Goal: Task Accomplishment & Management: Manage account settings

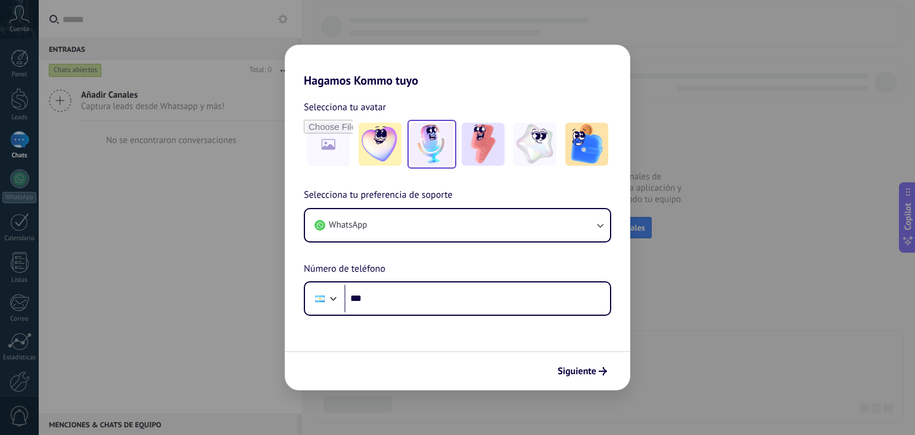
click at [429, 147] on img at bounding box center [431, 144] width 43 height 43
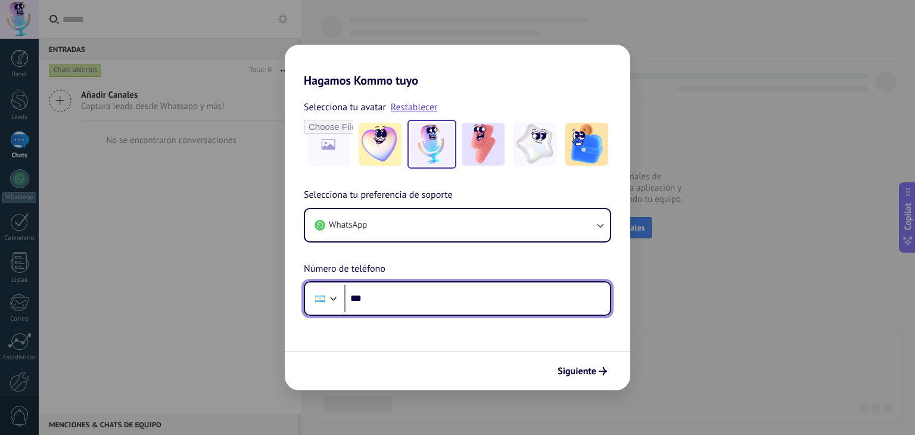
click at [438, 298] on input "***" at bounding box center [477, 298] width 266 height 27
type input "**"
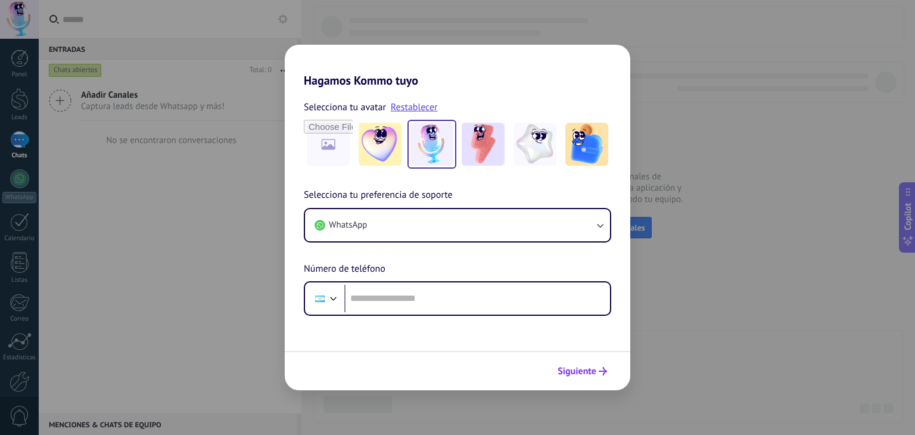
click at [601, 373] on icon "submit" at bounding box center [602, 371] width 8 height 8
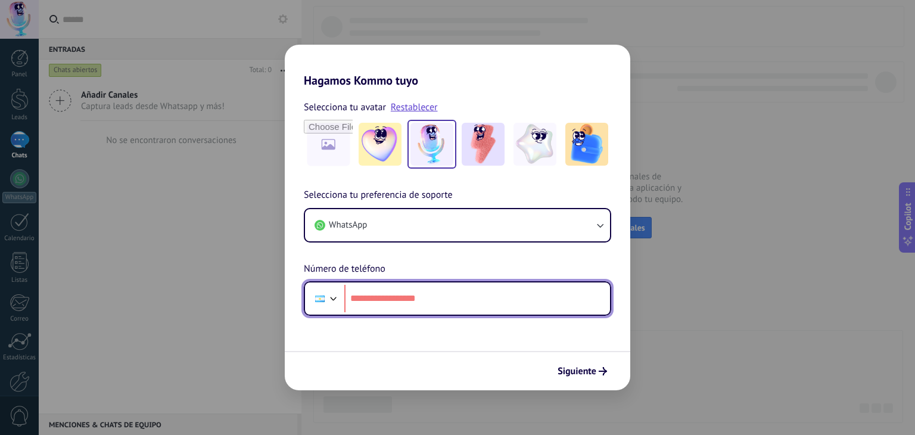
click at [402, 303] on input "tel" at bounding box center [477, 298] width 266 height 27
type input "**"
type input "**********"
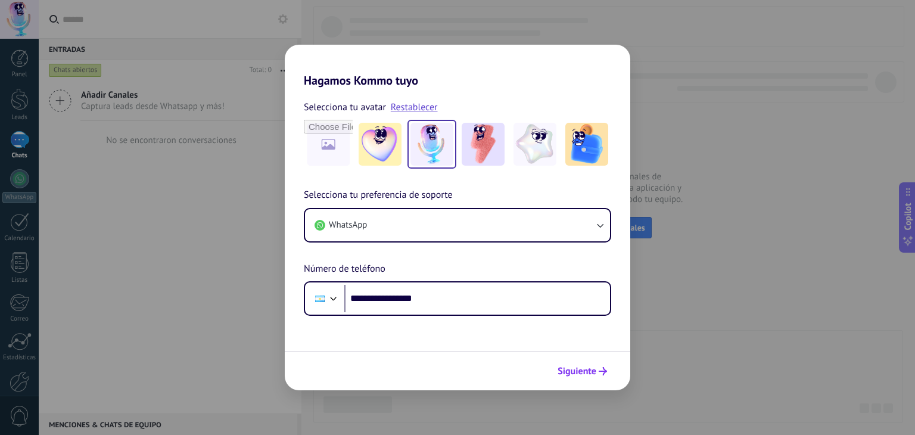
click at [571, 375] on span "Siguiente" at bounding box center [576, 371] width 39 height 8
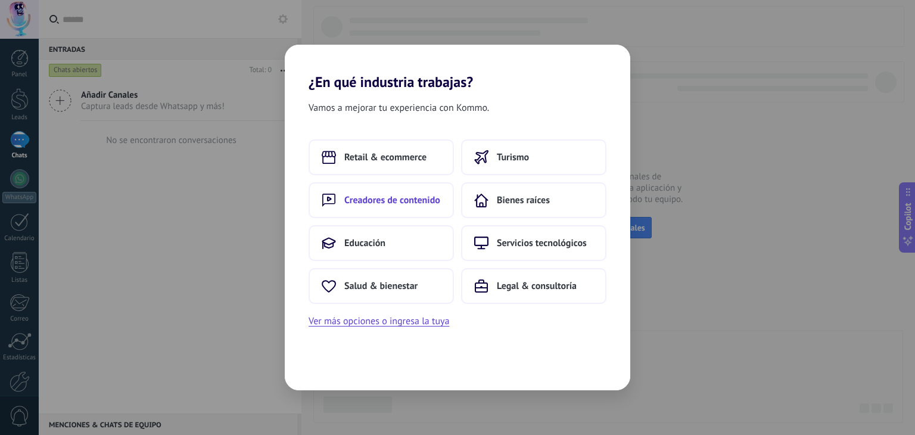
click at [403, 195] on span "Creadores de contenido" at bounding box center [392, 200] width 96 height 12
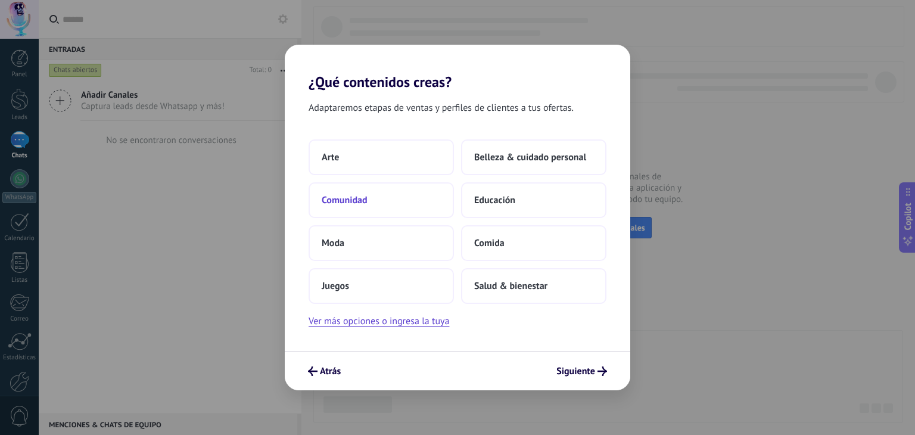
click at [358, 194] on span "Comunidad" at bounding box center [345, 200] width 46 height 12
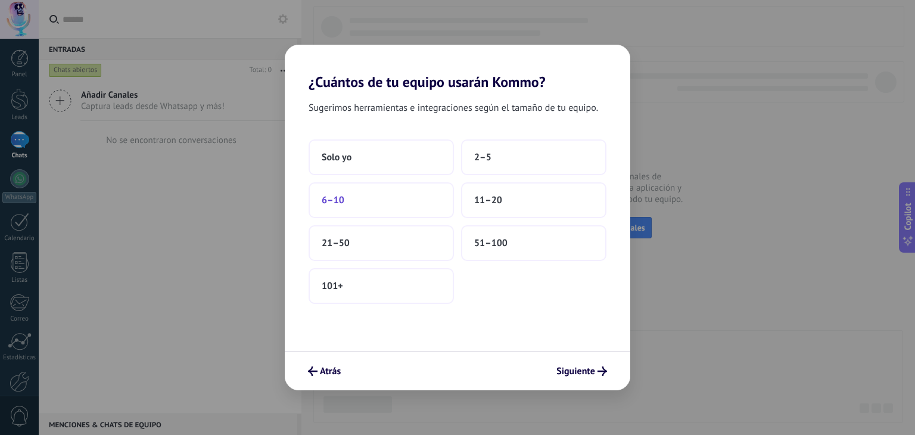
click at [374, 205] on button "6–10" at bounding box center [380, 200] width 145 height 36
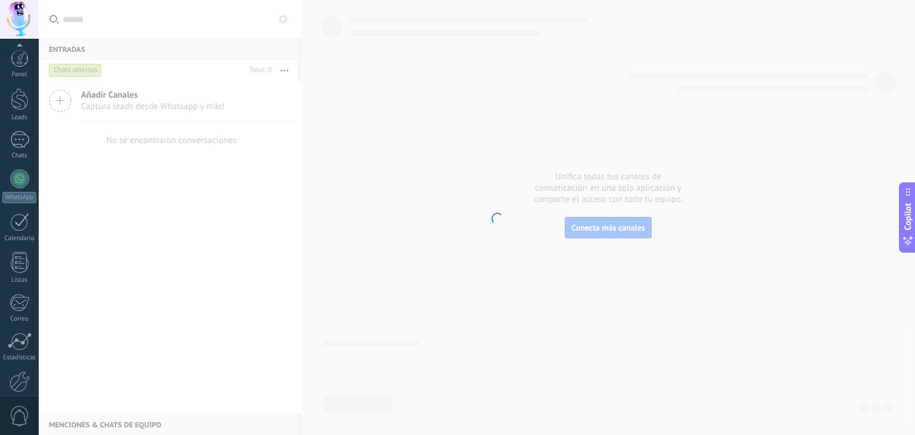
scroll to position [60, 0]
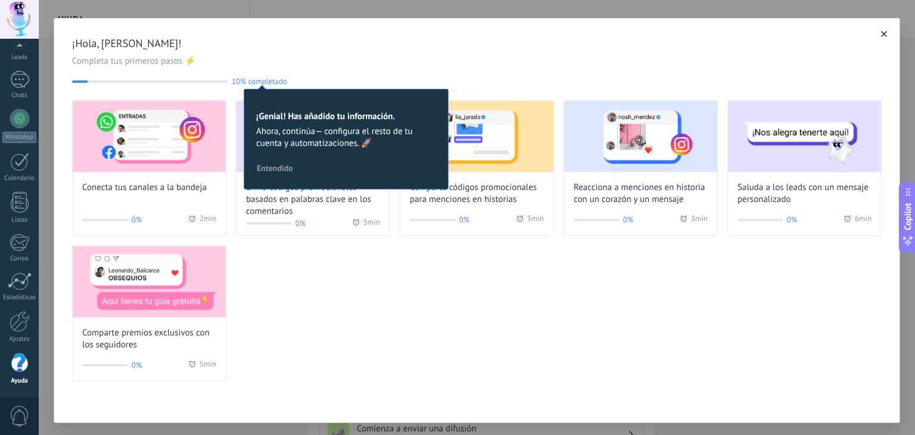
click at [431, 292] on div "Conecta tus canales a la bandeja 0% 2 min Envía códigos promocionales basados e…" at bounding box center [476, 240] width 809 height 281
click at [288, 166] on span "Entendido" at bounding box center [275, 168] width 36 height 8
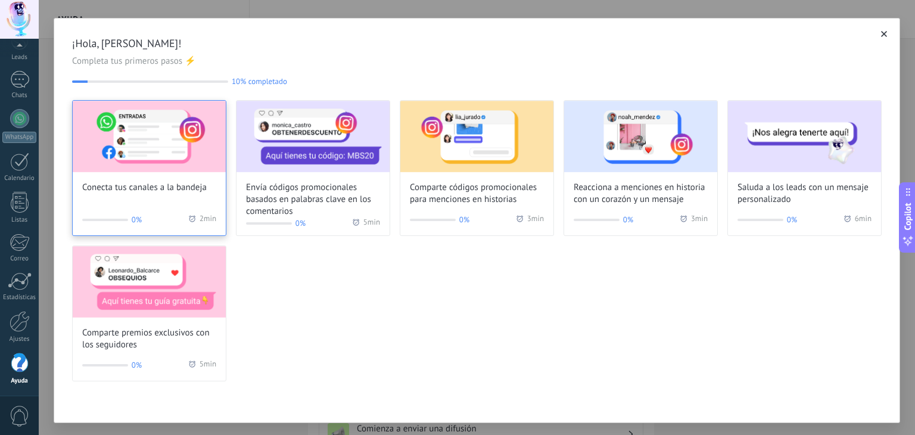
click at [148, 160] on img at bounding box center [149, 136] width 153 height 71
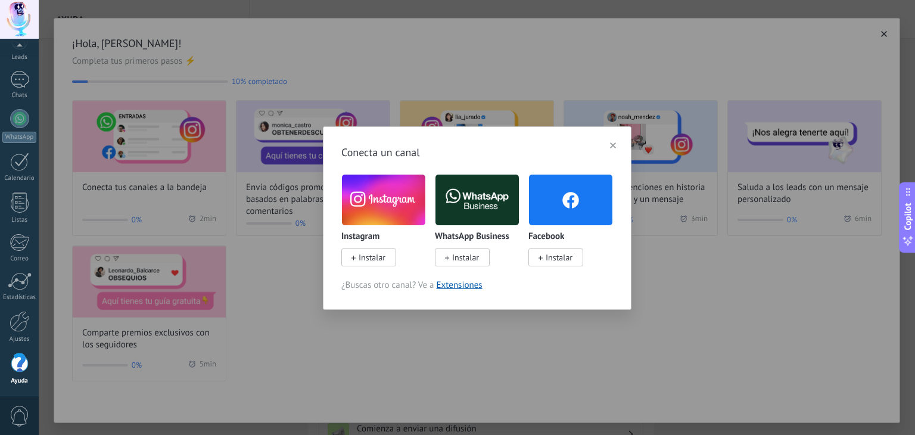
click at [556, 256] on span "Instalar" at bounding box center [558, 257] width 27 height 11
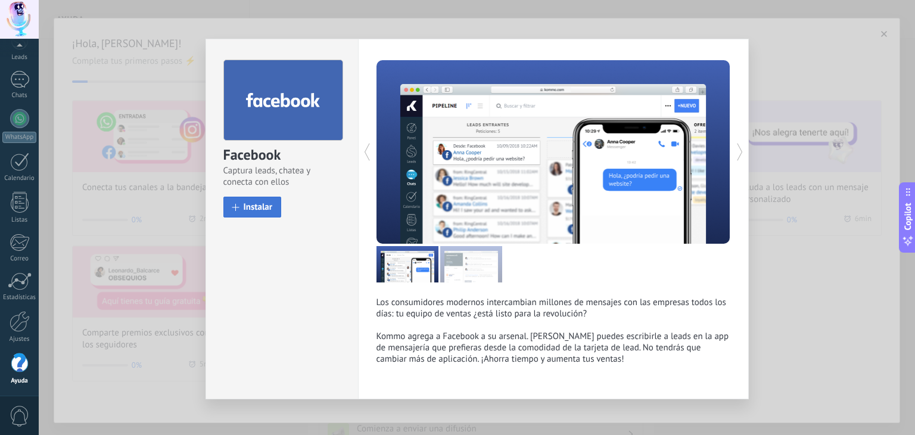
click at [261, 205] on span "Instalar" at bounding box center [258, 206] width 29 height 9
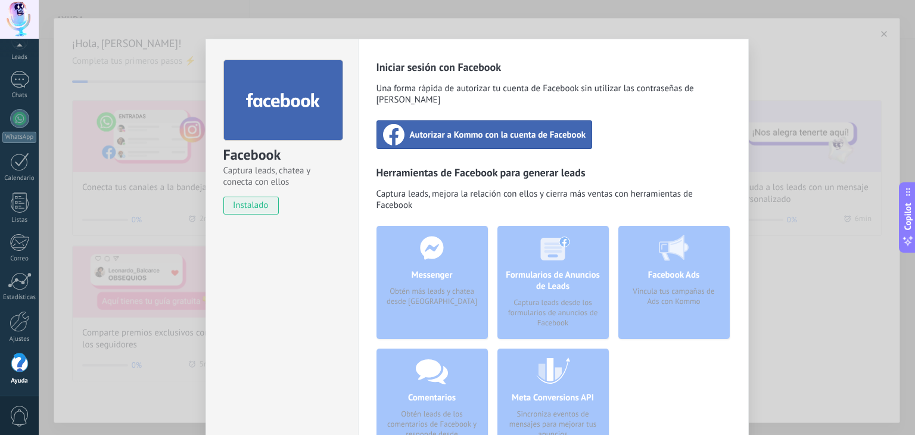
click at [495, 129] on span "Autorizar a Kommo con la cuenta de Facebook" at bounding box center [498, 135] width 176 height 12
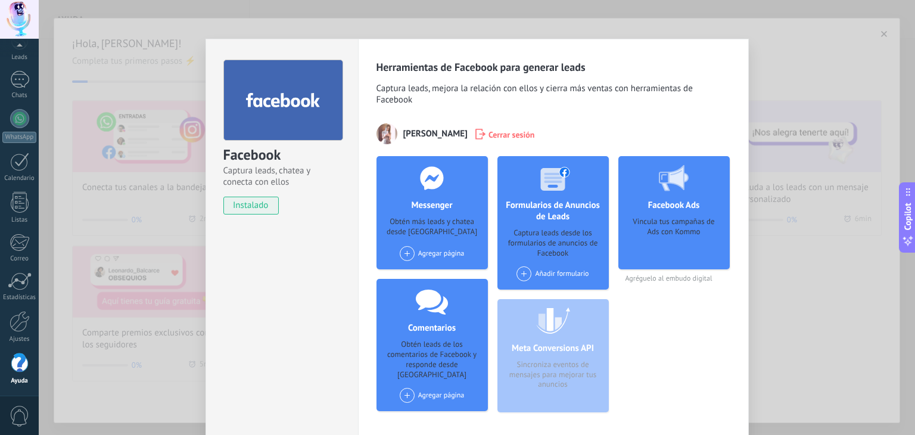
click at [794, 70] on div "Facebook Captura leads, chatea y conecta con ellos instalado Desinstalar Herram…" at bounding box center [477, 217] width 876 height 435
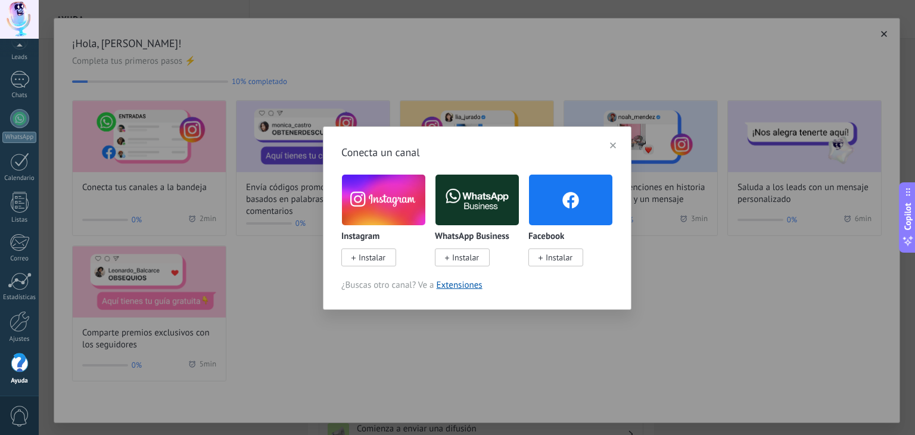
click at [463, 255] on span "Instalar" at bounding box center [465, 257] width 27 height 11
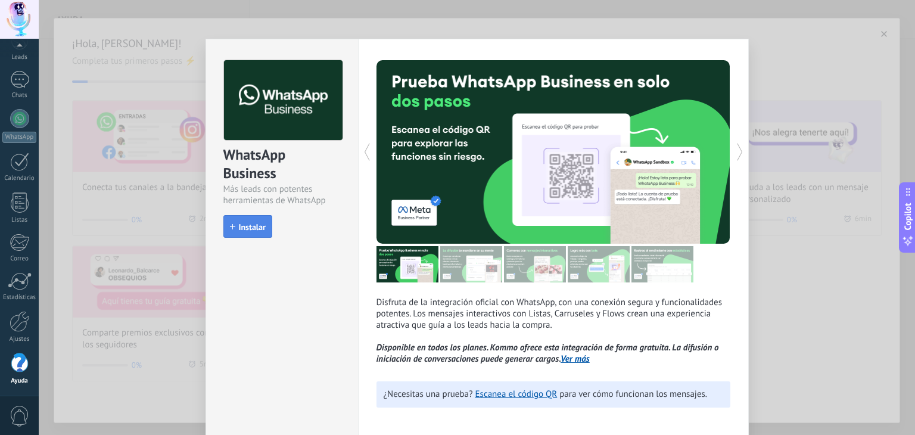
click at [255, 223] on span "Instalar" at bounding box center [252, 227] width 27 height 8
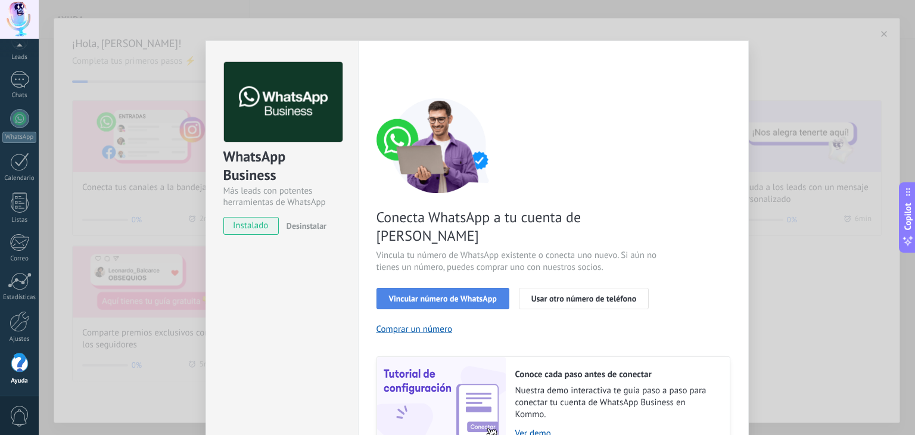
click at [471, 294] on span "Vincular número de WhatsApp" at bounding box center [443, 298] width 108 height 8
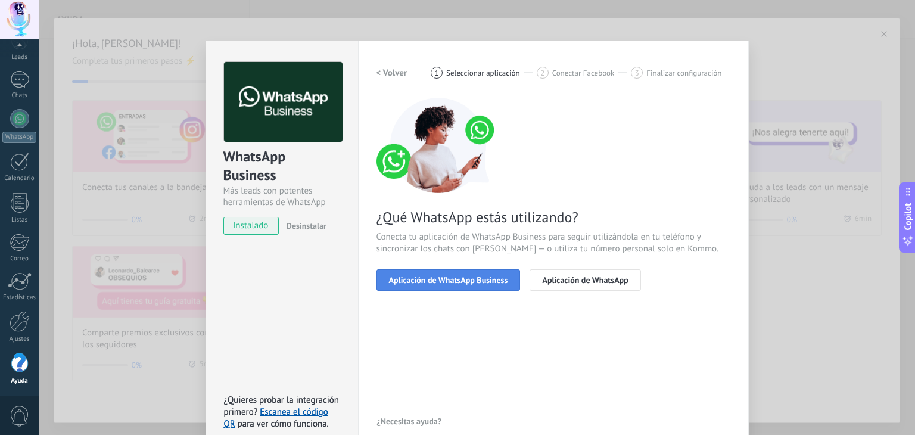
click at [477, 282] on span "Aplicación de WhatsApp Business" at bounding box center [448, 280] width 119 height 8
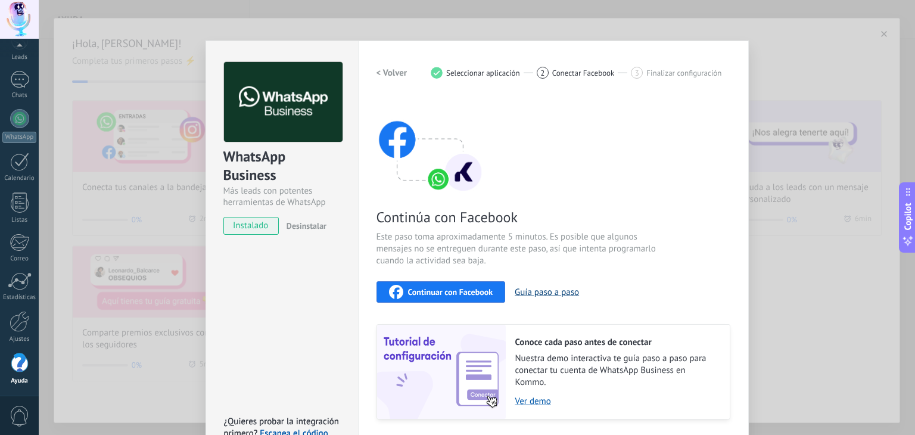
click at [534, 289] on button "Guía paso a paso" at bounding box center [546, 291] width 64 height 11
click at [480, 291] on span "Continuar con Facebook" at bounding box center [450, 292] width 85 height 8
click at [787, 84] on div "WhatsApp Business Más leads con potentes herramientas de WhatsApp instalado Des…" at bounding box center [477, 217] width 876 height 435
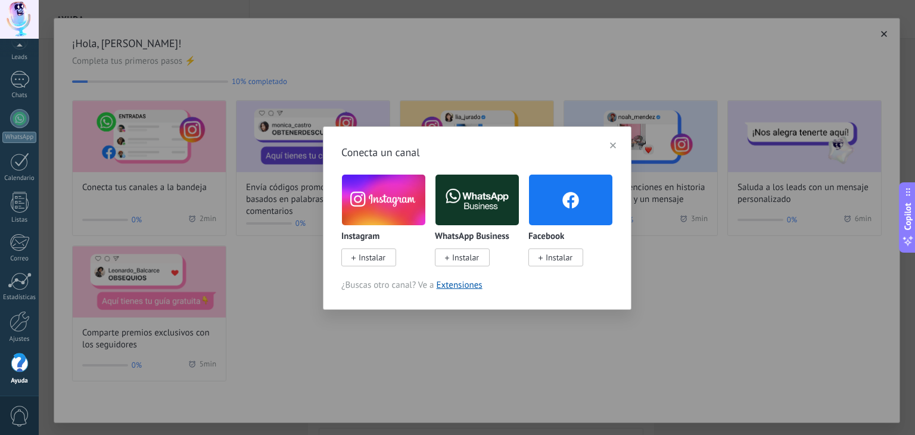
click at [612, 144] on use "button" at bounding box center [613, 145] width 6 height 6
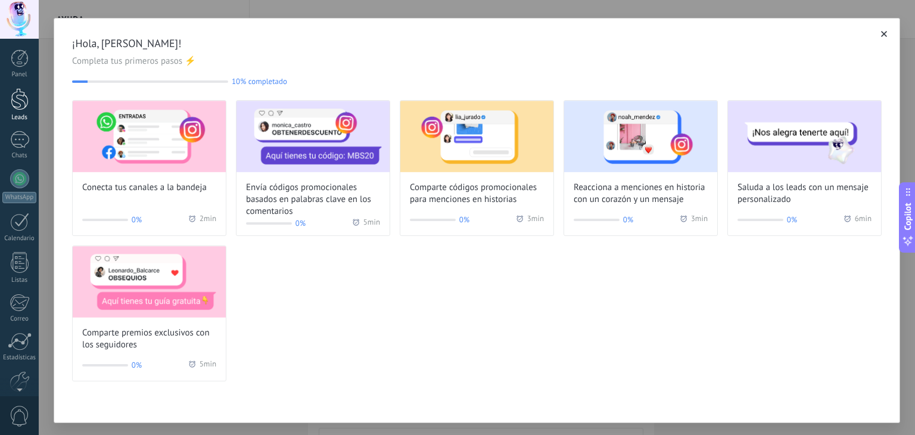
click at [27, 108] on div at bounding box center [20, 99] width 18 height 22
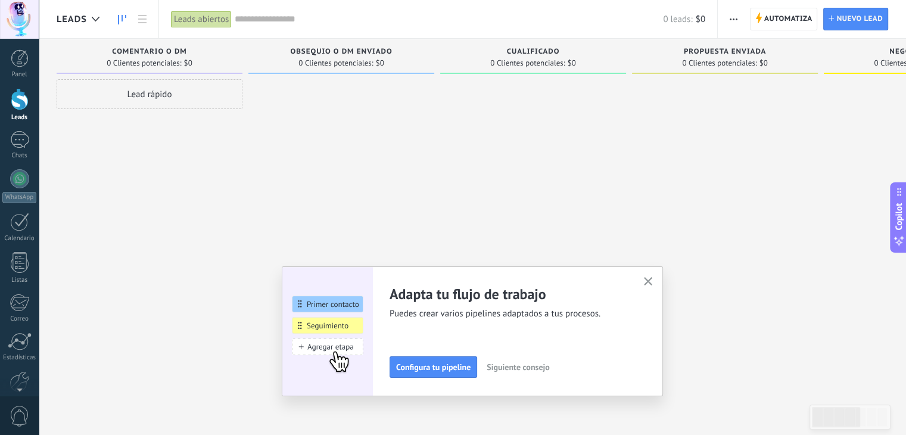
click at [653, 279] on icon "button" at bounding box center [648, 281] width 9 height 9
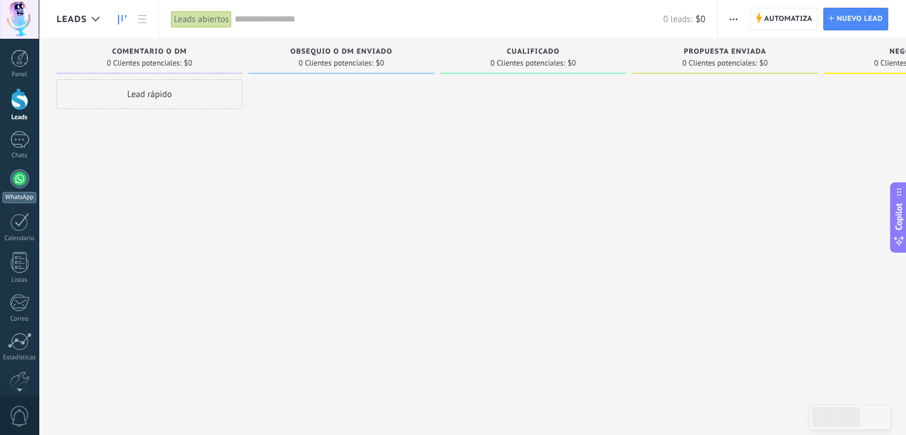
click at [15, 173] on div at bounding box center [19, 178] width 19 height 19
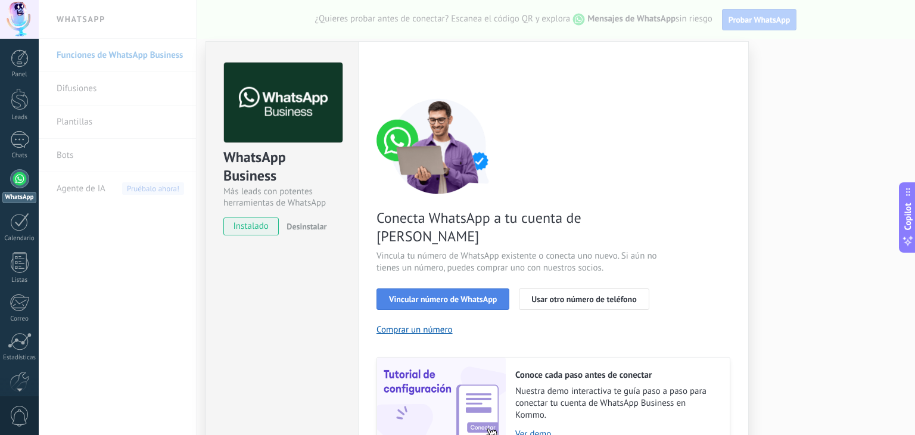
click at [442, 295] on span "Vincular número de WhatsApp" at bounding box center [443, 299] width 108 height 8
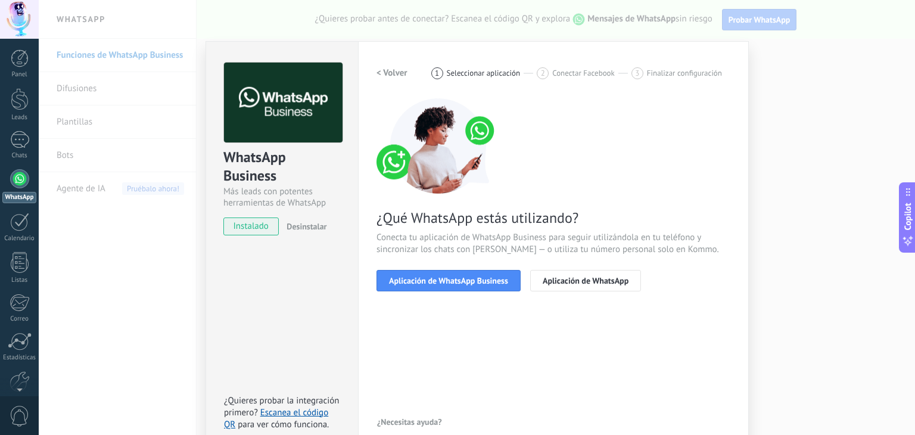
click at [442, 282] on span "Aplicación de WhatsApp Business" at bounding box center [448, 280] width 119 height 8
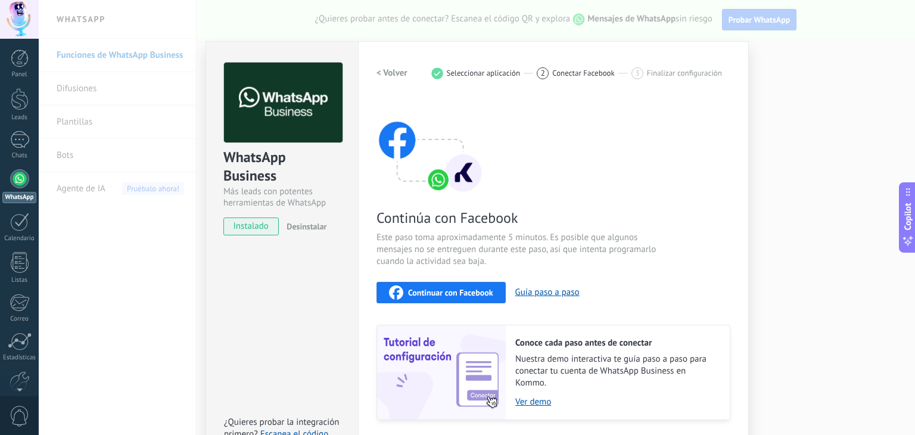
click at [452, 291] on span "Continuar con Facebook" at bounding box center [450, 292] width 85 height 8
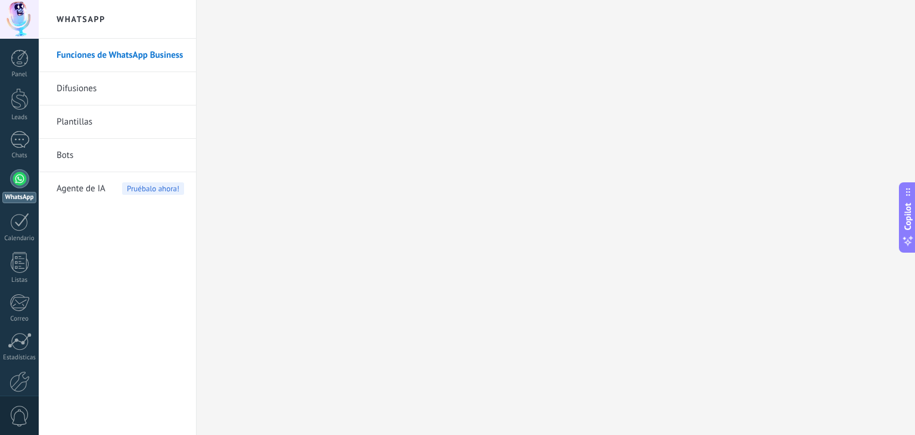
click at [89, 85] on link "Difusiones" at bounding box center [120, 88] width 127 height 33
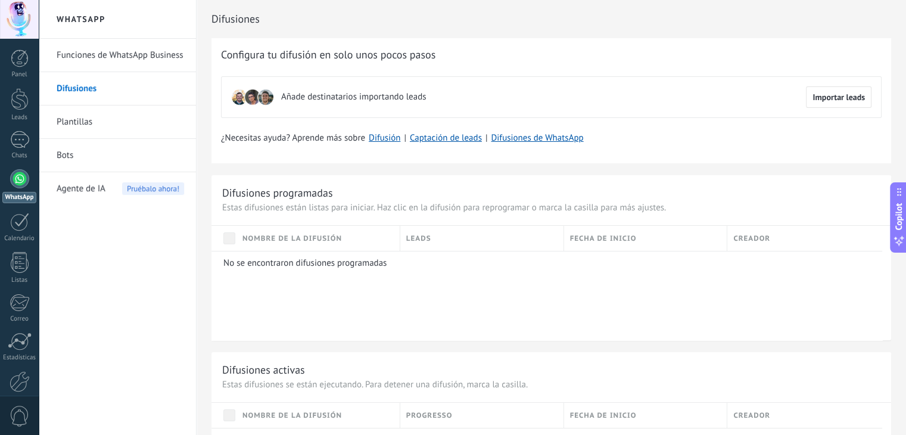
click at [114, 55] on link "Funciones de WhatsApp Business" at bounding box center [120, 55] width 127 height 33
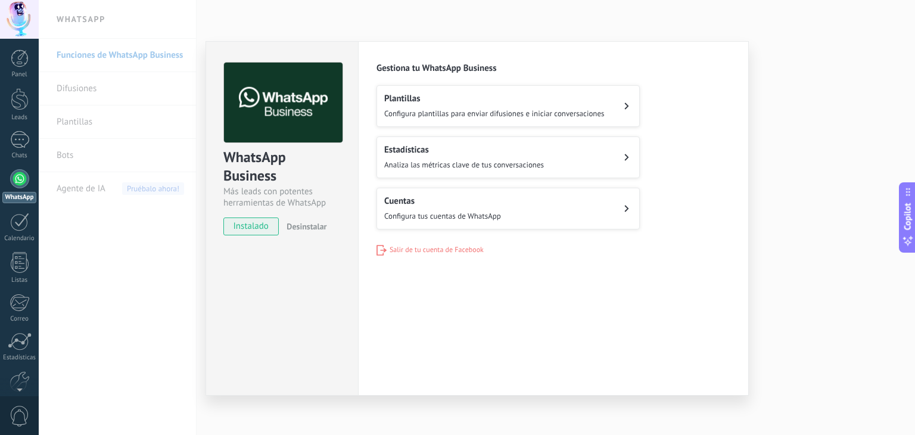
click at [526, 18] on div "WhatsApp Business Más leads con potentes herramientas de WhatsApp instalado Des…" at bounding box center [477, 217] width 876 height 435
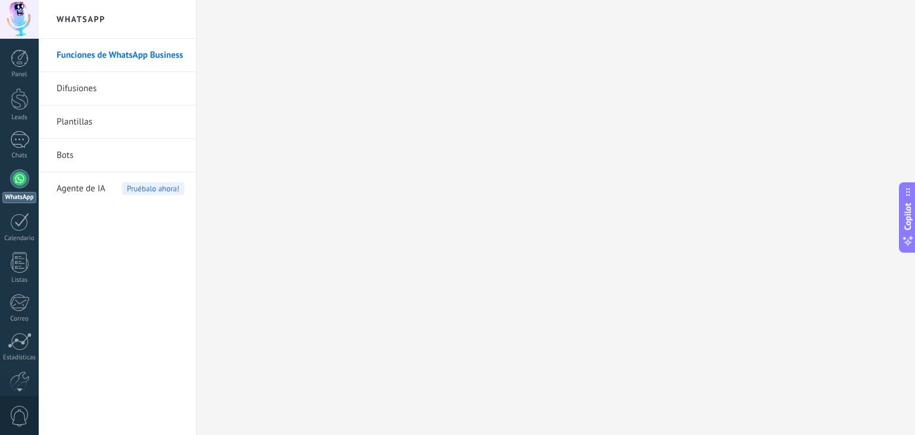
click at [22, 177] on div at bounding box center [19, 178] width 19 height 19
click at [23, 143] on div at bounding box center [19, 139] width 19 height 17
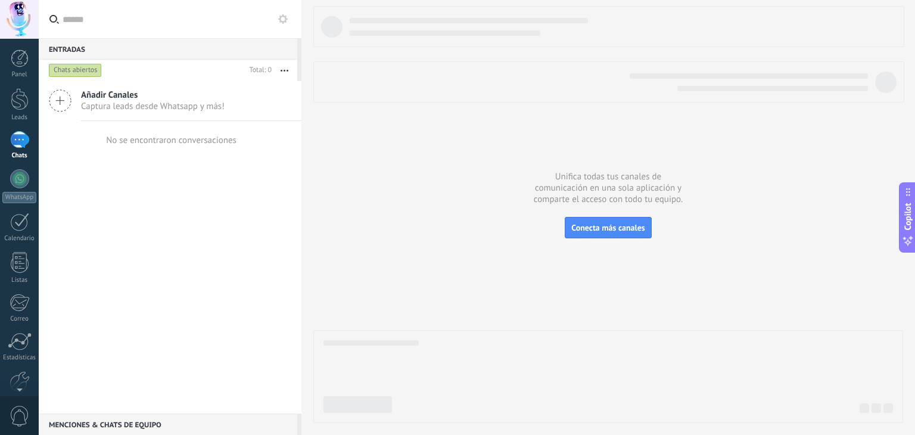
click at [376, 82] on div at bounding box center [591, 82] width 554 height 18
click at [288, 69] on button "button" at bounding box center [285, 70] width 26 height 21
click at [610, 223] on span "Conecta más canales" at bounding box center [607, 227] width 73 height 11
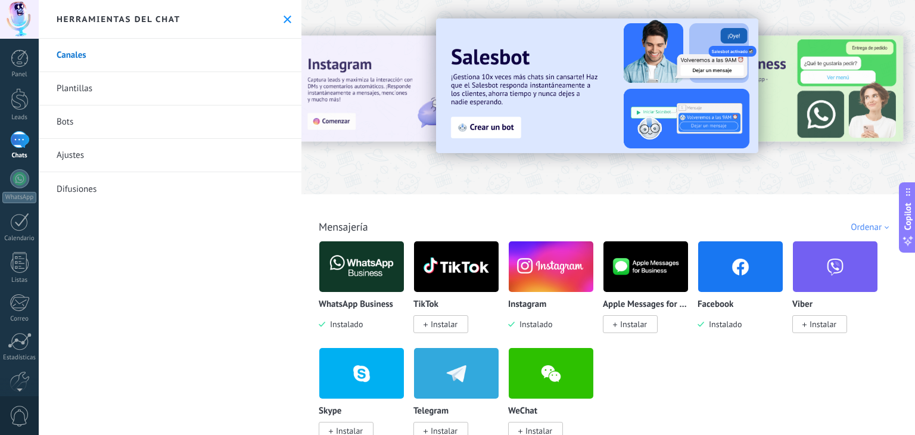
click at [151, 57] on link "Canales" at bounding box center [170, 55] width 263 height 33
click at [348, 265] on img at bounding box center [361, 267] width 85 height 58
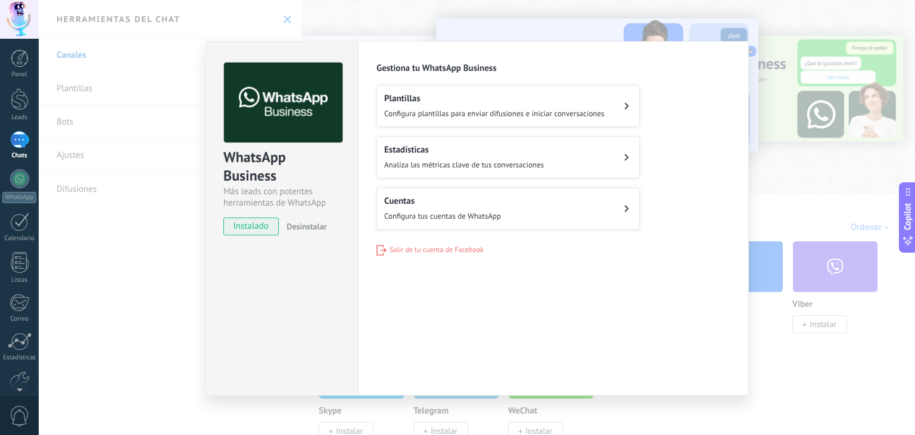
click at [512, 205] on button "Cuentas Configura tus cuentas de WhatsApp" at bounding box center [507, 209] width 263 height 42
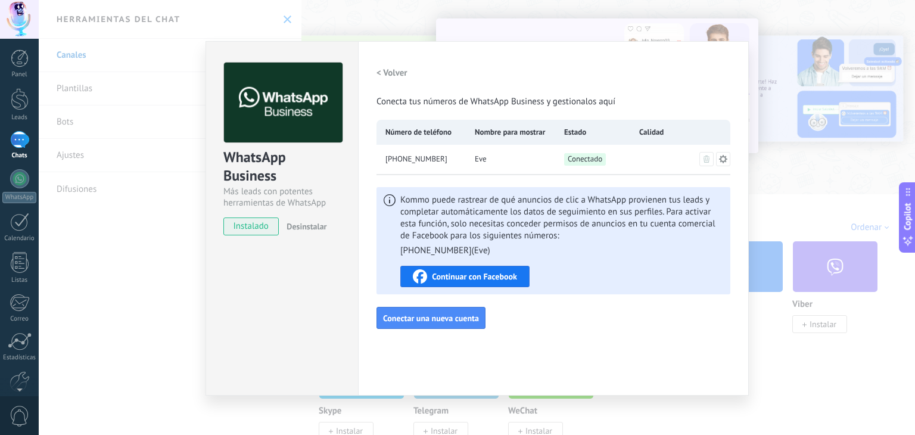
click at [376, 17] on div "WhatsApp Business Más leads con potentes herramientas de WhatsApp instalado Des…" at bounding box center [477, 217] width 876 height 435
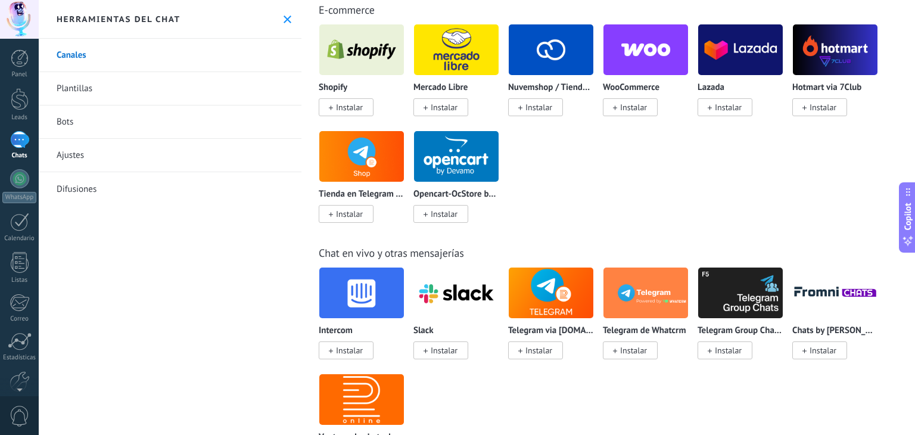
scroll to position [595, 0]
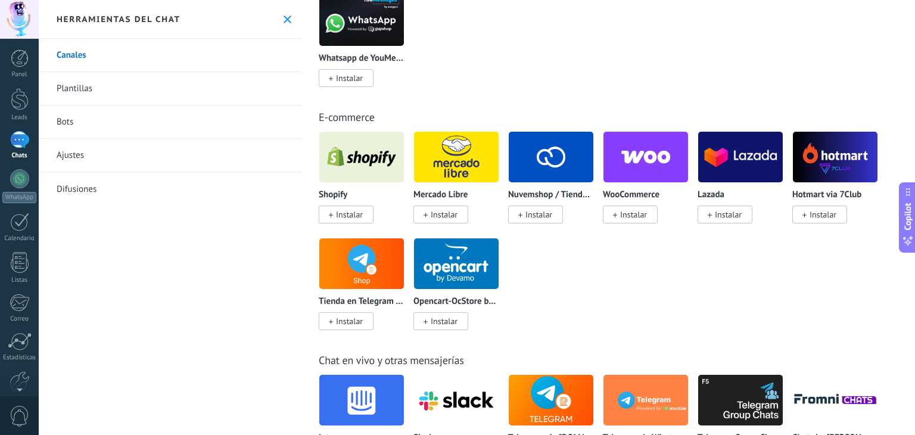
click at [117, 98] on link "Plantillas" at bounding box center [170, 88] width 263 height 33
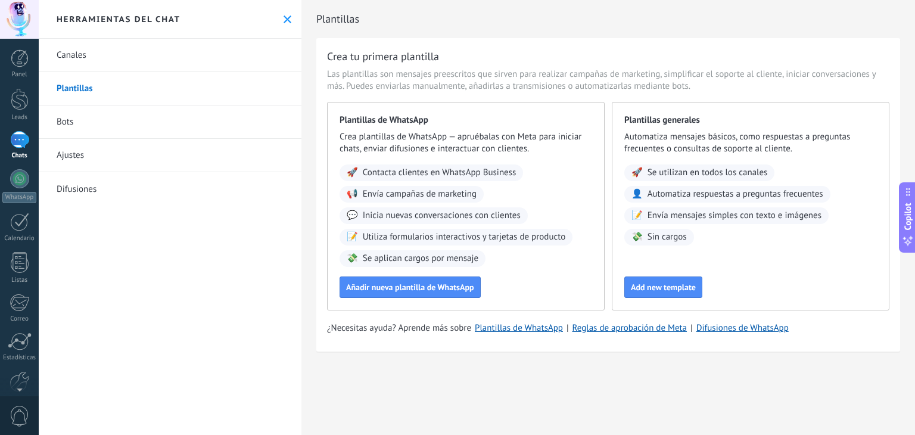
click at [114, 127] on link "Bots" at bounding box center [170, 121] width 263 height 33
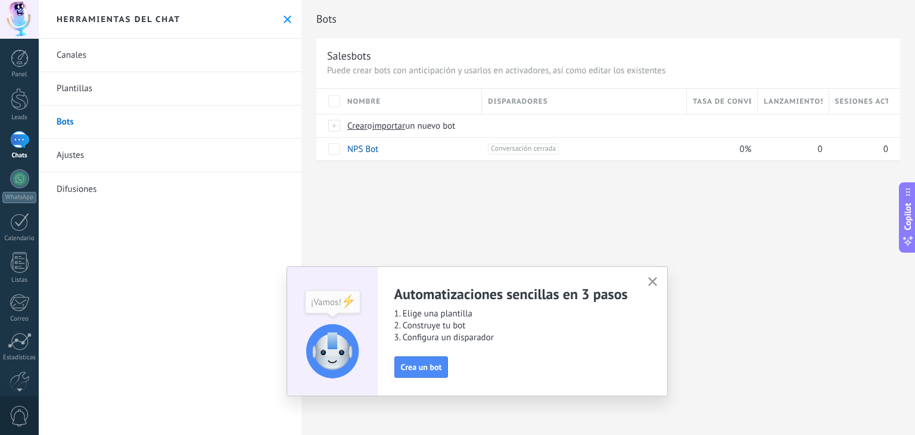
click at [126, 160] on link "Ajustes" at bounding box center [170, 155] width 263 height 33
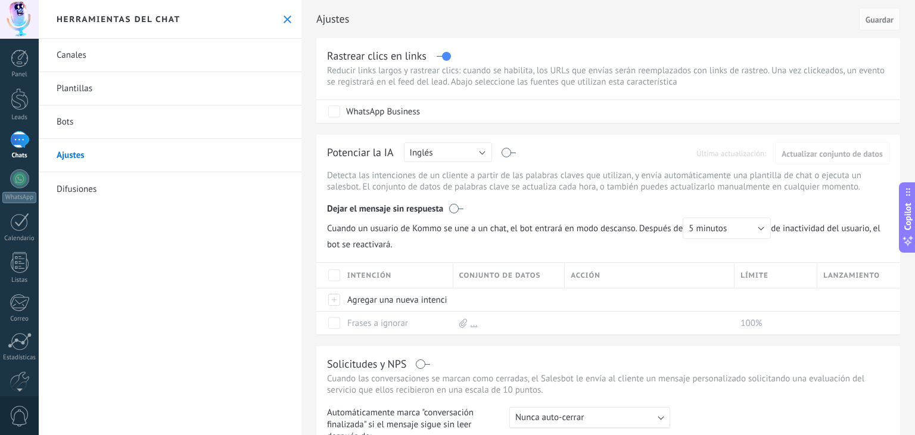
click at [130, 187] on link "Difusiones" at bounding box center [170, 188] width 263 height 33
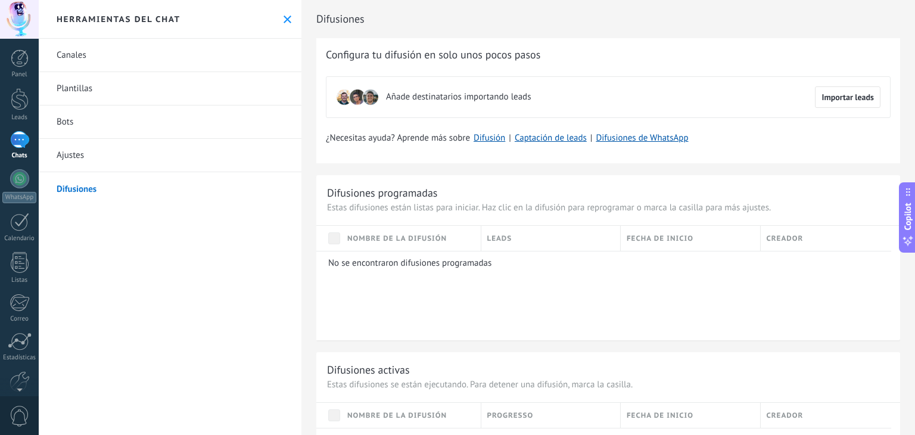
click at [124, 59] on link "Canales" at bounding box center [170, 55] width 263 height 33
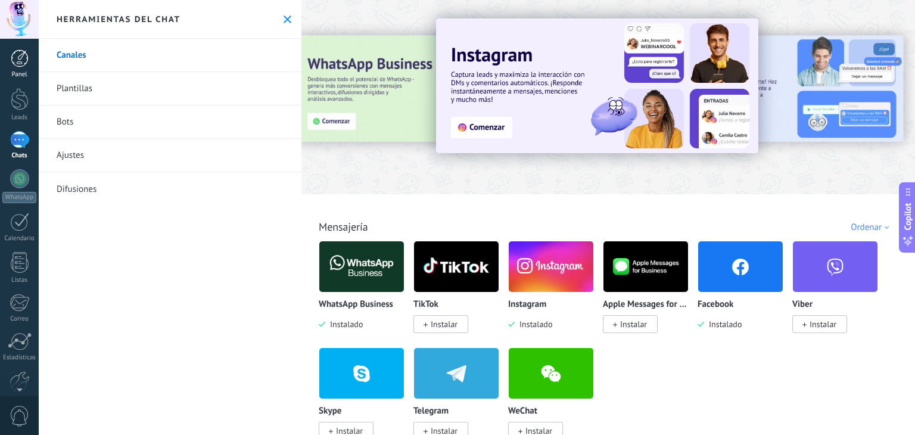
click at [24, 62] on div at bounding box center [20, 58] width 18 height 18
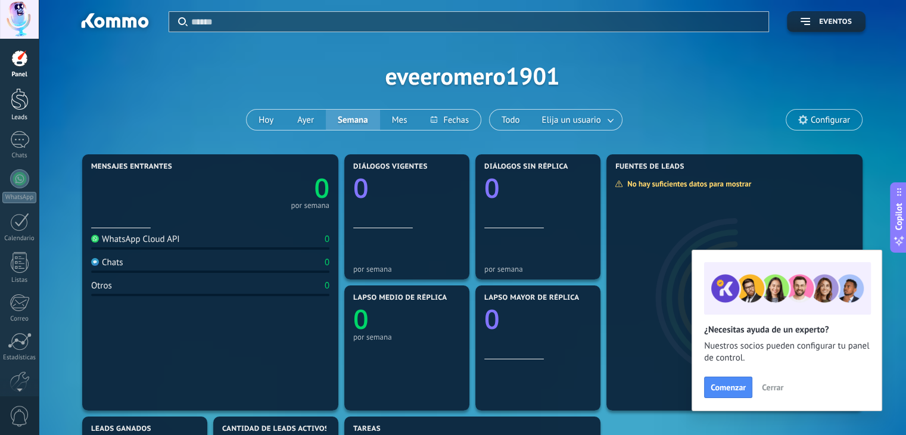
click at [17, 115] on div "Leads" at bounding box center [19, 118] width 35 height 8
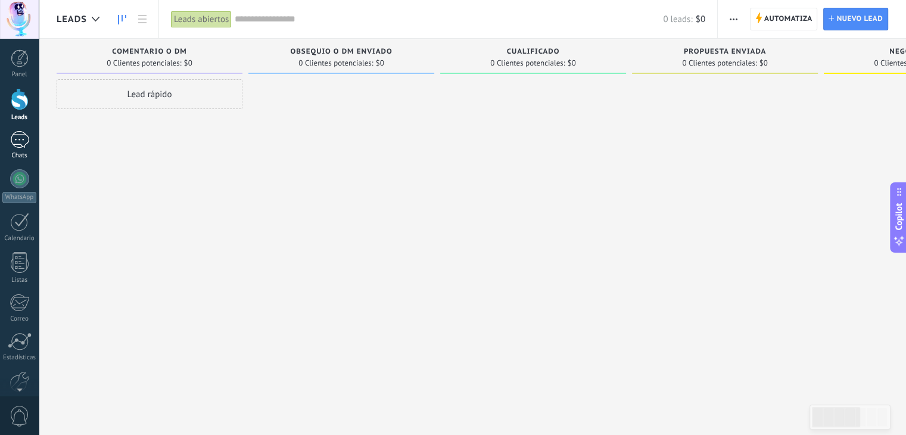
click at [23, 138] on div at bounding box center [19, 139] width 19 height 17
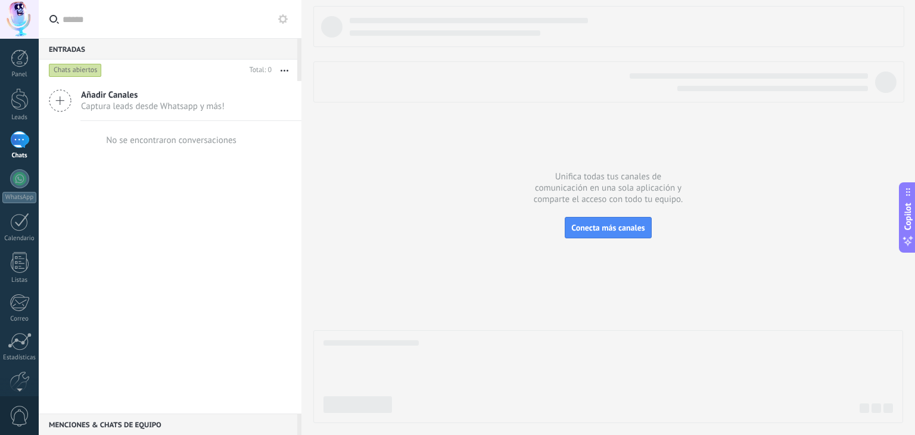
click at [151, 101] on span "Captura leads desde Whatsapp y más!" at bounding box center [153, 106] width 144 height 11
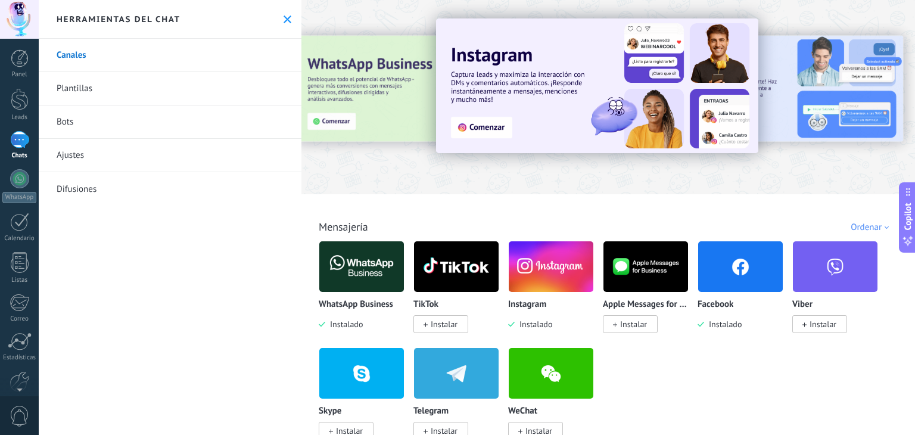
click at [283, 20] on use at bounding box center [287, 19] width 8 height 8
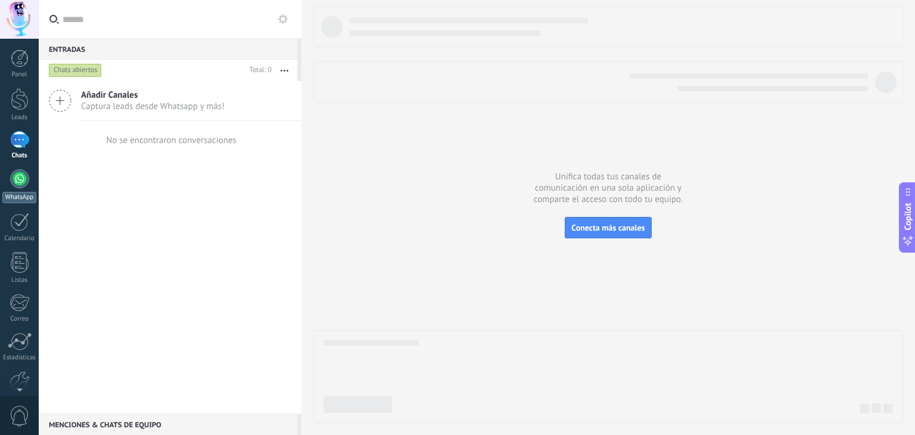
click at [21, 184] on div at bounding box center [19, 178] width 19 height 19
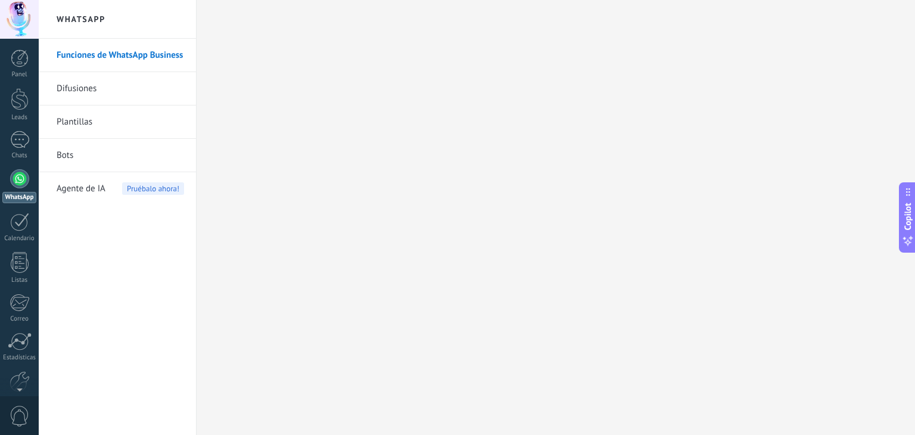
click at [124, 92] on link "Difusiones" at bounding box center [120, 88] width 127 height 33
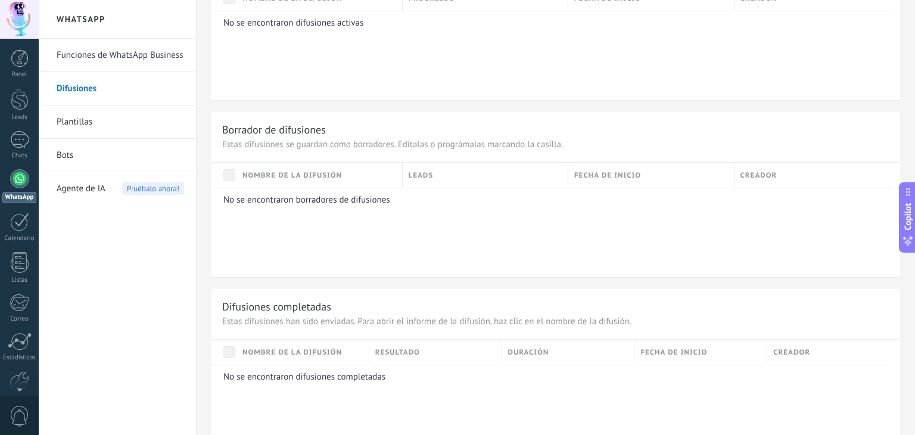
scroll to position [450, 0]
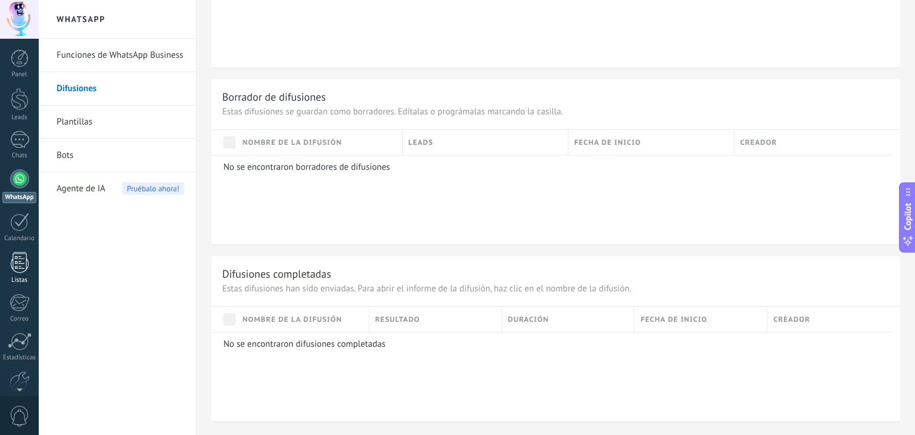
click at [20, 270] on div at bounding box center [20, 262] width 18 height 21
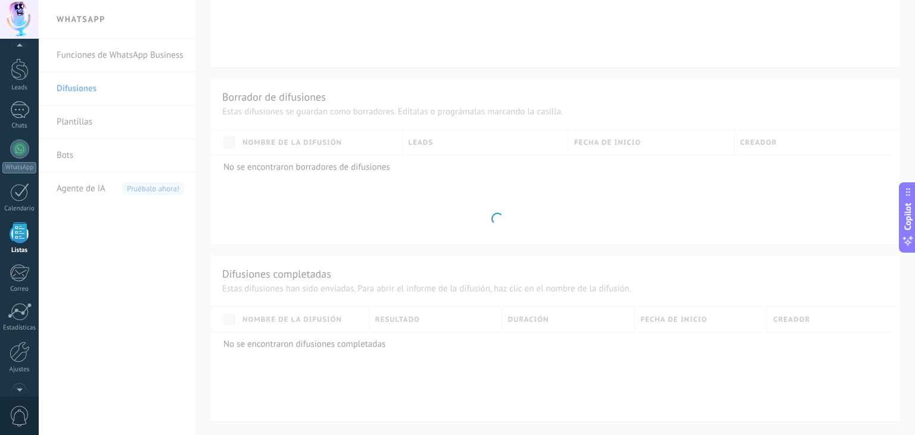
scroll to position [30, 0]
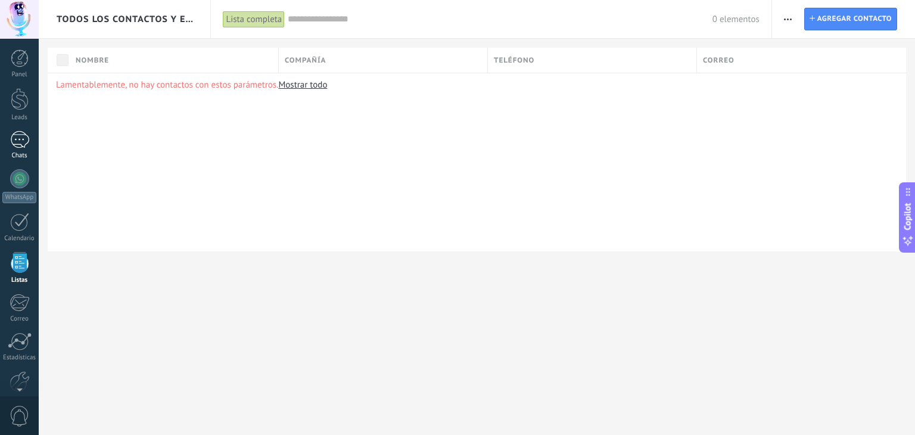
click at [24, 148] on link "Chats" at bounding box center [19, 145] width 39 height 29
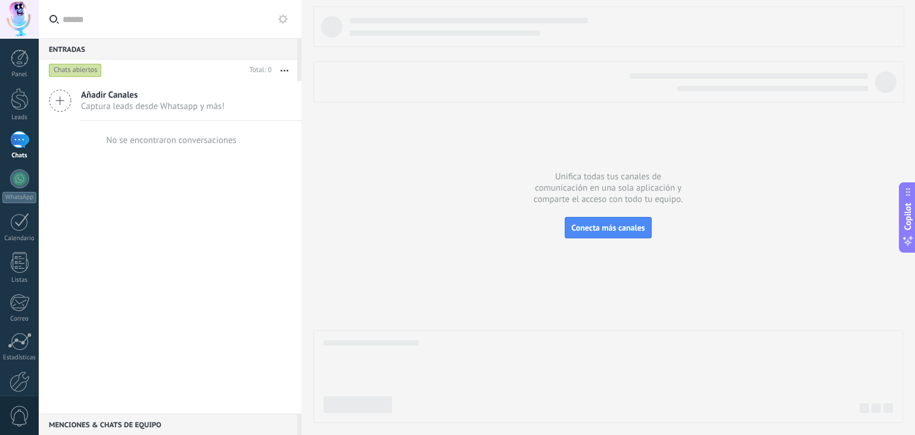
click at [286, 67] on button "button" at bounding box center [285, 70] width 26 height 21
click at [129, 192] on div "Añadir Canales Captura leads desde Whatsapp y más! No se encontraron conversaci…" at bounding box center [170, 247] width 263 height 332
click at [279, 24] on button at bounding box center [283, 19] width 14 height 14
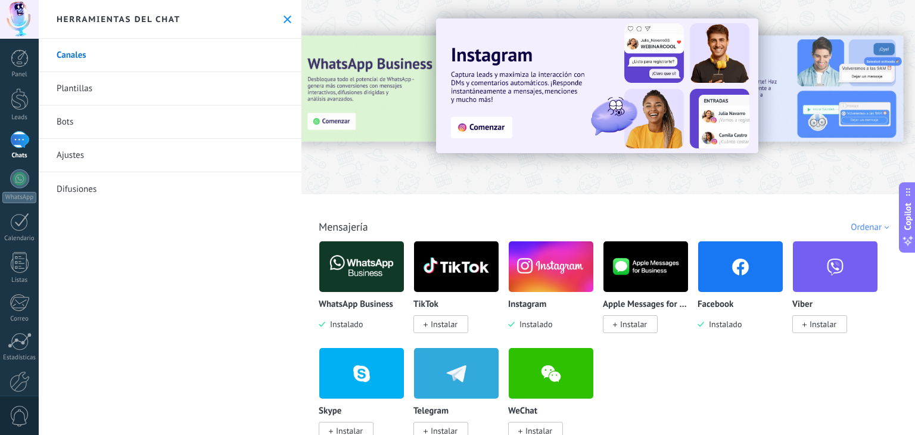
click at [284, 18] on use at bounding box center [287, 19] width 8 height 8
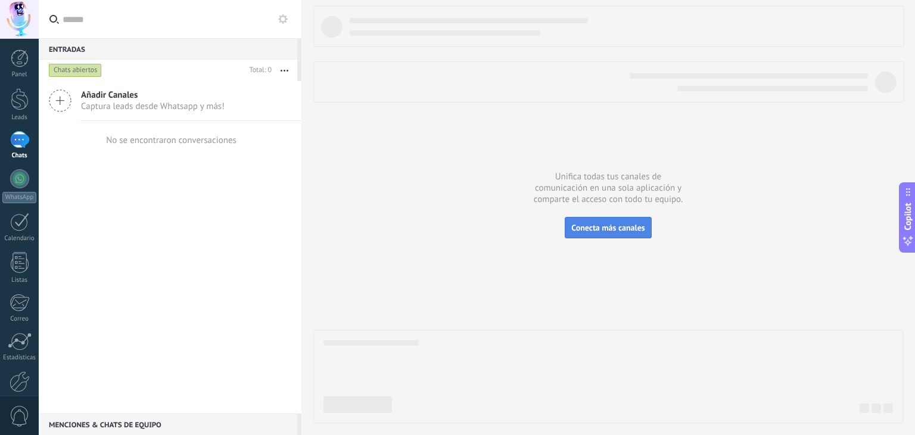
click at [600, 226] on span "Conecta más canales" at bounding box center [607, 227] width 73 height 11
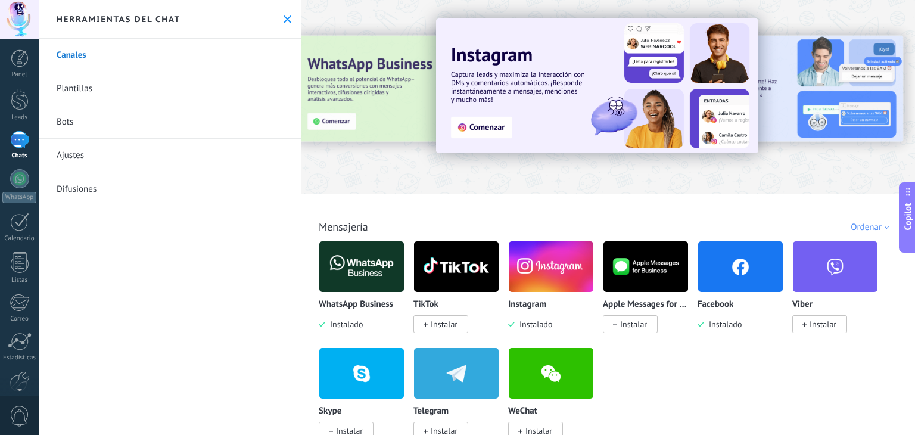
click at [498, 127] on img at bounding box center [597, 85] width 322 height 135
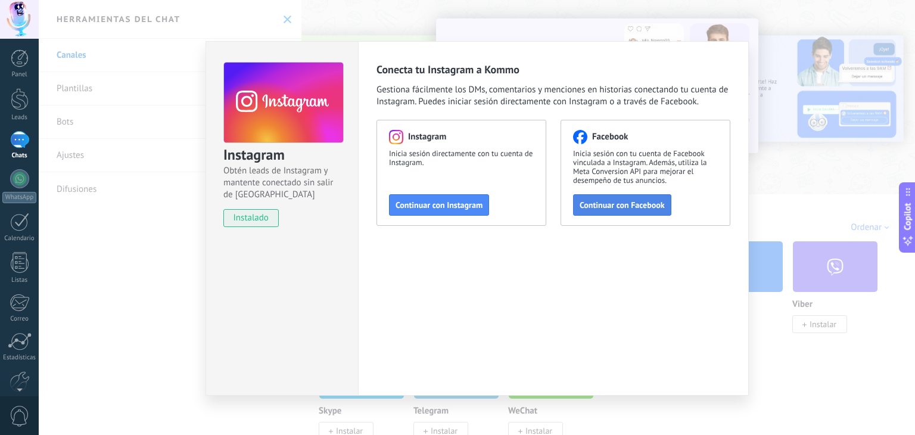
click at [616, 203] on span "Continuar con Facebook" at bounding box center [621, 205] width 85 height 8
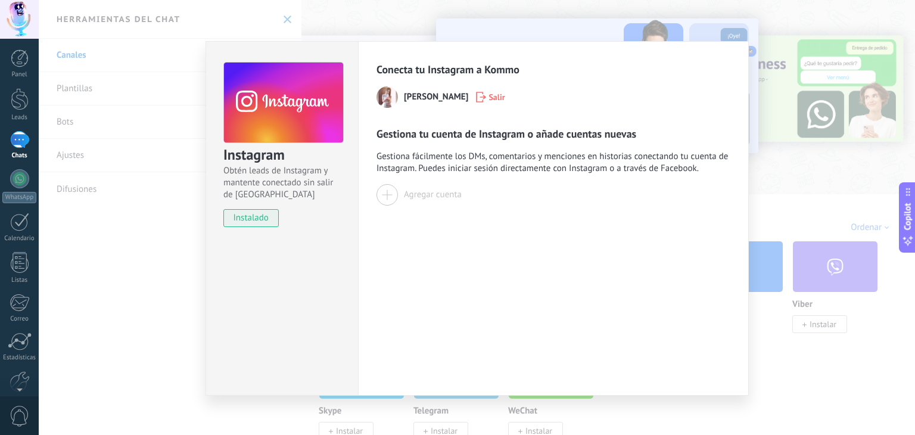
click at [409, 197] on div "Agregar cuenta" at bounding box center [433, 194] width 58 height 11
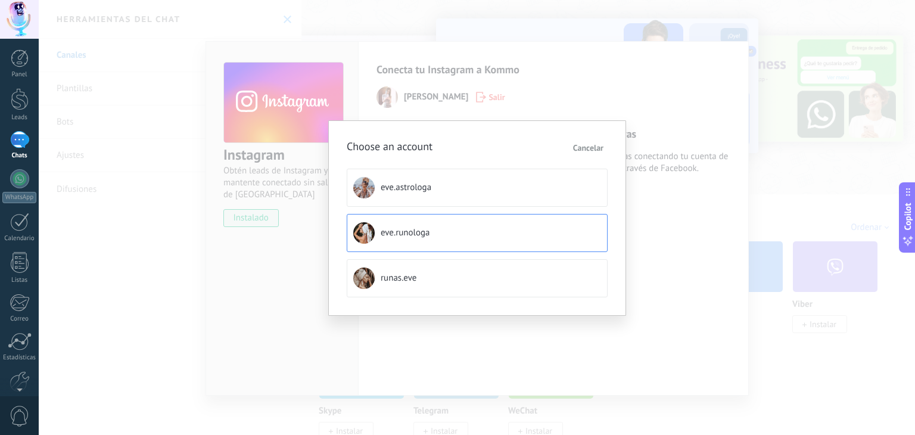
click at [460, 228] on button "eve.runologa" at bounding box center [477, 233] width 261 height 38
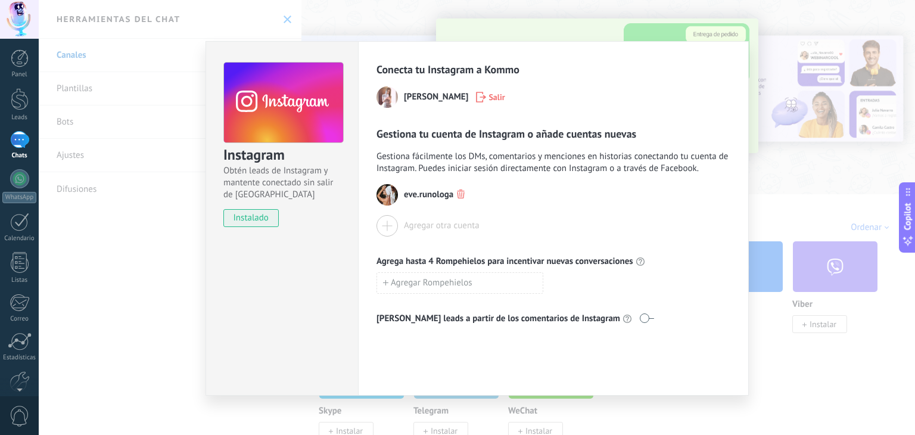
click at [437, 226] on div "Agregar otra cuenta" at bounding box center [442, 225] width 76 height 11
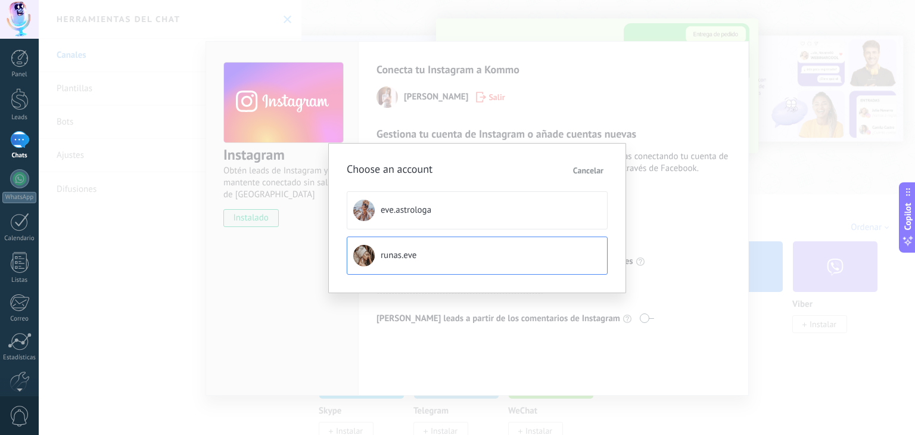
click at [436, 254] on button "runas.eve" at bounding box center [477, 255] width 261 height 38
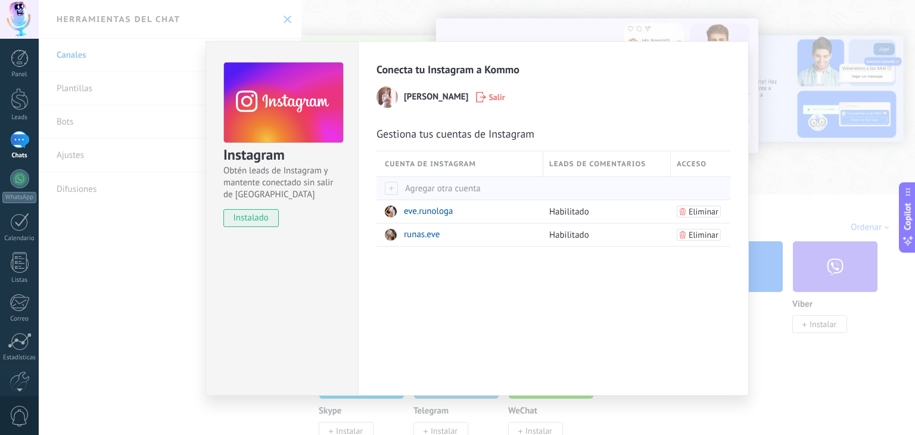
click at [460, 189] on span "Agregar otra cuenta" at bounding box center [433, 188] width 96 height 11
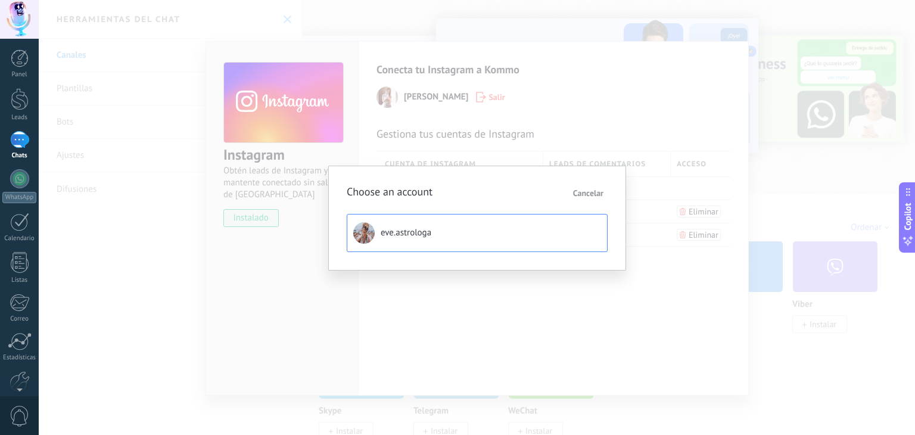
click at [456, 234] on button "eve.astrologa" at bounding box center [477, 233] width 261 height 38
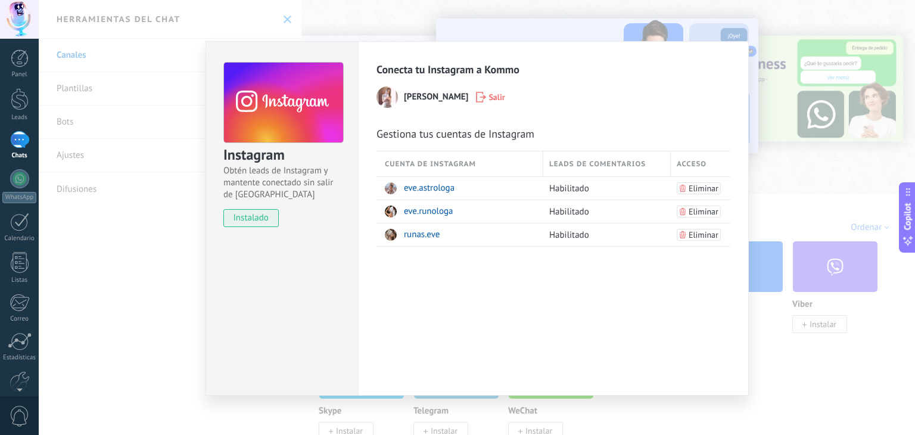
click at [551, 30] on div "Instagram Obtén leads de Instagram y mantente conectado sin salir de Kommo inst…" at bounding box center [477, 217] width 876 height 435
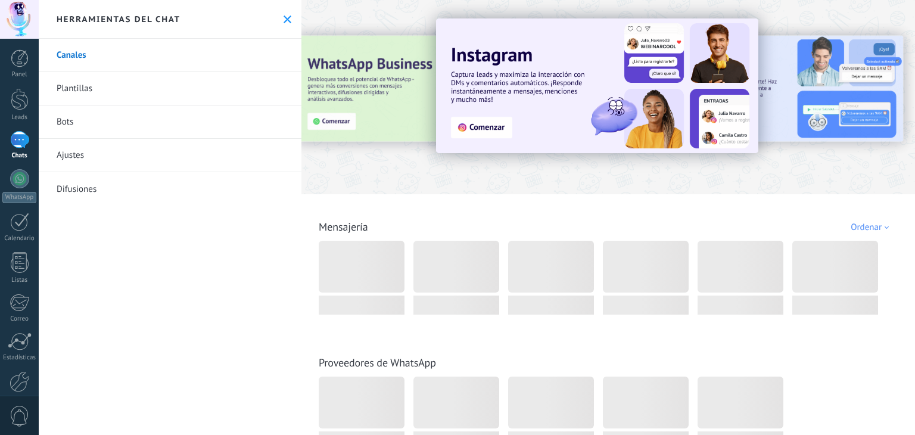
click at [155, 91] on link "Plantillas" at bounding box center [170, 88] width 263 height 33
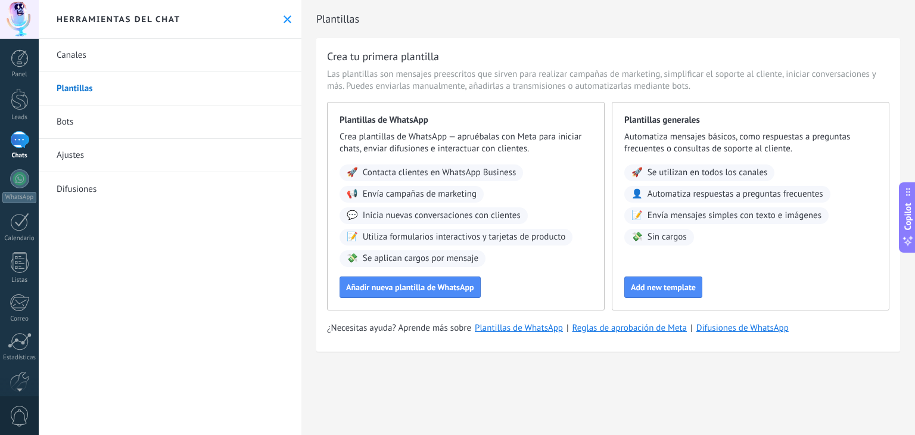
click at [26, 152] on div "Chats" at bounding box center [19, 156] width 35 height 8
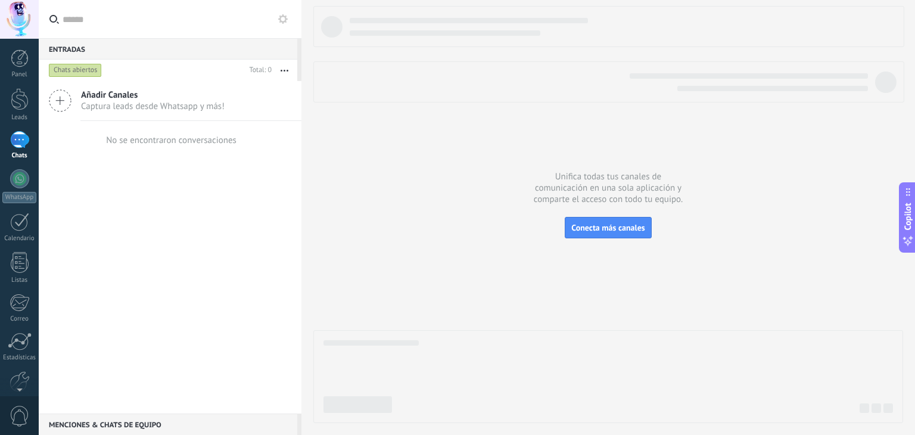
click at [79, 72] on div "Chats abiertos" at bounding box center [75, 70] width 53 height 14
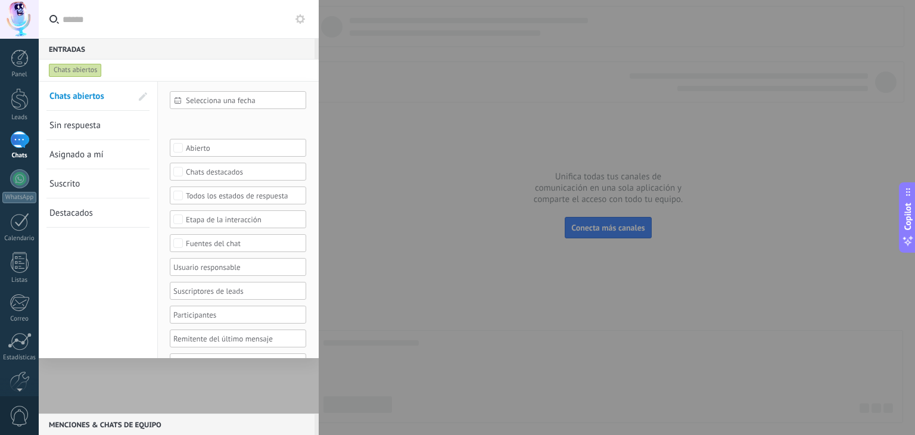
click at [85, 68] on div "Chats abiertos" at bounding box center [75, 70] width 53 height 14
click at [224, 22] on input "text" at bounding box center [186, 19] width 247 height 38
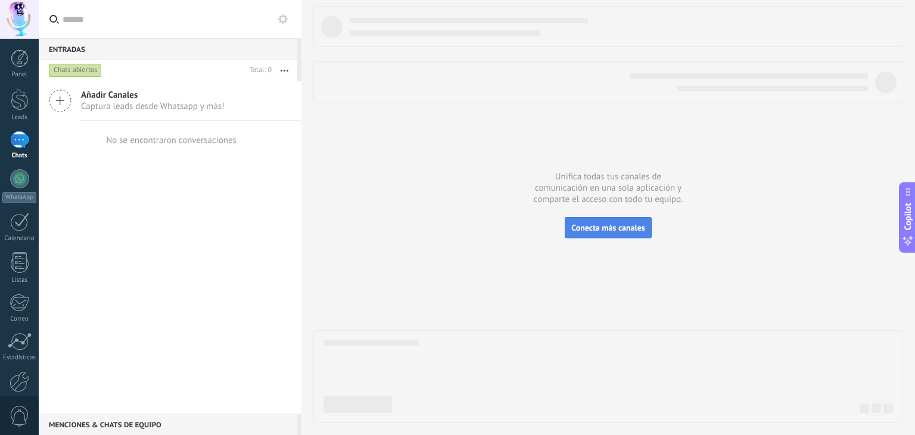
click at [595, 232] on span "Conecta más canales" at bounding box center [607, 227] width 73 height 11
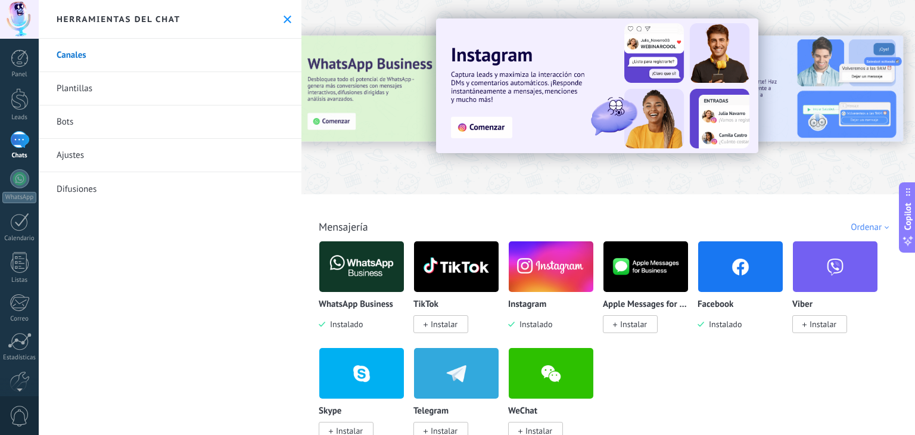
click at [287, 15] on icon at bounding box center [287, 19] width 8 height 8
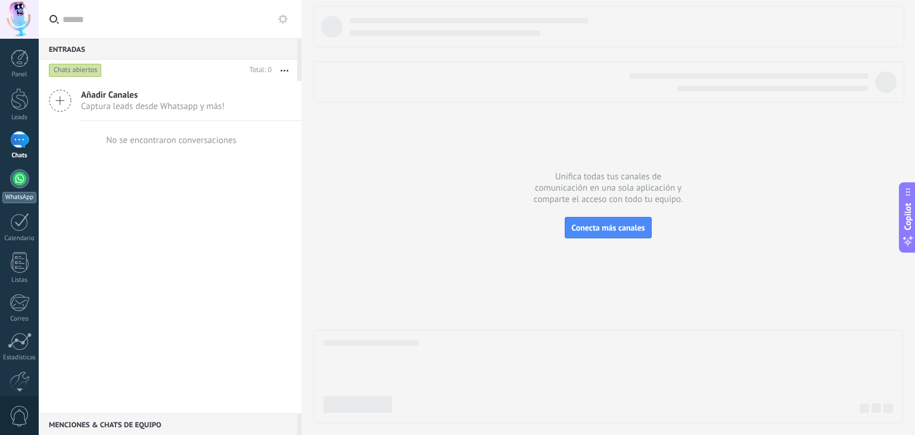
click at [20, 181] on div at bounding box center [19, 178] width 19 height 19
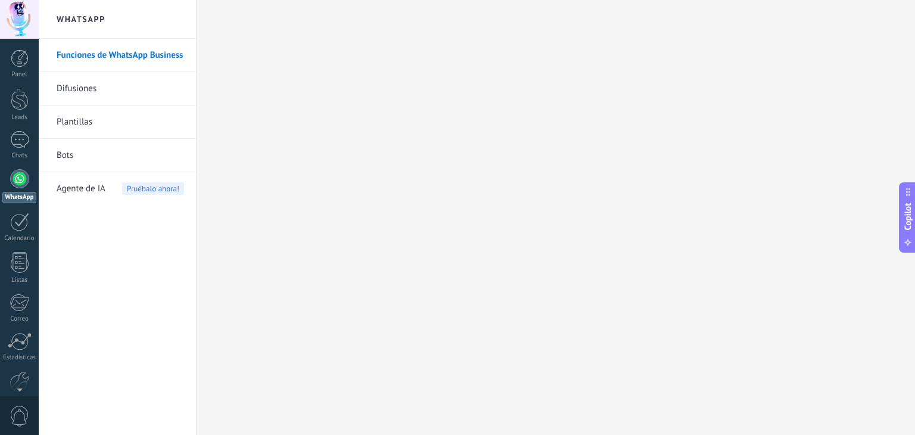
click at [117, 86] on link "Difusiones" at bounding box center [120, 88] width 127 height 33
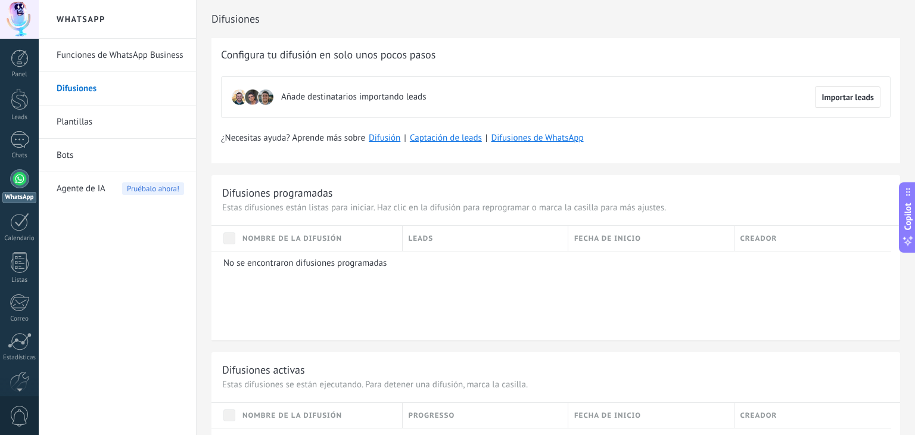
click at [118, 51] on link "Funciones de WhatsApp Business" at bounding box center [120, 55] width 127 height 33
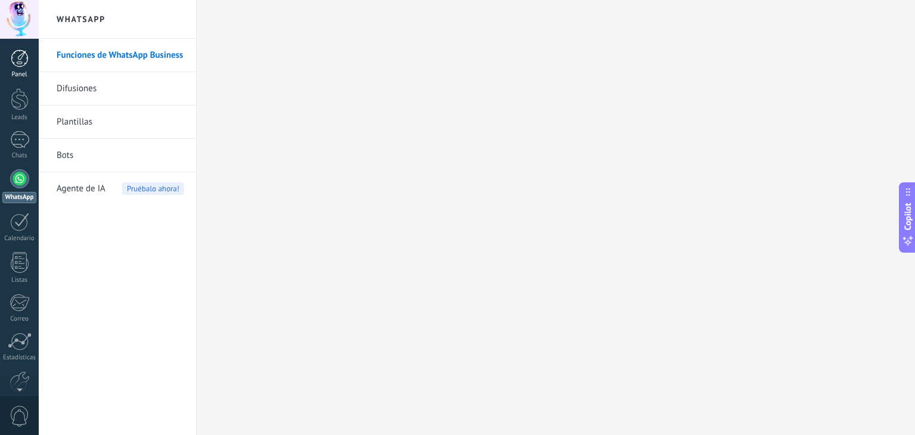
click at [26, 60] on div at bounding box center [20, 58] width 18 height 18
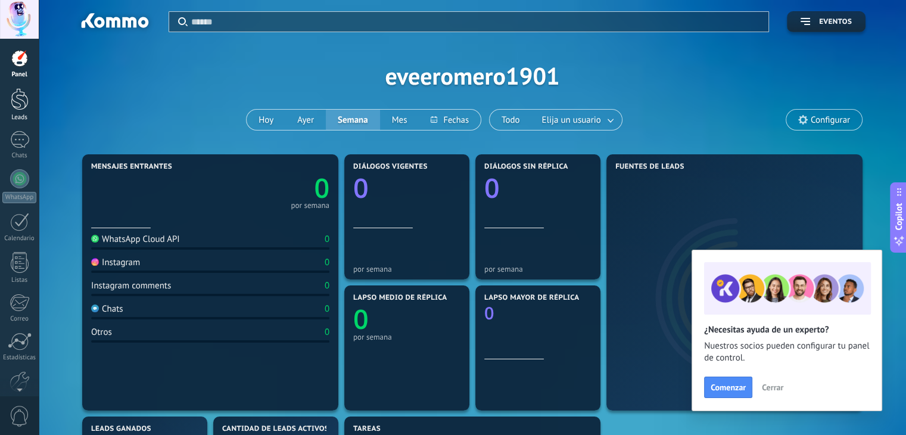
click at [24, 103] on div at bounding box center [20, 99] width 18 height 22
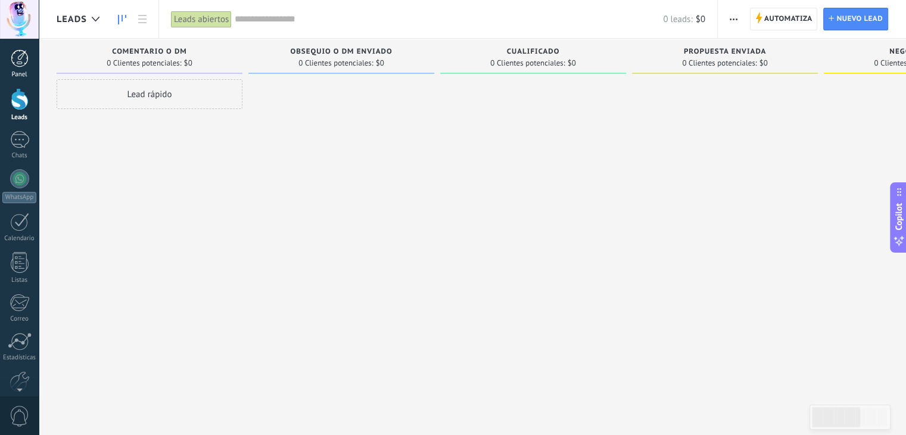
click at [18, 57] on div at bounding box center [20, 58] width 18 height 18
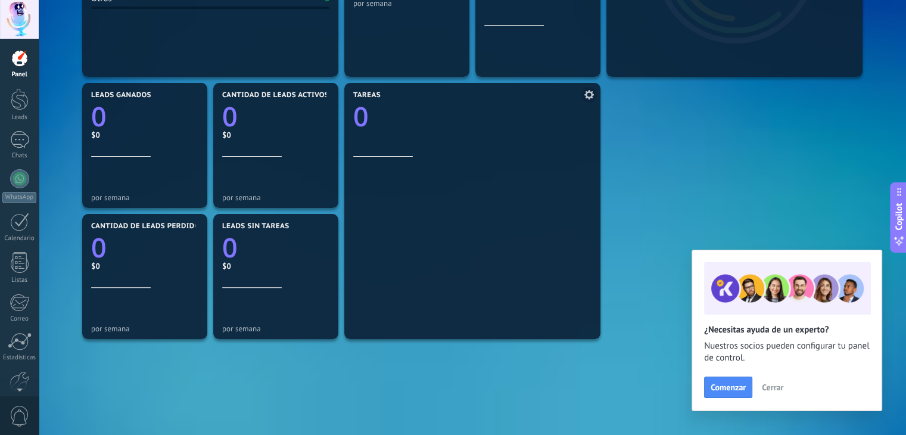
scroll to position [408, 0]
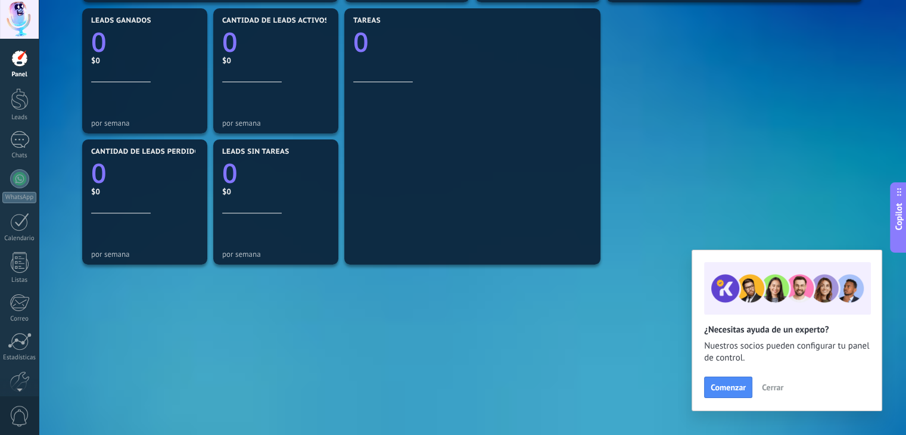
click at [777, 388] on span "Cerrar" at bounding box center [772, 387] width 21 height 8
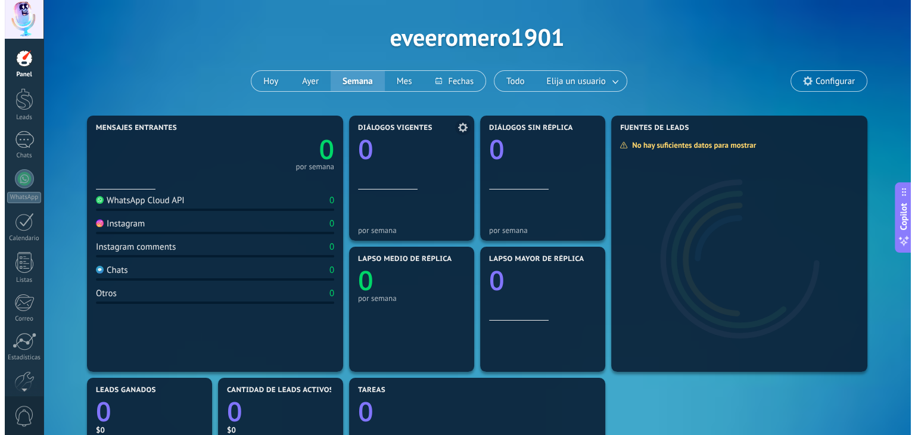
scroll to position [0, 0]
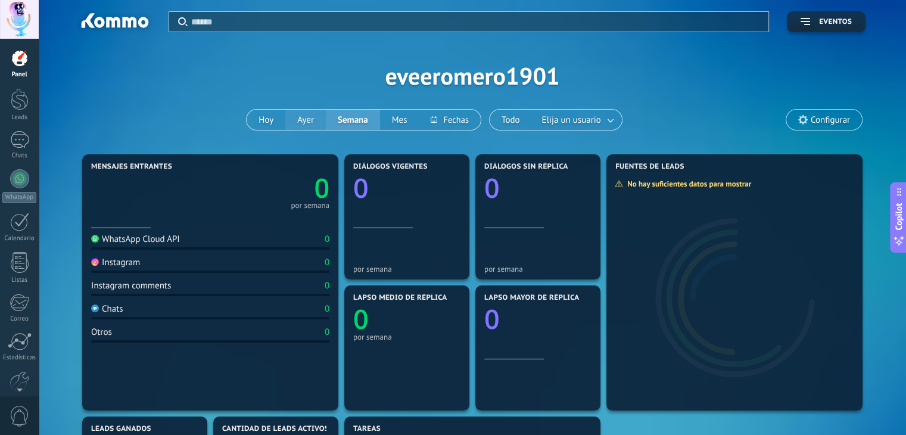
click at [304, 120] on button "Ayer" at bounding box center [305, 120] width 40 height 20
click at [272, 118] on button "Hoy" at bounding box center [266, 120] width 39 height 20
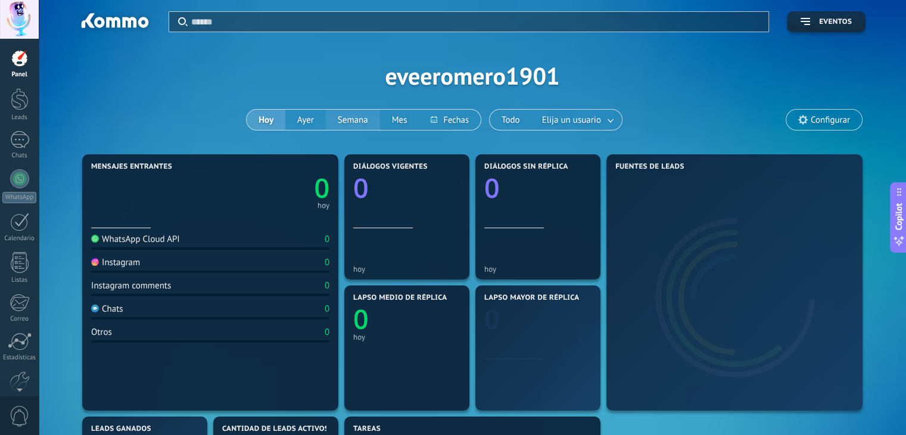
click at [364, 121] on button "Semana" at bounding box center [353, 120] width 54 height 20
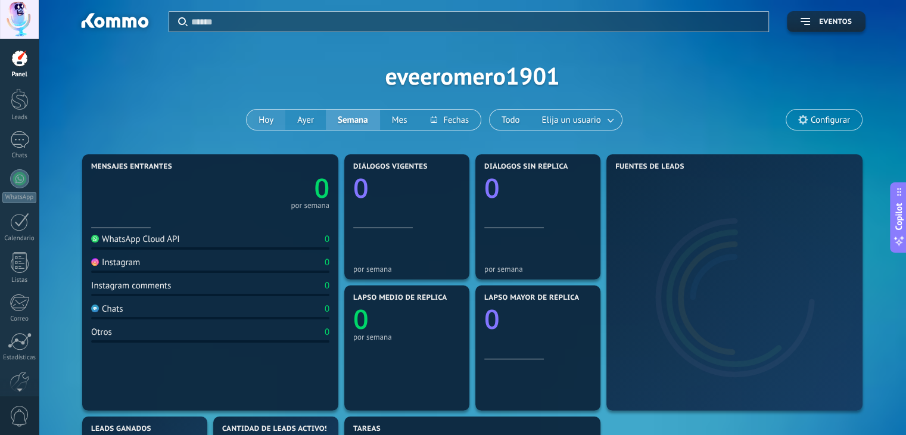
click at [254, 118] on button "Hoy" at bounding box center [266, 120] width 39 height 20
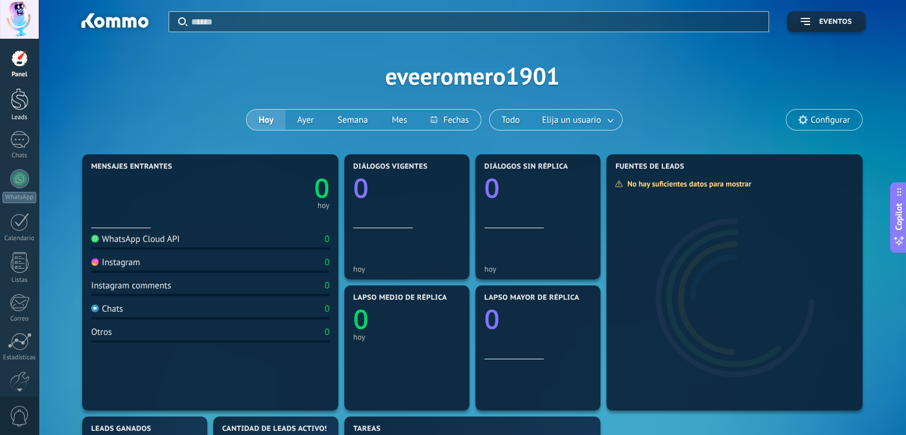
click at [20, 101] on div at bounding box center [20, 99] width 18 height 22
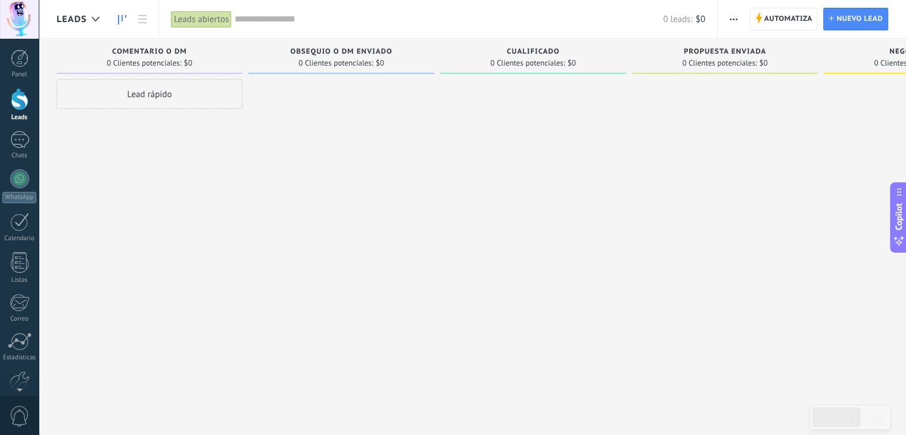
click at [176, 100] on div "Lead rápido" at bounding box center [150, 94] width 186 height 30
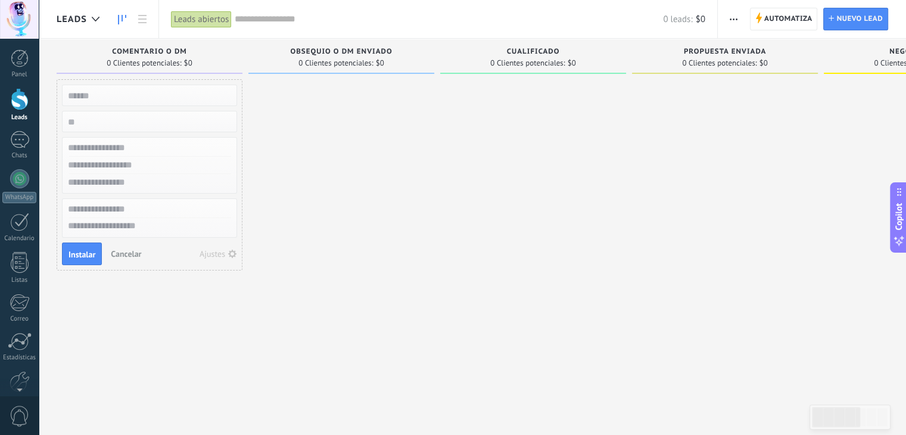
click at [308, 201] on div at bounding box center [341, 218] width 186 height 279
click at [20, 183] on div at bounding box center [19, 178] width 19 height 19
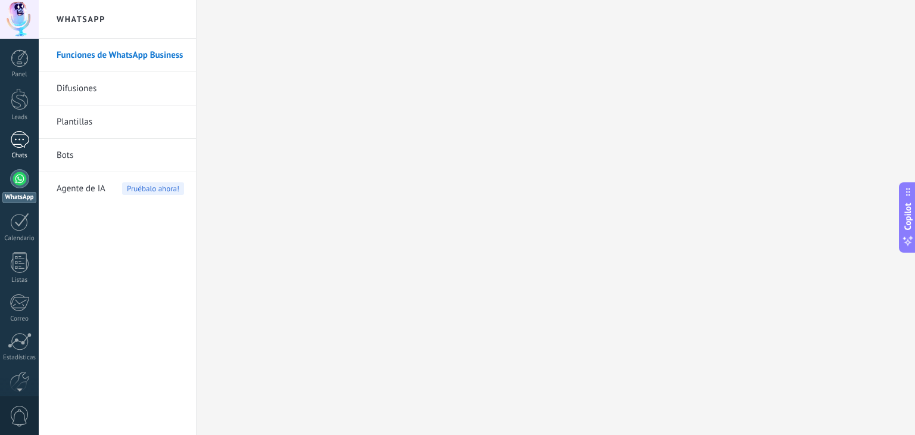
click at [22, 135] on div at bounding box center [19, 139] width 19 height 17
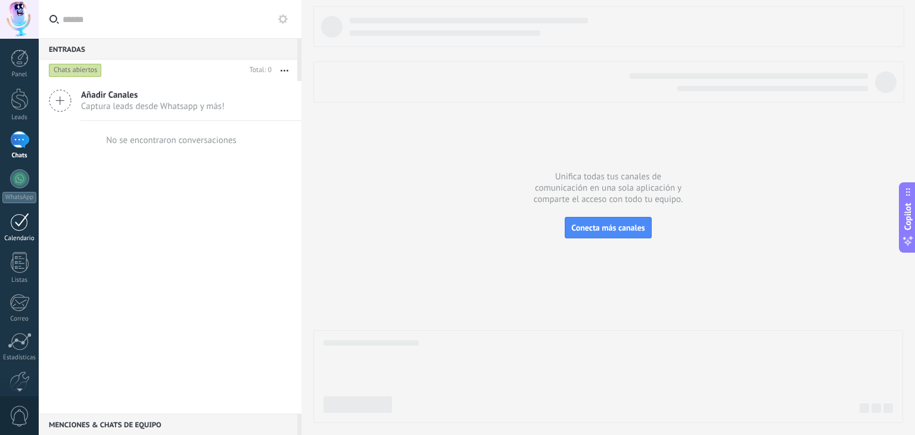
click at [20, 221] on div at bounding box center [19, 222] width 19 height 18
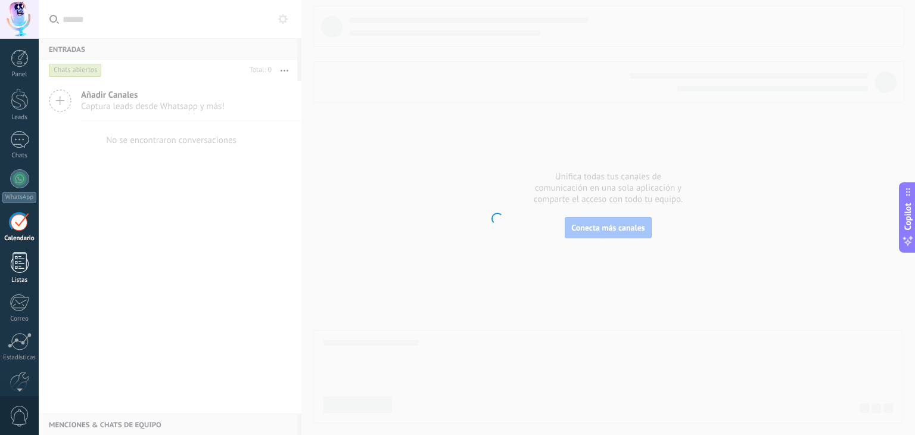
click at [20, 252] on div at bounding box center [20, 262] width 18 height 21
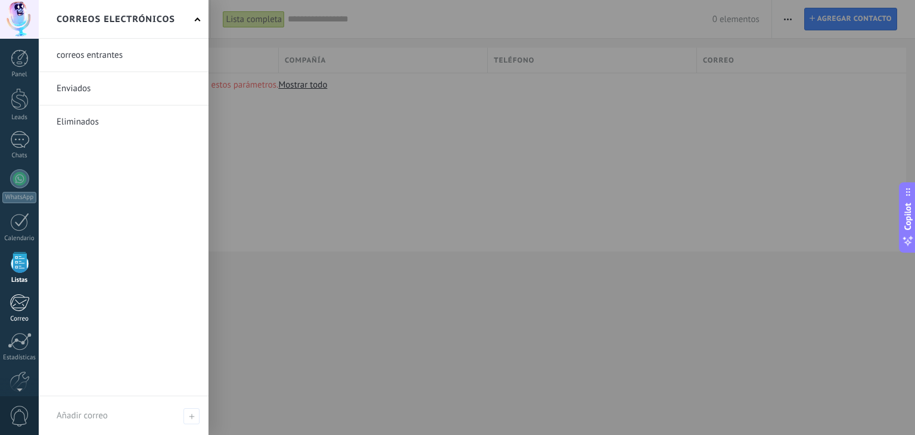
click at [20, 298] on div at bounding box center [20, 303] width 20 height 18
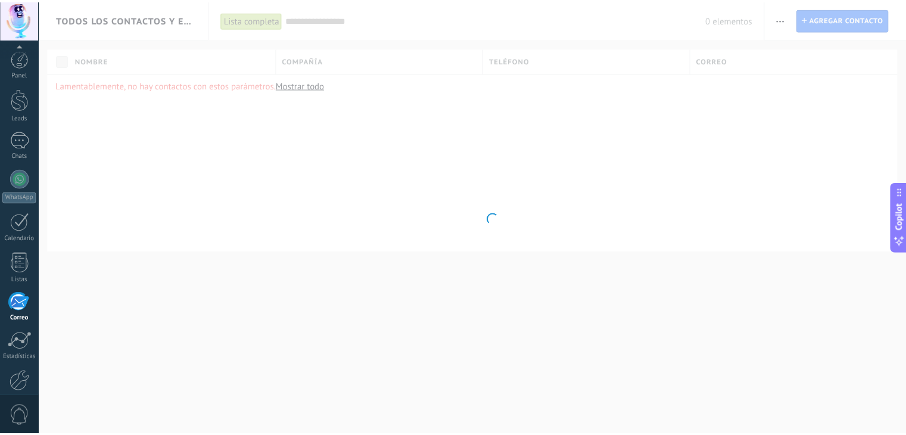
scroll to position [60, 0]
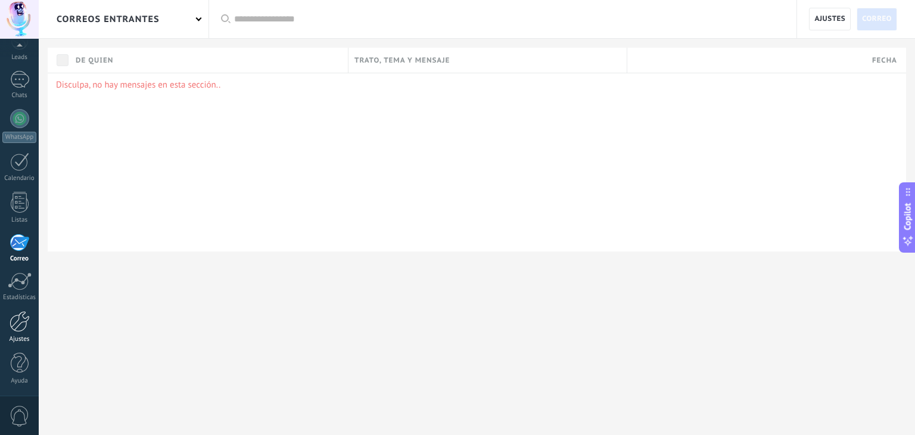
click at [23, 316] on div at bounding box center [20, 321] width 20 height 21
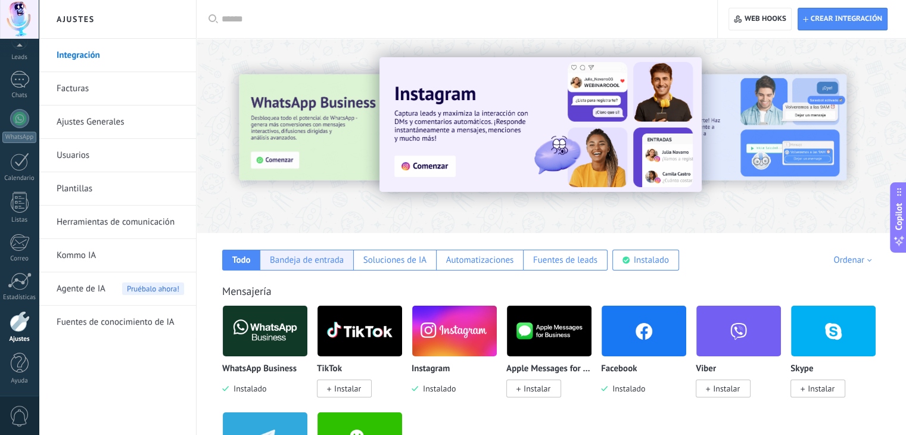
click at [301, 260] on div "Bandeja de entrada" at bounding box center [307, 259] width 74 height 11
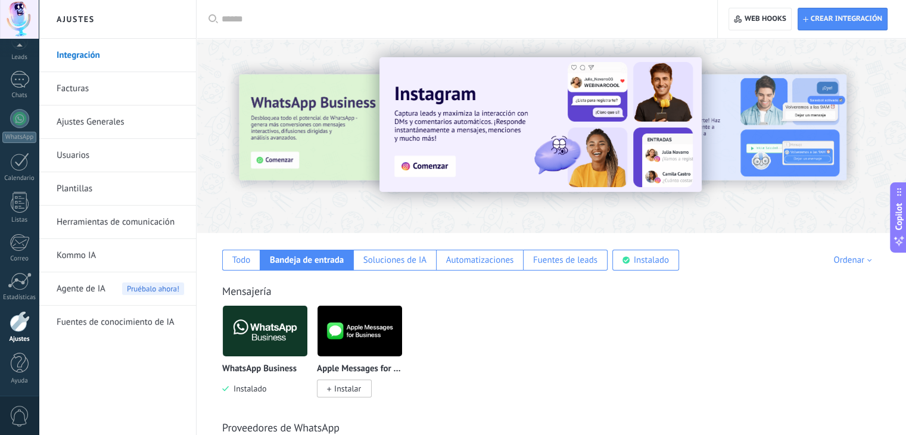
click at [270, 322] on img at bounding box center [265, 331] width 85 height 58
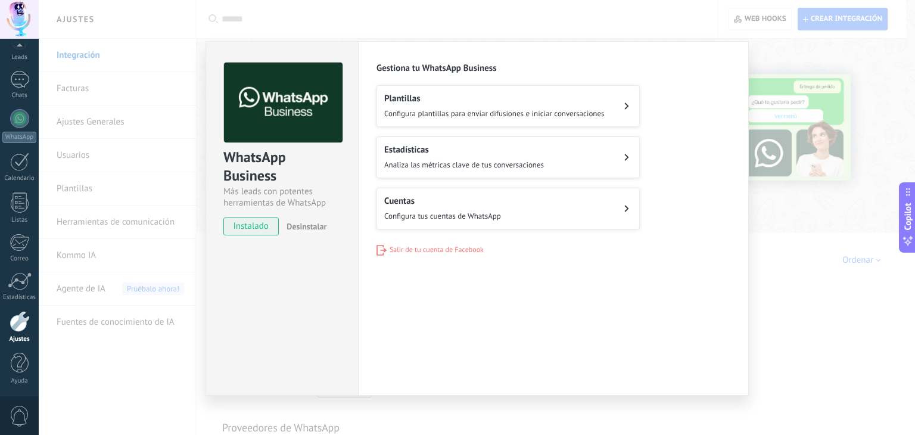
click at [547, 158] on button "Estadísticas Analiza las métricas clave de tus conversaciones" at bounding box center [507, 157] width 263 height 42
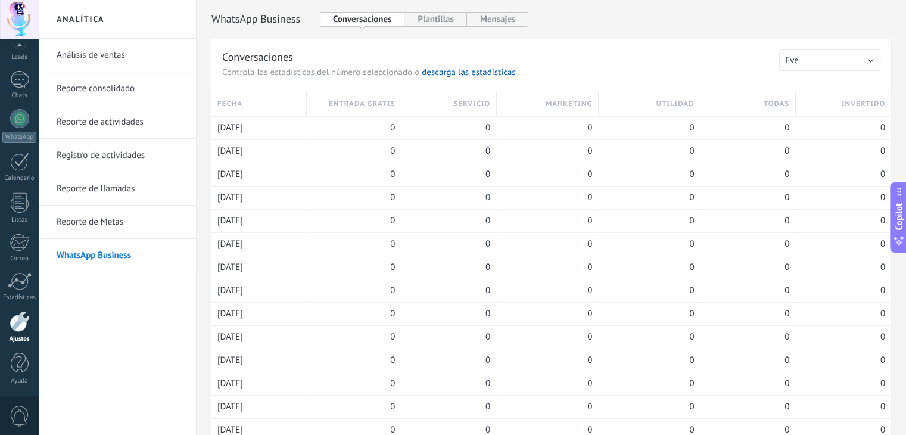
click at [103, 59] on link "Análisis de ventas" at bounding box center [120, 55] width 127 height 33
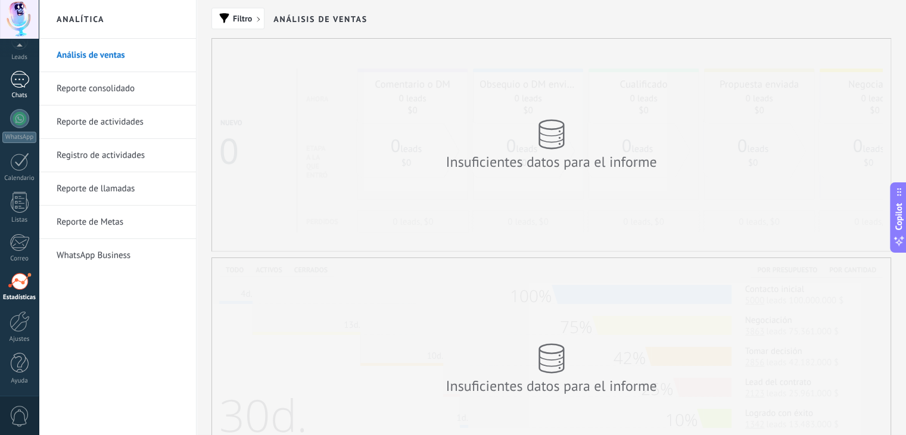
click at [24, 89] on link "Chats" at bounding box center [19, 85] width 39 height 29
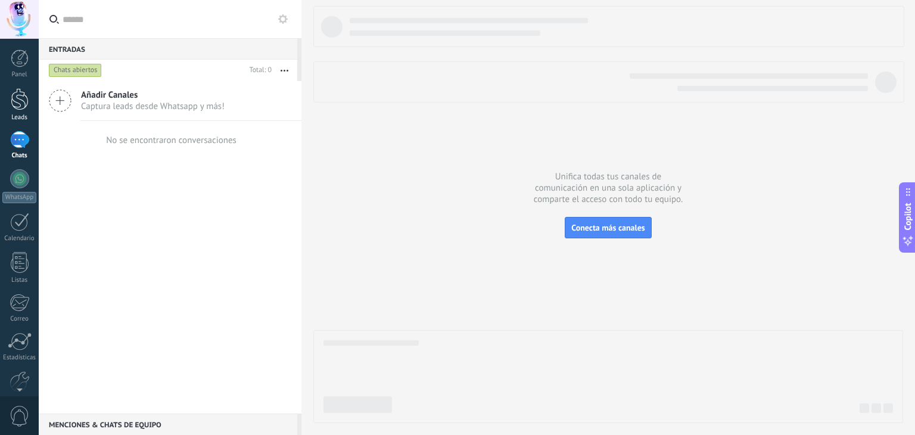
click at [17, 98] on div at bounding box center [20, 99] width 18 height 22
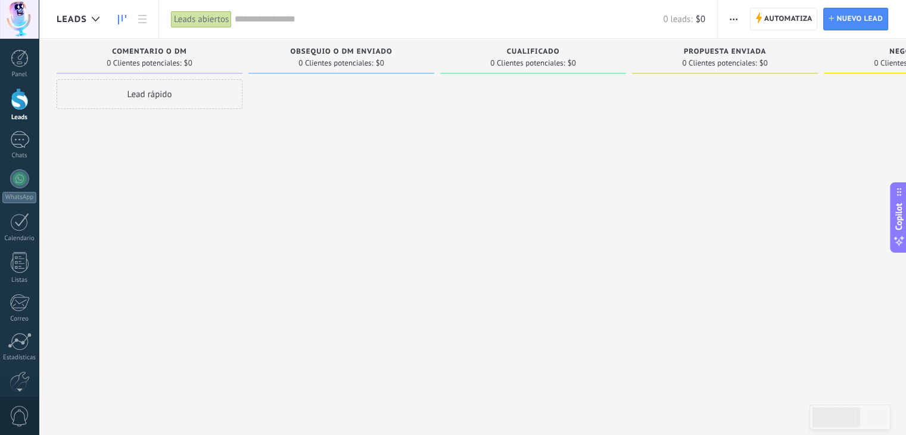
click at [28, 48] on div "Panel Leads Chats WhatsApp Clientes" at bounding box center [38, 217] width 77 height 357
click at [21, 65] on div at bounding box center [20, 58] width 18 height 18
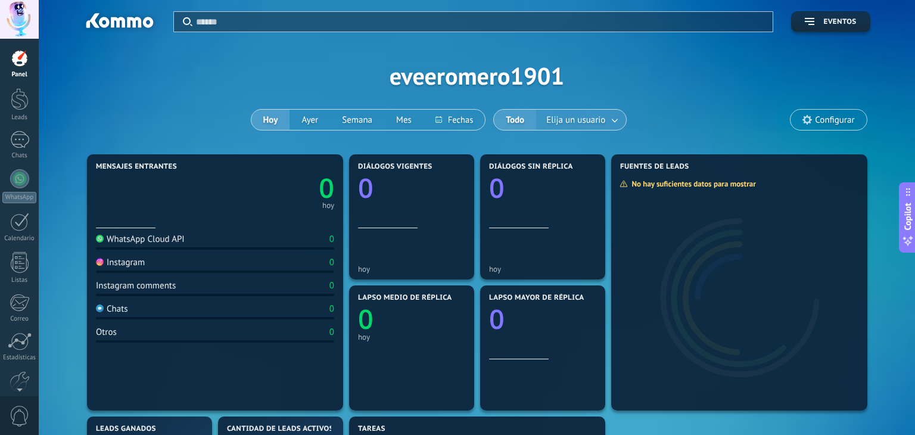
click at [598, 120] on div at bounding box center [496, 217] width 915 height 435
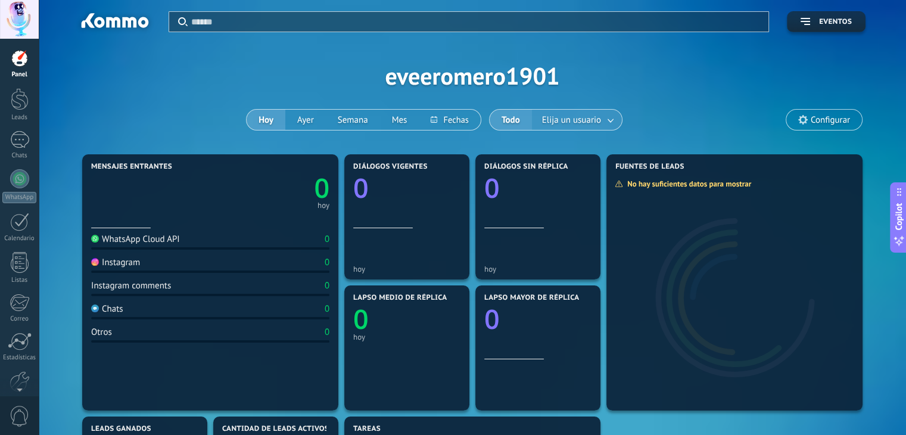
click at [598, 118] on span "Elija un usuario" at bounding box center [571, 120] width 64 height 16
click at [610, 120] on link at bounding box center [610, 120] width 21 height 20
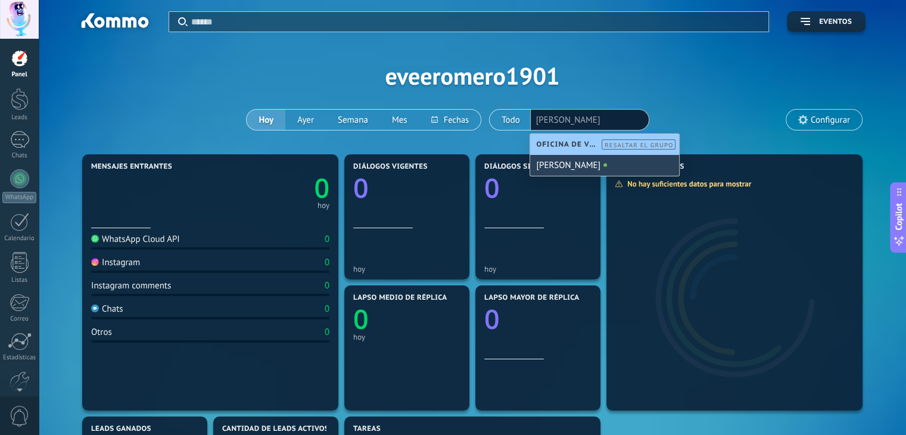
click at [572, 166] on div "[PERSON_NAME]" at bounding box center [604, 165] width 149 height 21
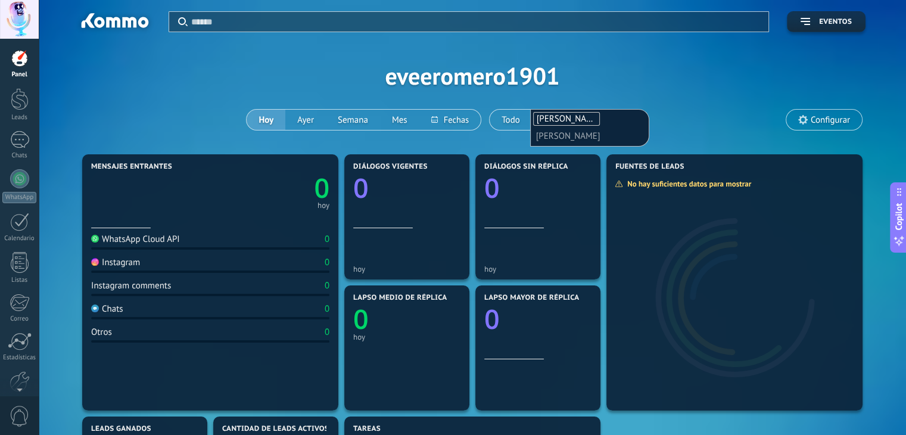
click at [617, 74] on div "Aplicar Eventos eveeromero1901 [DATE] [DATE] Semana Mes Todo Elija un usuario […" at bounding box center [472, 75] width 831 height 151
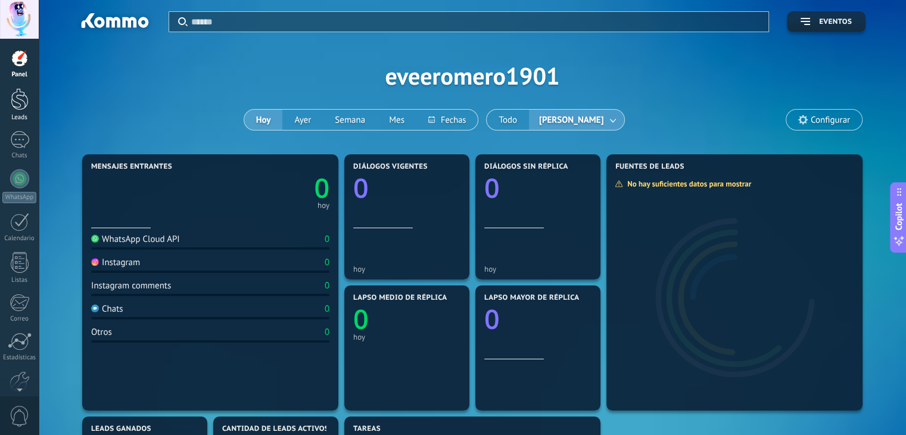
click at [24, 103] on div at bounding box center [20, 99] width 18 height 22
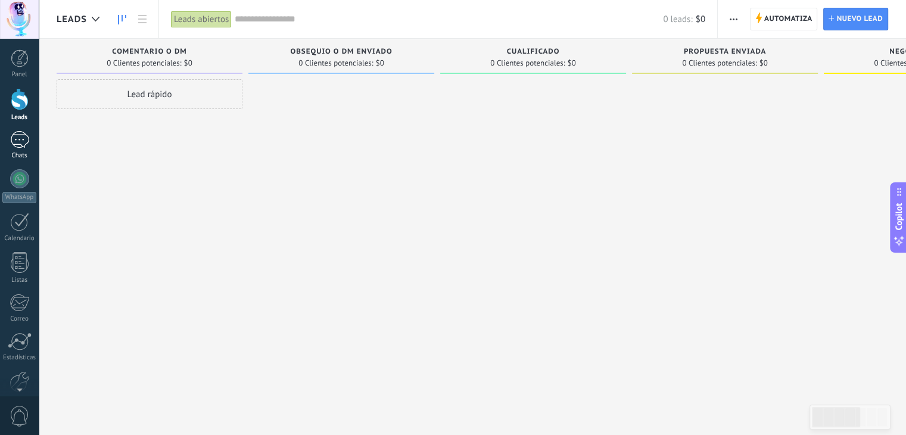
click at [21, 143] on div at bounding box center [19, 139] width 19 height 17
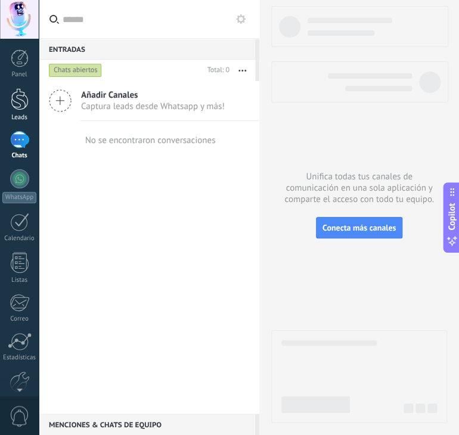
click at [13, 102] on div at bounding box center [20, 99] width 18 height 22
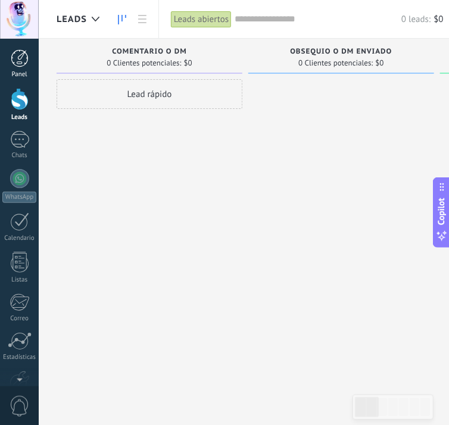
click at [21, 67] on div at bounding box center [20, 58] width 18 height 18
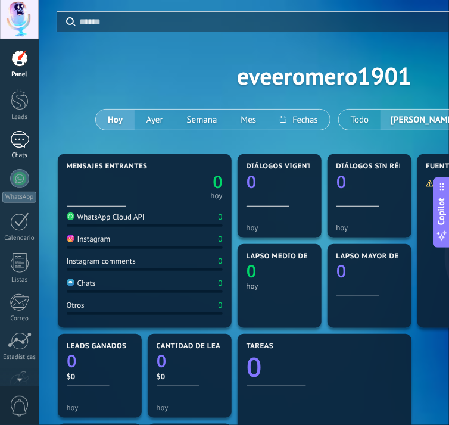
click at [11, 158] on div "Chats" at bounding box center [19, 156] width 35 height 8
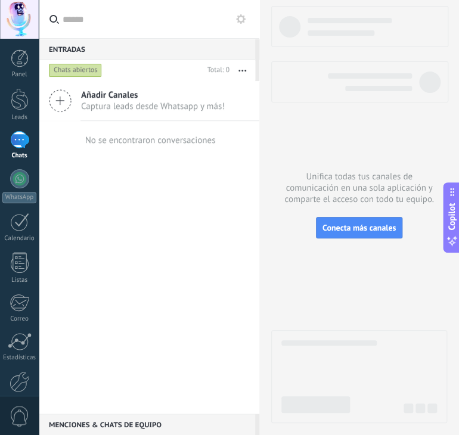
click at [77, 69] on div "Chats abiertos" at bounding box center [75, 70] width 53 height 14
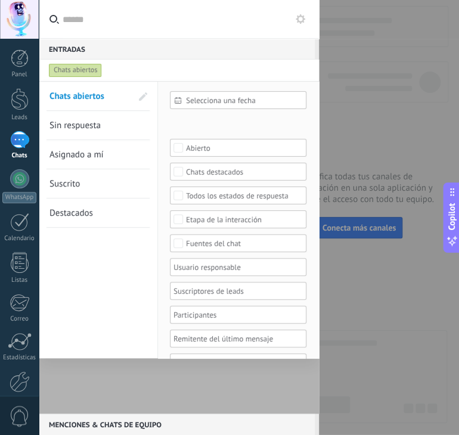
click at [202, 98] on span "Selecciona una fecha" at bounding box center [243, 100] width 114 height 9
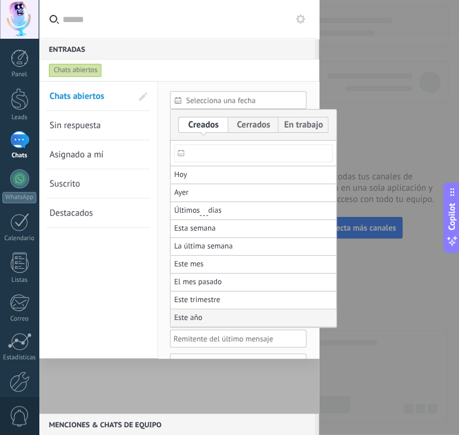
click at [230, 317] on li "Este año" at bounding box center [253, 318] width 166 height 18
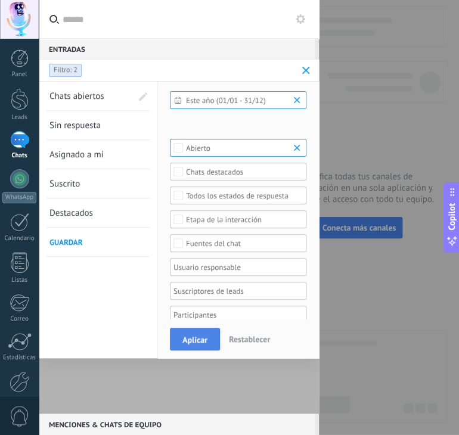
click at [190, 339] on span "Aplicar" at bounding box center [194, 339] width 25 height 8
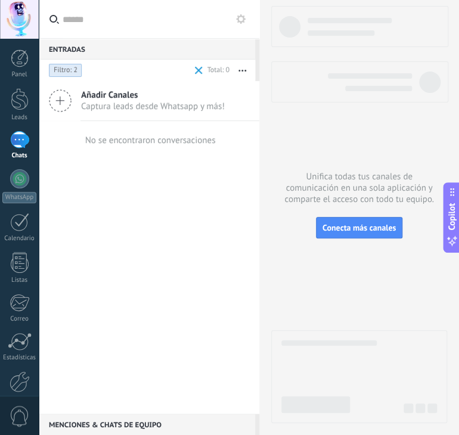
click at [198, 67] on span at bounding box center [199, 71] width 8 height 8
click at [242, 69] on button "button" at bounding box center [242, 70] width 26 height 21
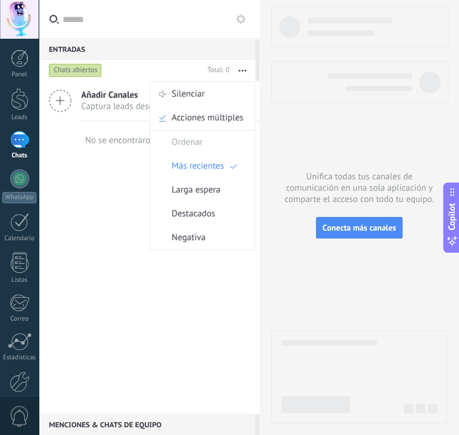
click at [243, 73] on button "button" at bounding box center [242, 70] width 26 height 21
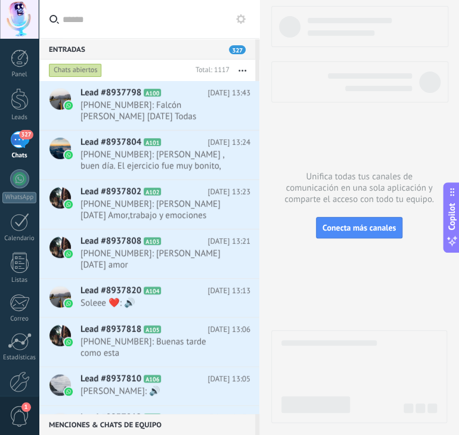
click at [245, 68] on button "button" at bounding box center [242, 70] width 26 height 21
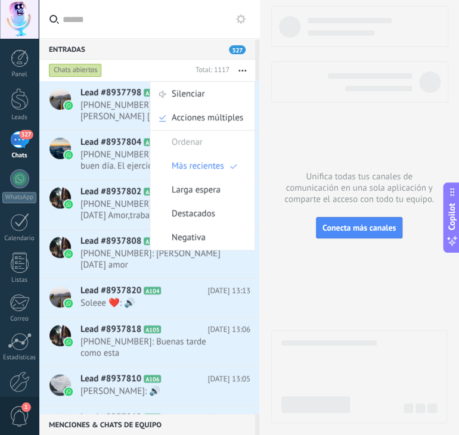
click at [244, 68] on button "button" at bounding box center [242, 70] width 26 height 21
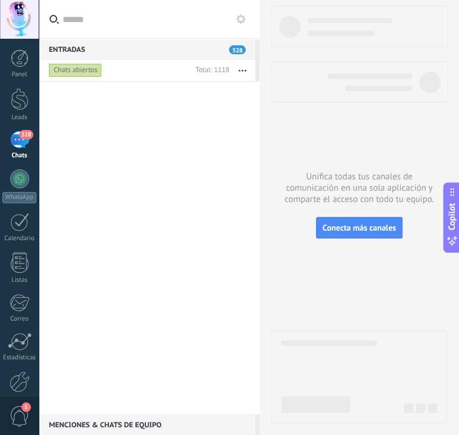
scroll to position [20627, 0]
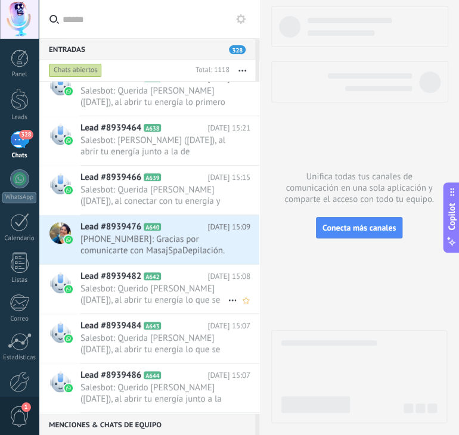
click at [106, 292] on span "Salesbot: Querido Isidro Rafael Medrano Peña (09/05/1990), al abrir tu energía …" at bounding box center [153, 294] width 147 height 23
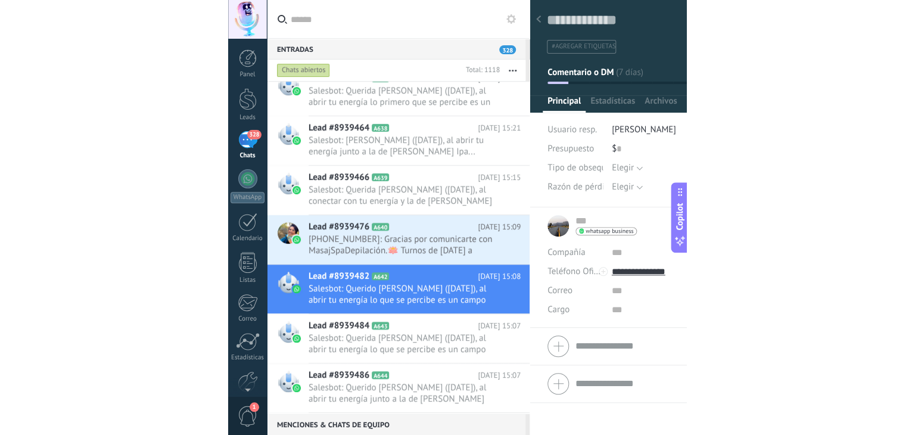
scroll to position [17, 0]
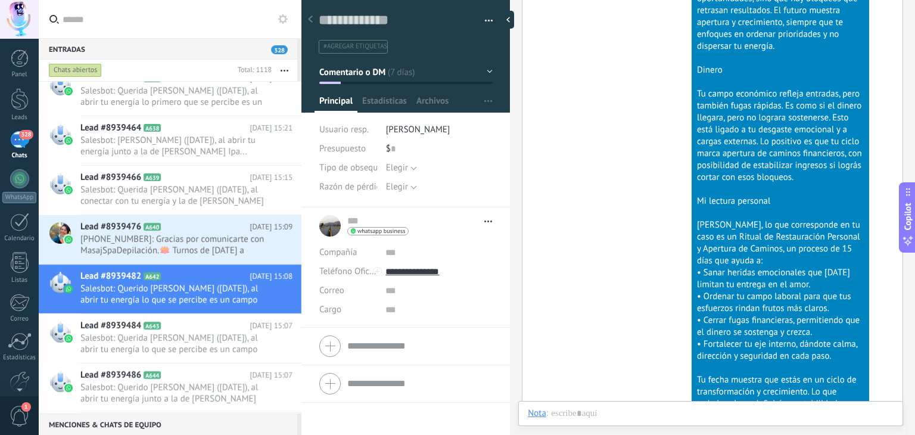
click at [458, 68] on button "Comentario o DM" at bounding box center [405, 71] width 173 height 21
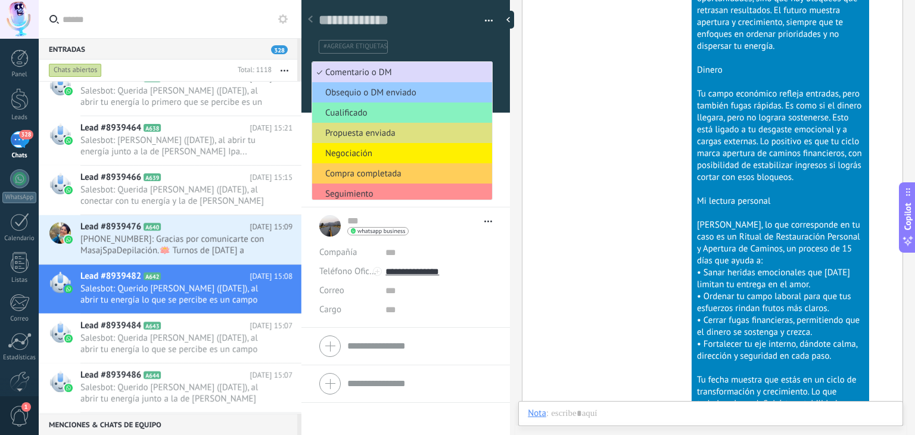
click at [429, 67] on span "Comentario o DM" at bounding box center [400, 72] width 176 height 11
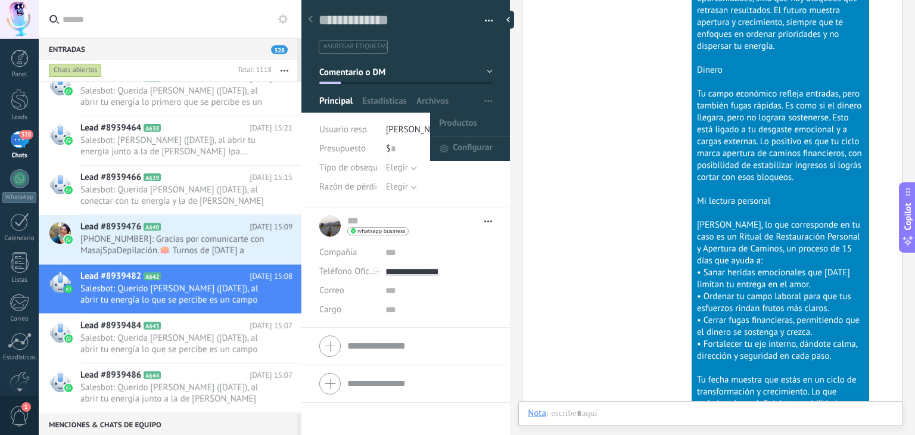
click at [458, 101] on icon "button" at bounding box center [488, 101] width 8 height 2
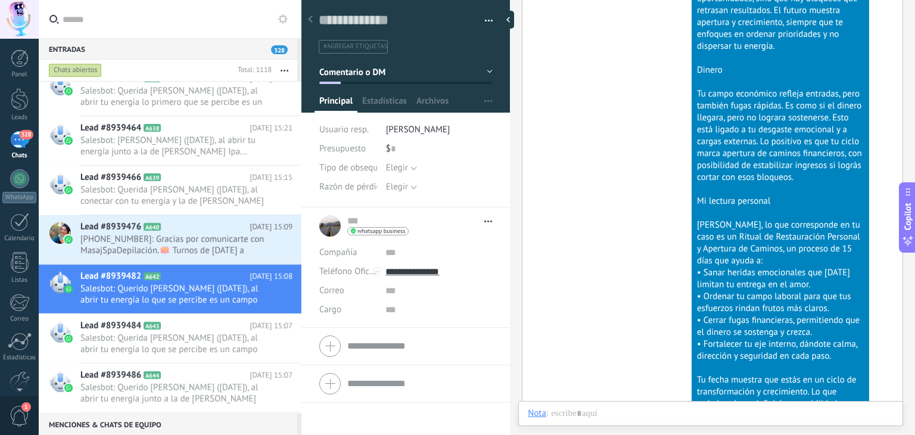
click at [301, 20] on div at bounding box center [301, 217] width 0 height 435
click at [309, 20] on use at bounding box center [310, 18] width 5 height 7
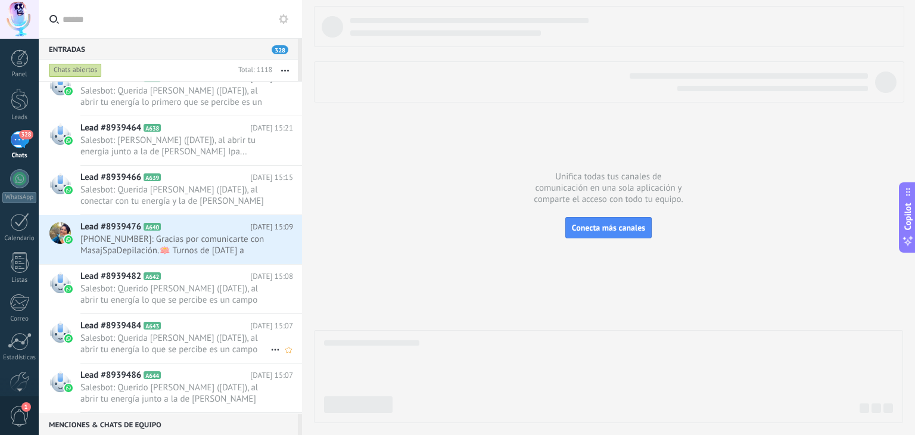
click at [187, 342] on span "Salesbot: Querida Camila Aurora Castiñeira Burgos (15/09/1997), al abrir tu ene…" at bounding box center [175, 343] width 190 height 23
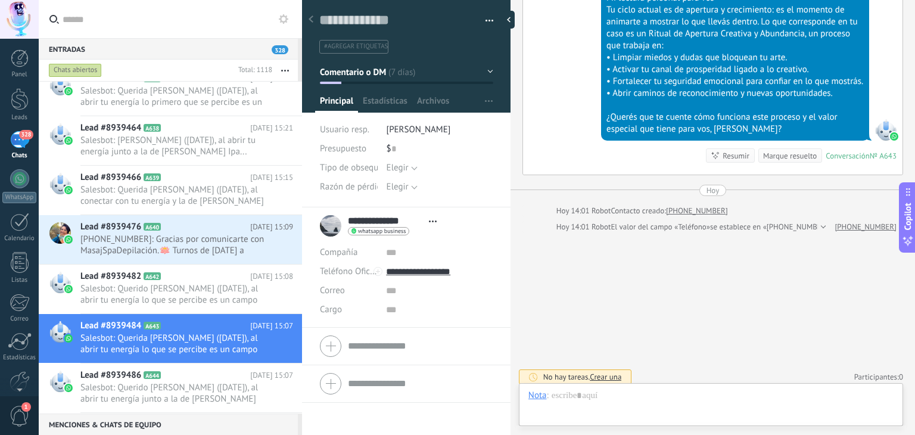
scroll to position [541, 0]
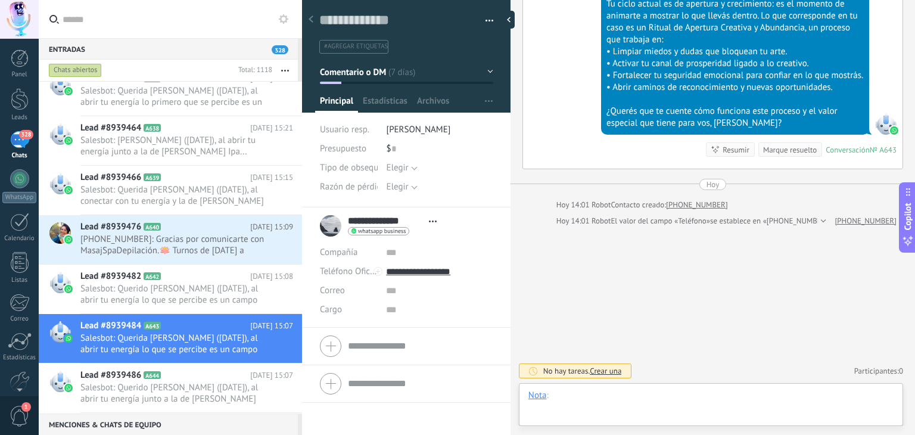
click at [458, 392] on div at bounding box center [710, 407] width 365 height 36
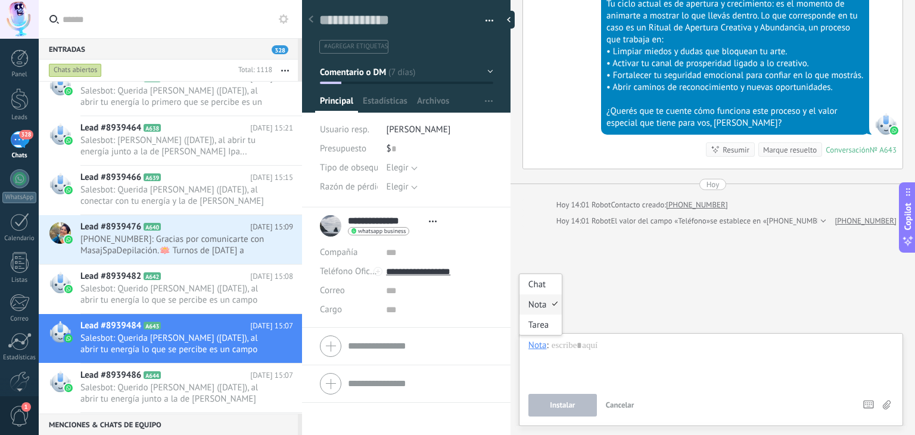
click at [458, 348] on div "Nota" at bounding box center [537, 344] width 18 height 11
click at [458, 346] on div "Nota" at bounding box center [537, 344] width 18 height 11
click at [458, 279] on div "Chat" at bounding box center [540, 284] width 42 height 20
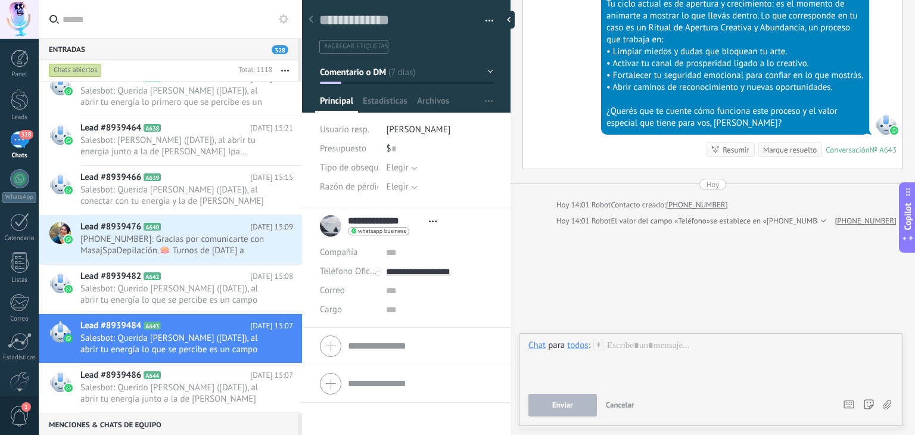
click at [458, 342] on div at bounding box center [711, 361] width 366 height 45
click at [435, 222] on span "Abrir detalle Copie el nombre Desatar Contacto principal" at bounding box center [433, 221] width 20 height 9
click at [434, 222] on icon at bounding box center [433, 221] width 8 height 2
click at [432, 219] on span "Abrir detalle Copie el nombre Desatar Contacto principal" at bounding box center [433, 221] width 20 height 9
click at [381, 103] on span "Estadísticas" at bounding box center [385, 103] width 45 height 17
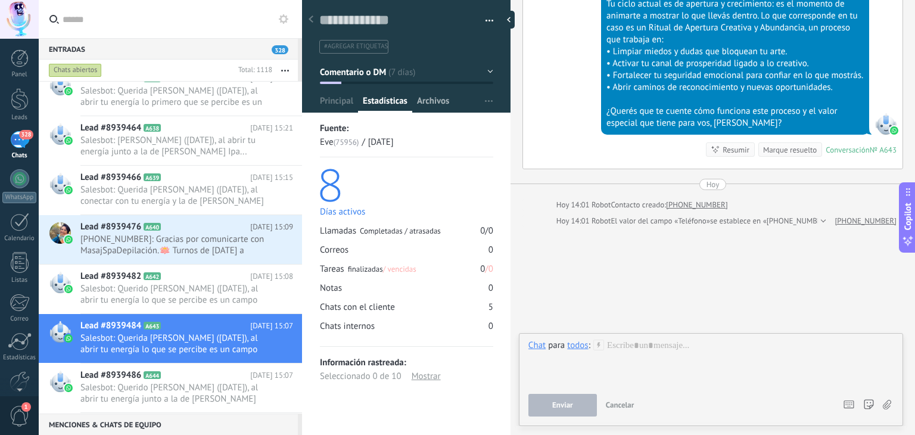
click at [431, 101] on span "Archivos" at bounding box center [433, 103] width 32 height 17
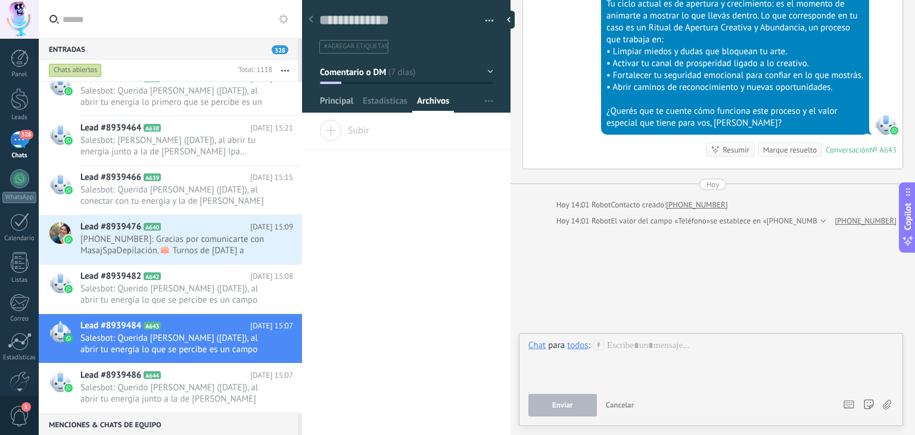
click at [338, 101] on span "Principal" at bounding box center [336, 103] width 33 height 17
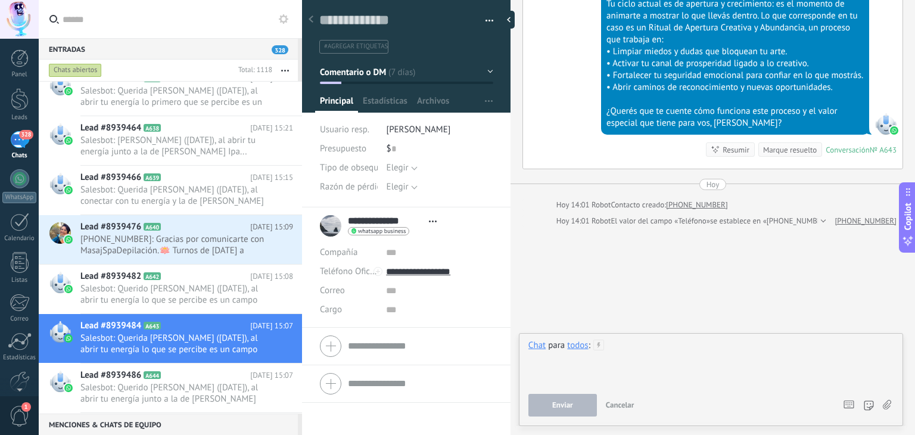
click at [458, 346] on div at bounding box center [711, 361] width 366 height 45
drag, startPoint x: 638, startPoint y: 346, endPoint x: 488, endPoint y: 345, distance: 150.1
click at [458, 345] on div "Guardar y crear Imprimir Administrar etiquetas" at bounding box center [608, 217] width 613 height 435
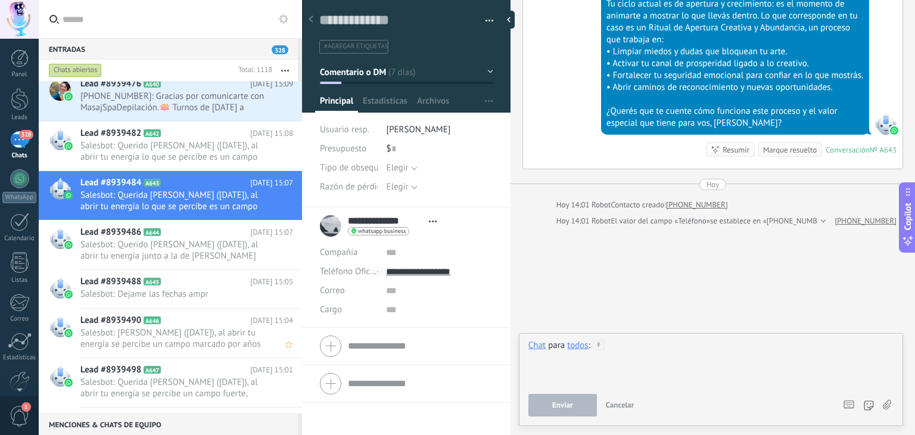
scroll to position [20865, 0]
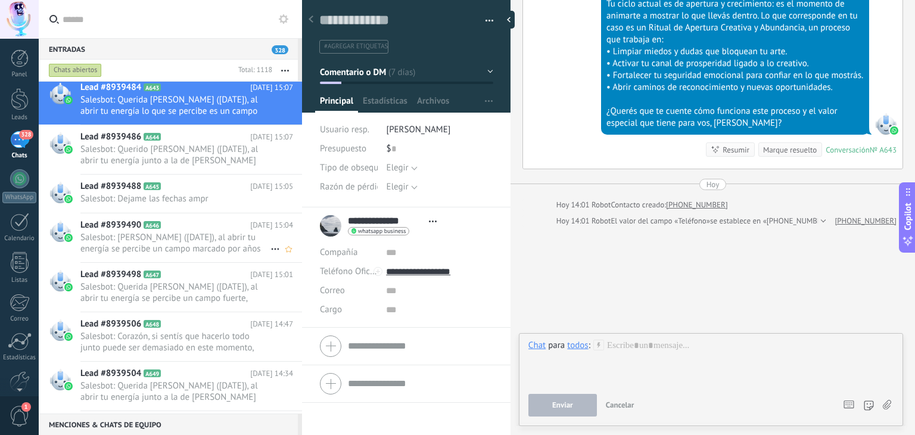
click at [188, 238] on span "Salesbot: Querida María Marta Almaraz (03/01/1976), al abrir tu energía se perc…" at bounding box center [175, 243] width 190 height 23
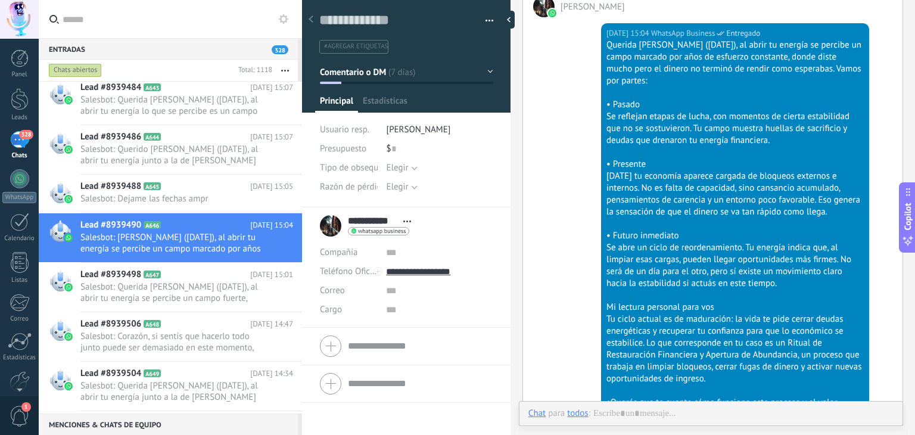
scroll to position [17, 0]
click at [310, 20] on use at bounding box center [310, 18] width 5 height 7
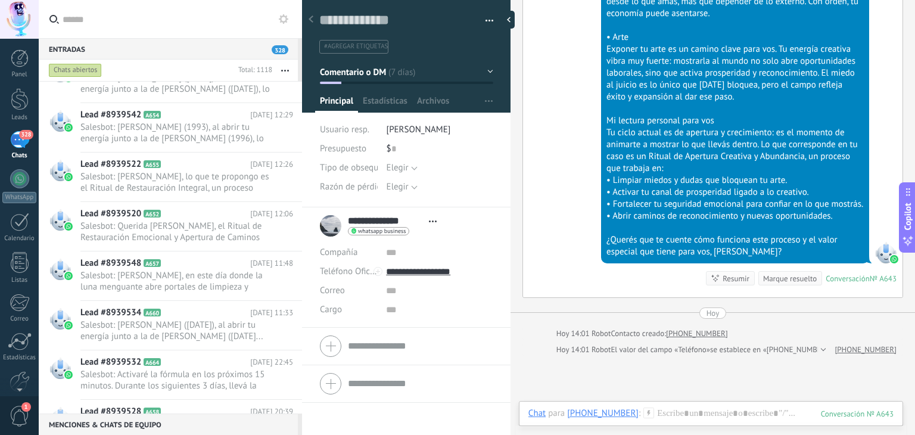
scroll to position [1128, 0]
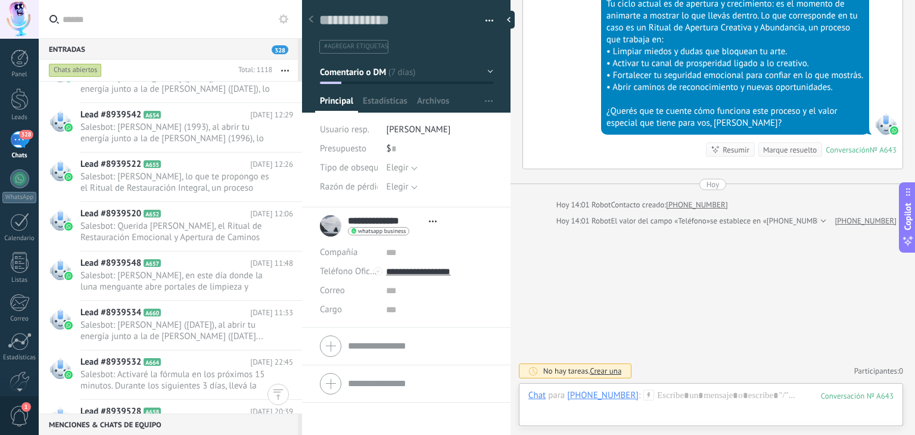
click at [458, 184] on div "Hoy" at bounding box center [712, 184] width 13 height 11
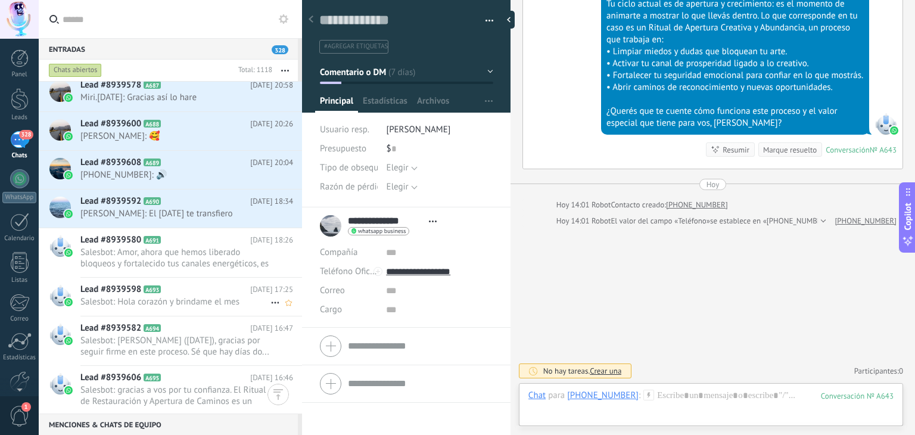
scroll to position [22711, 0]
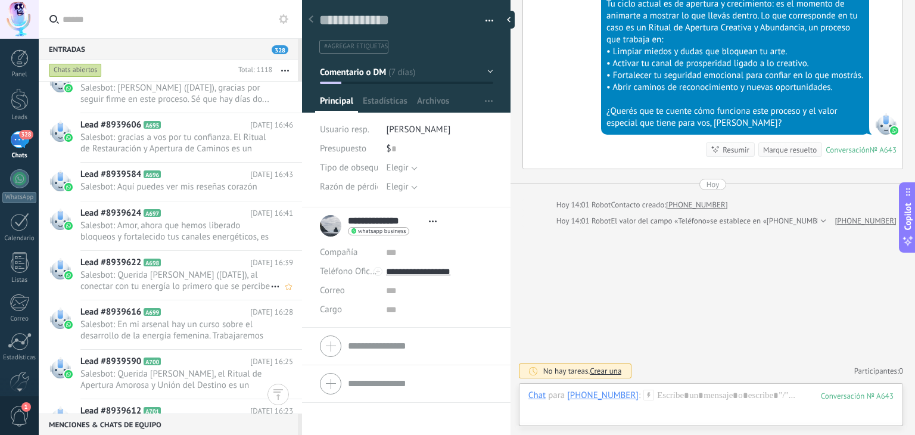
click at [175, 273] on span "Salesbot: Querida Valeria (16/04/1977), al conectar con tu energía lo primero q…" at bounding box center [175, 280] width 190 height 23
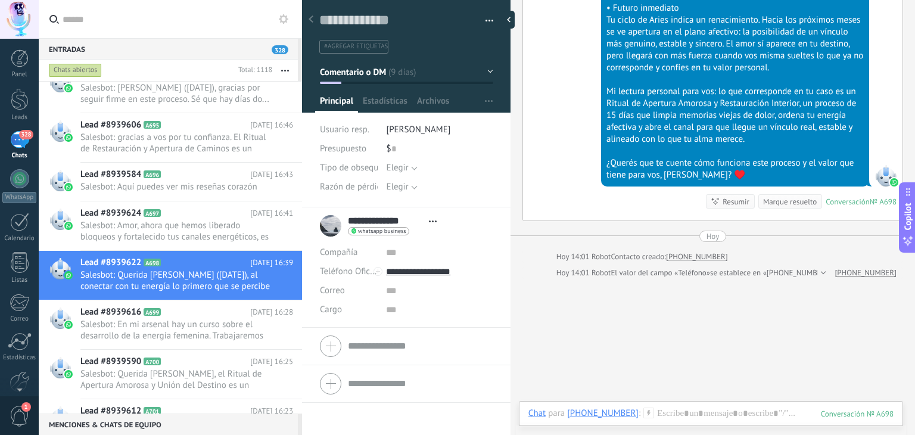
scroll to position [1031, 0]
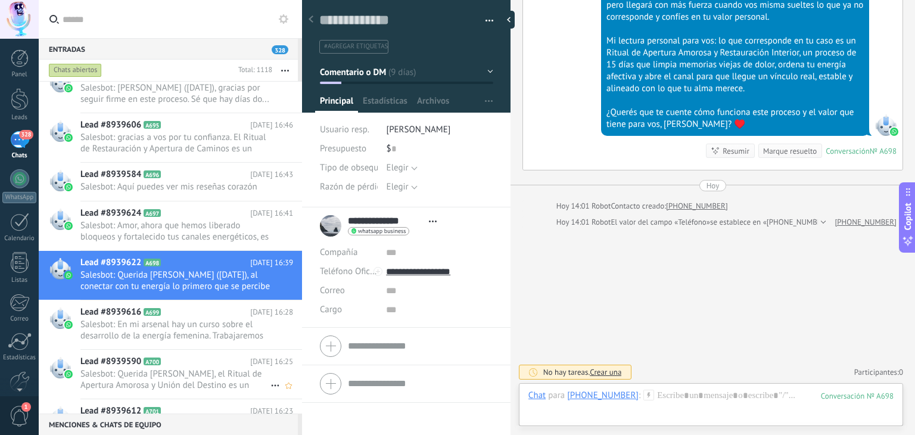
click at [194, 364] on h2 "Lead #8939590 A700" at bounding box center [165, 361] width 170 height 12
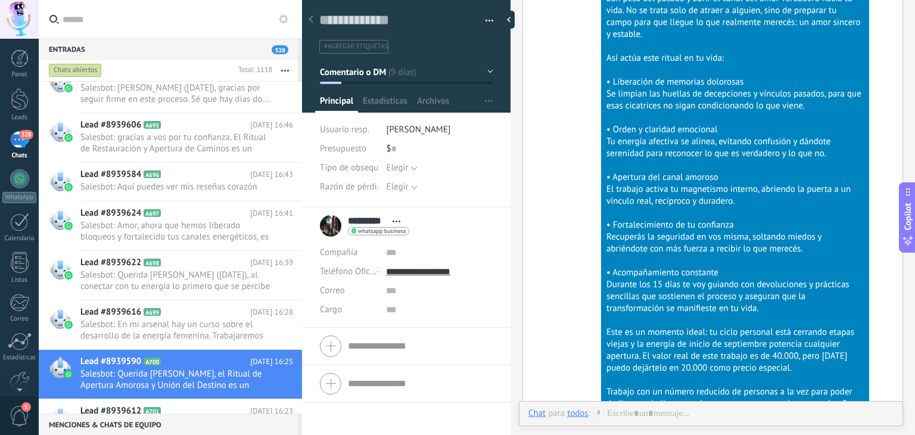
scroll to position [1540, 0]
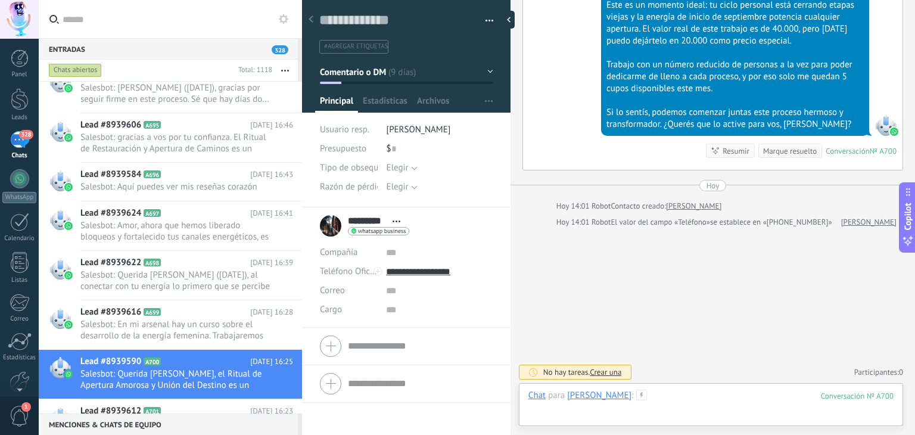
click at [458, 393] on div at bounding box center [710, 407] width 365 height 36
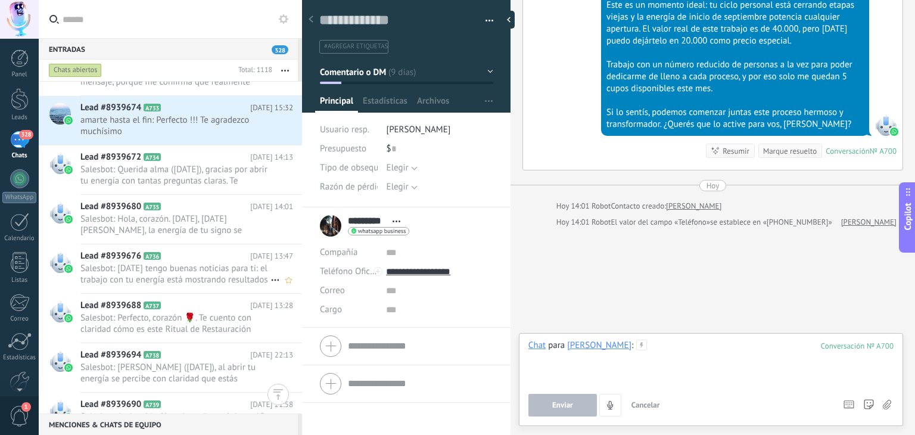
scroll to position [24915, 0]
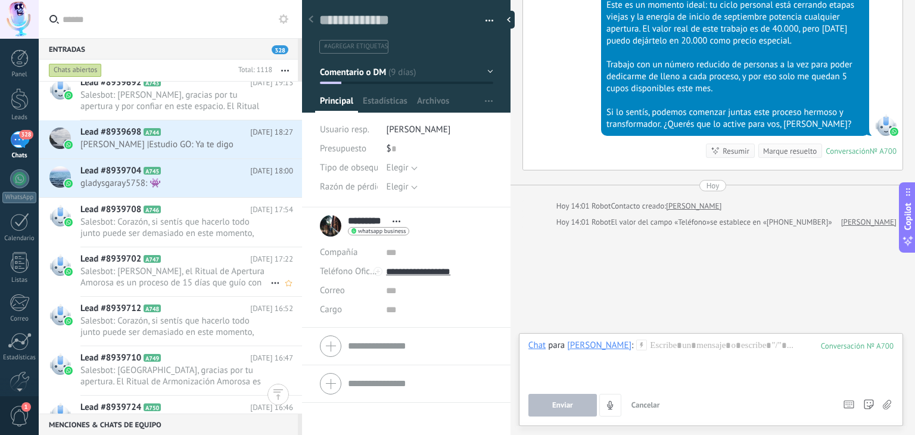
click at [169, 271] on span "Salesbot: Querido Martín, el Ritual de Apertura Amorosa es un proceso de 15 día…" at bounding box center [175, 277] width 190 height 23
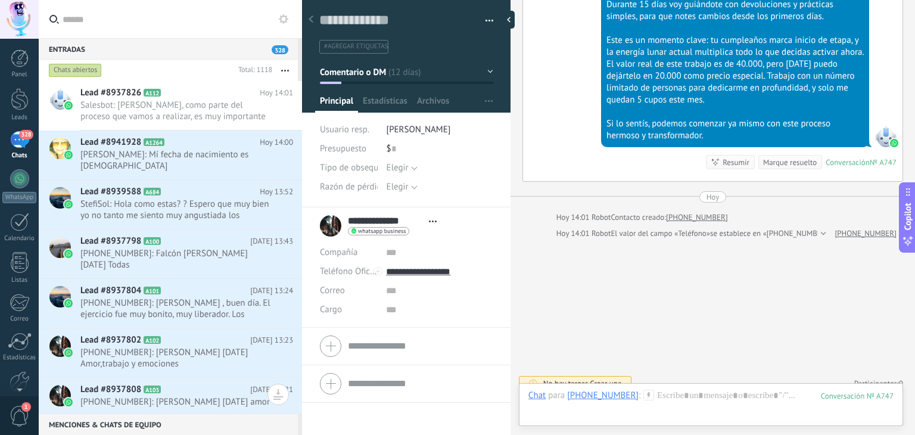
click at [283, 65] on button "button" at bounding box center [285, 70] width 26 height 21
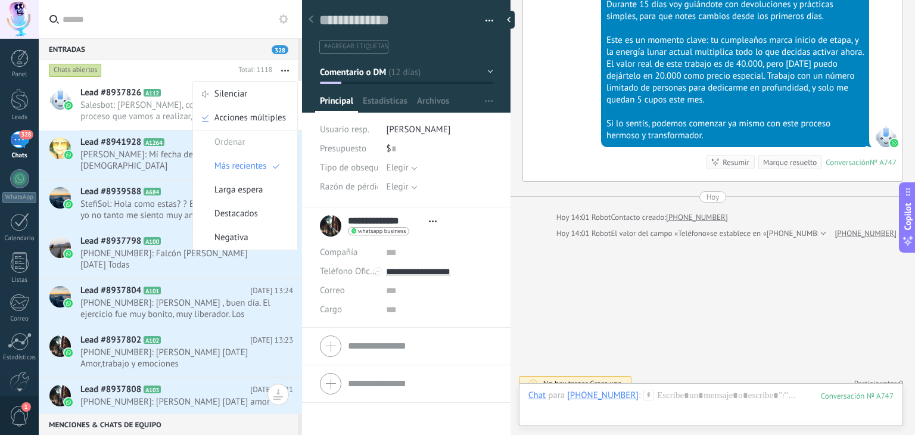
click at [285, 68] on button "button" at bounding box center [285, 70] width 26 height 21
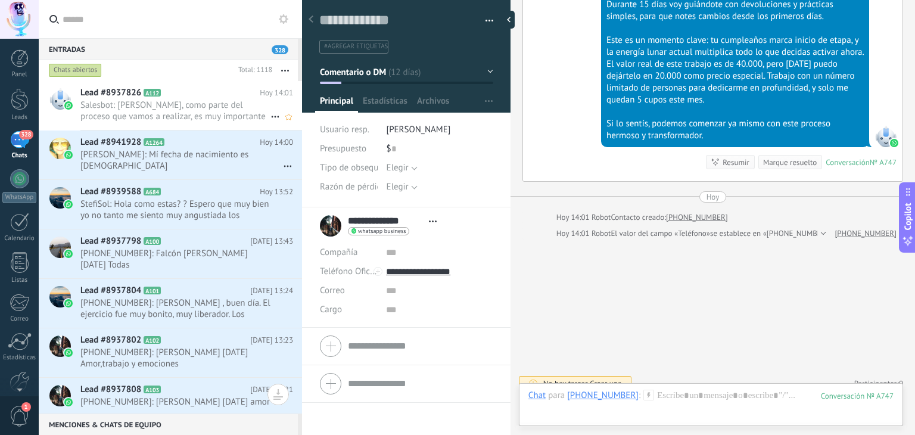
click at [275, 115] on icon at bounding box center [275, 117] width 14 height 14
click at [162, 105] on div at bounding box center [457, 217] width 915 height 435
click at [162, 105] on span "Salesbot: Cariño, como parte del proceso que vamos a realizar, es muy important…" at bounding box center [175, 110] width 190 height 23
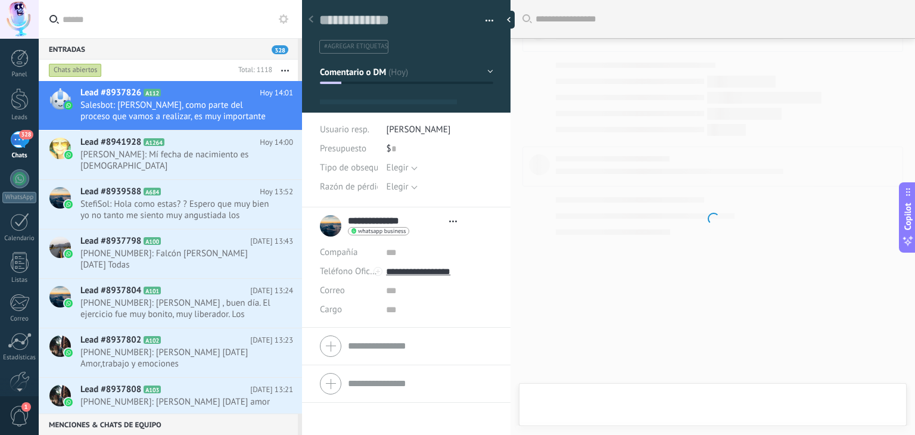
type textarea "**********"
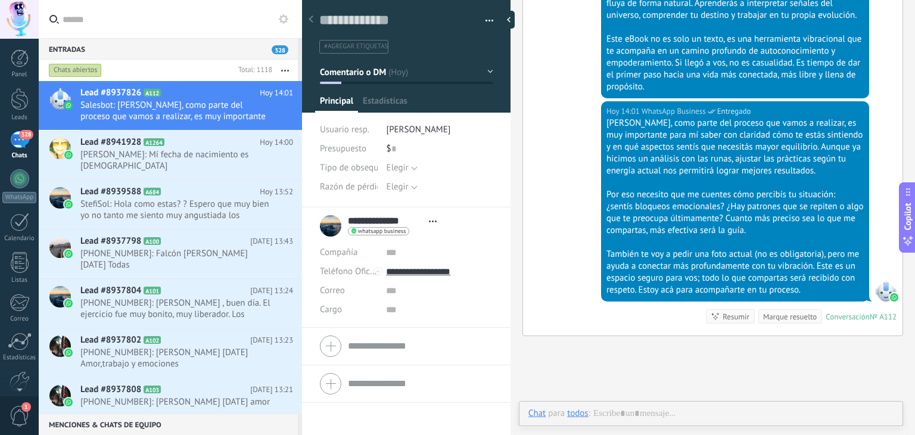
scroll to position [17, 0]
click at [433, 220] on span "Abrir detalle Copie el nombre Desatar Contacto principal" at bounding box center [433, 221] width 20 height 9
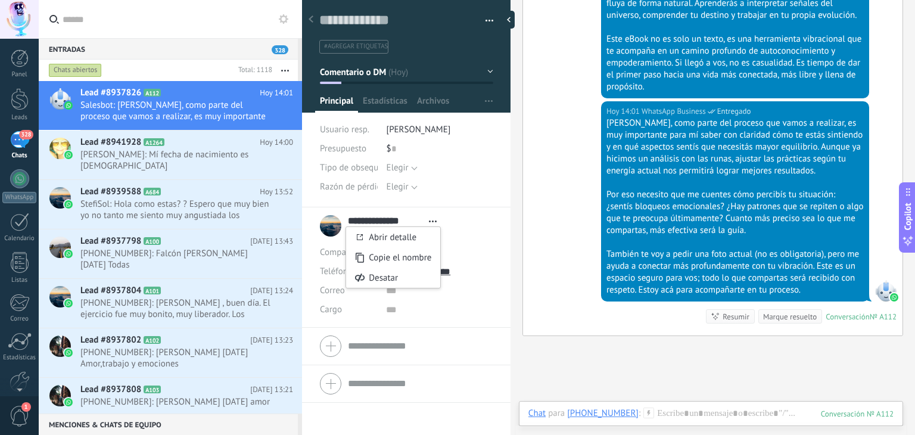
click at [374, 41] on li "#agregar etiquetas" at bounding box center [353, 47] width 69 height 14
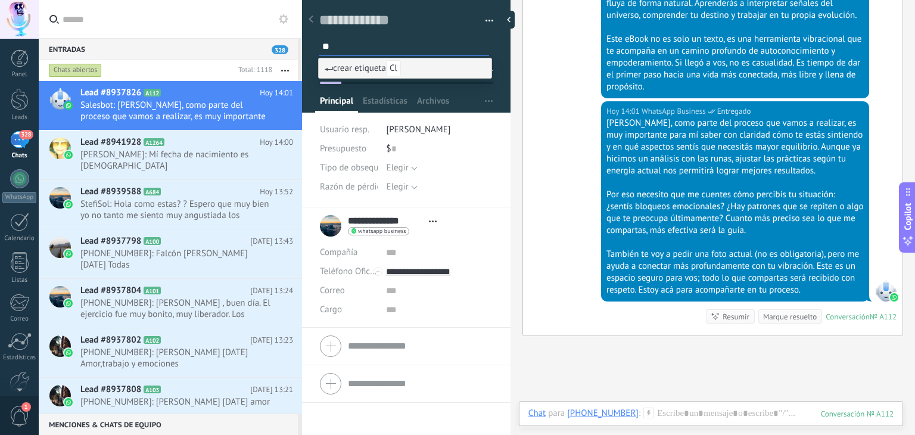
type input "*"
type input "**********"
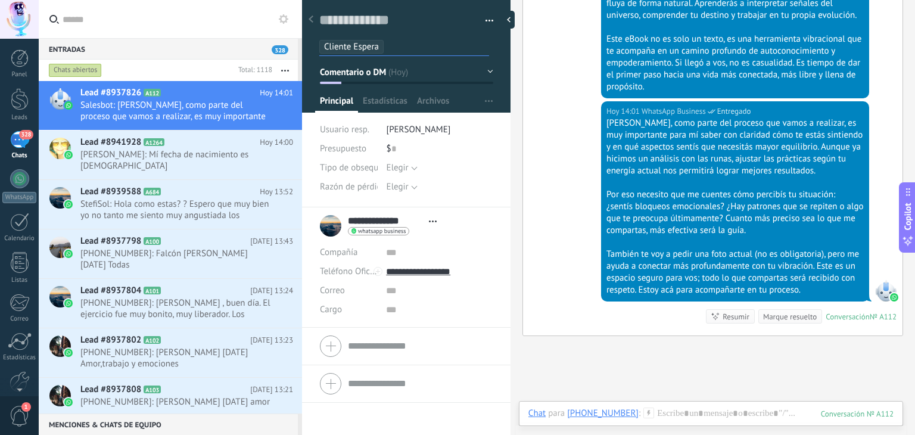
click at [458, 67] on button "Comentario o DM" at bounding box center [406, 71] width 173 height 21
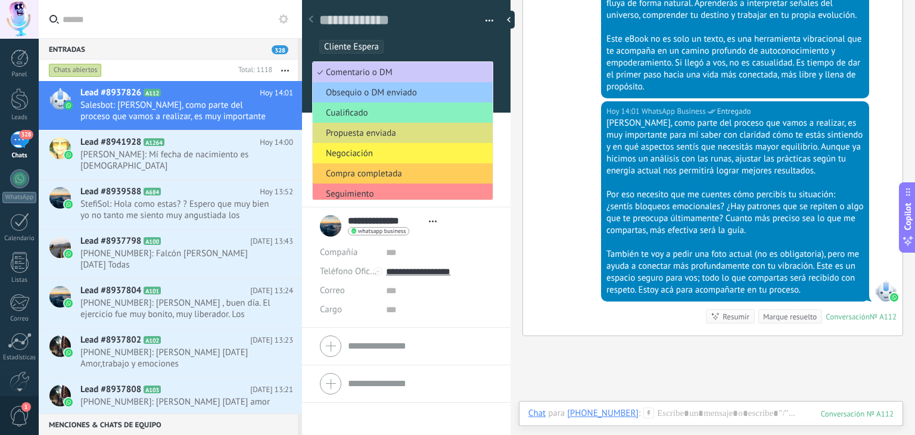
scroll to position [45, 0]
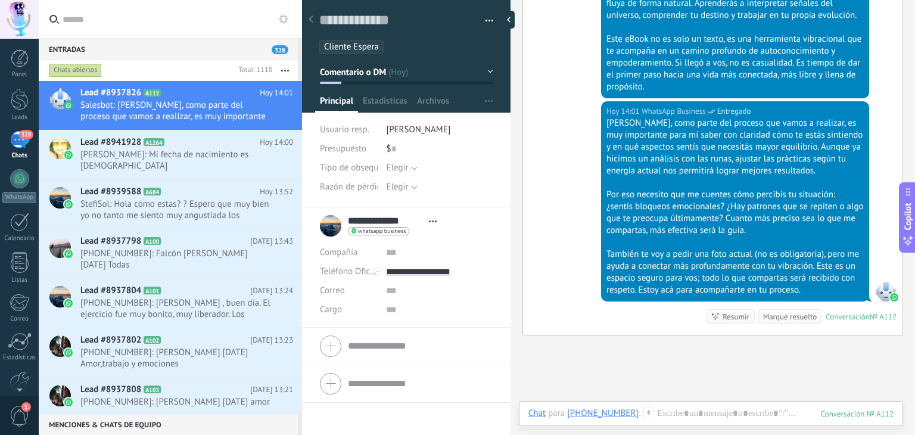
click at [366, 46] on span "Cliente Espera" at bounding box center [351, 46] width 55 height 11
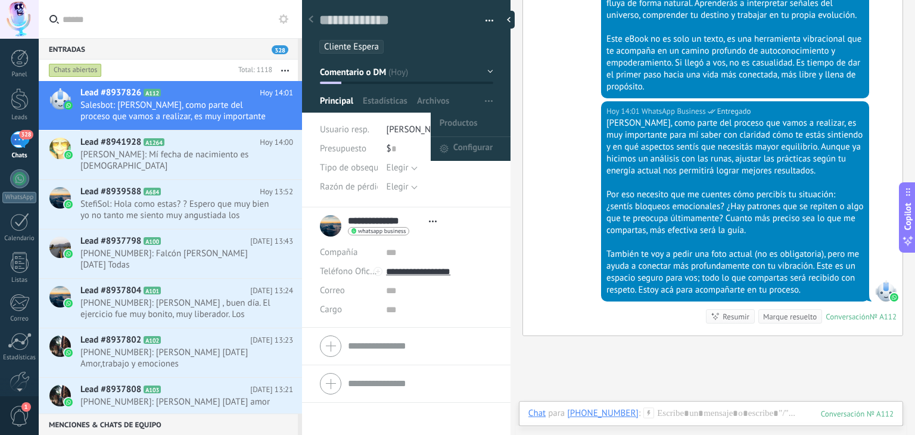
click at [458, 101] on use "button" at bounding box center [489, 101] width 8 height 2
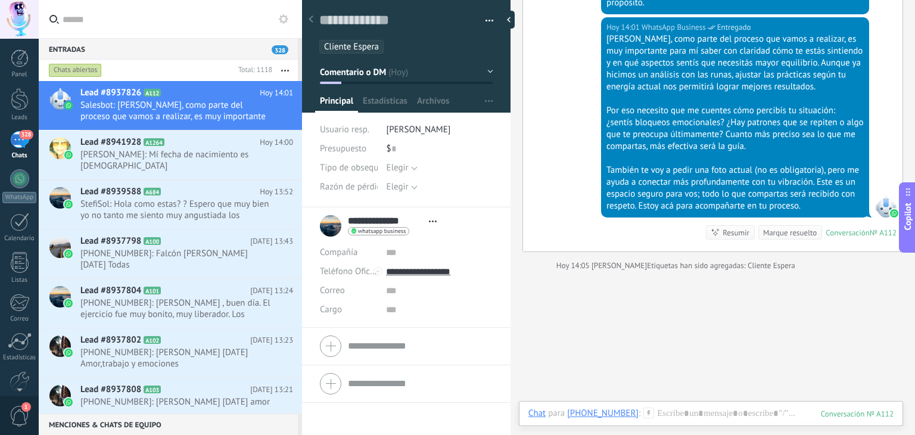
scroll to position [475, 0]
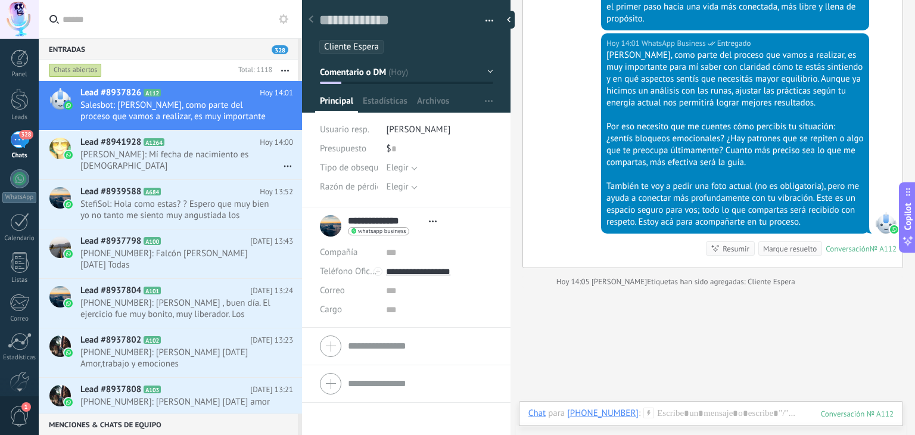
click at [16, 141] on div "328" at bounding box center [19, 139] width 19 height 17
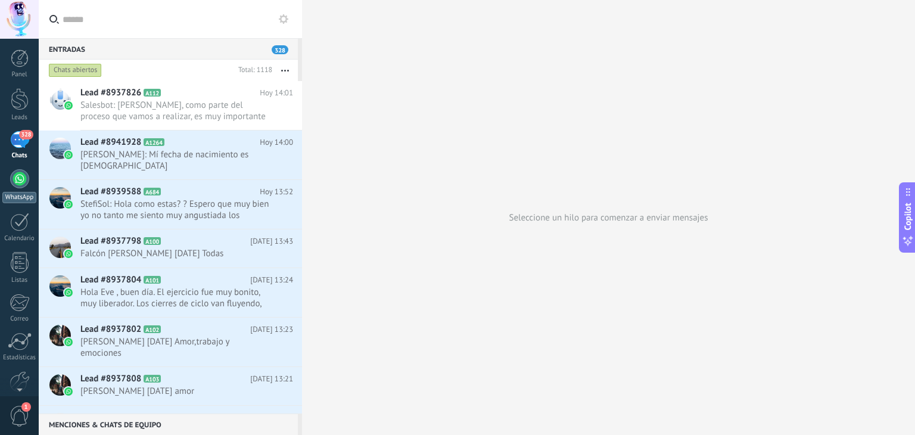
click at [15, 184] on div at bounding box center [19, 178] width 19 height 19
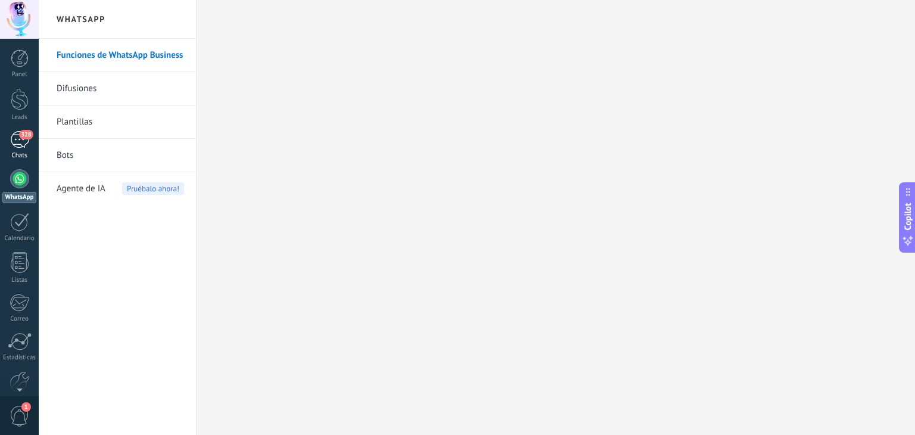
click at [13, 146] on div "328" at bounding box center [19, 139] width 19 height 17
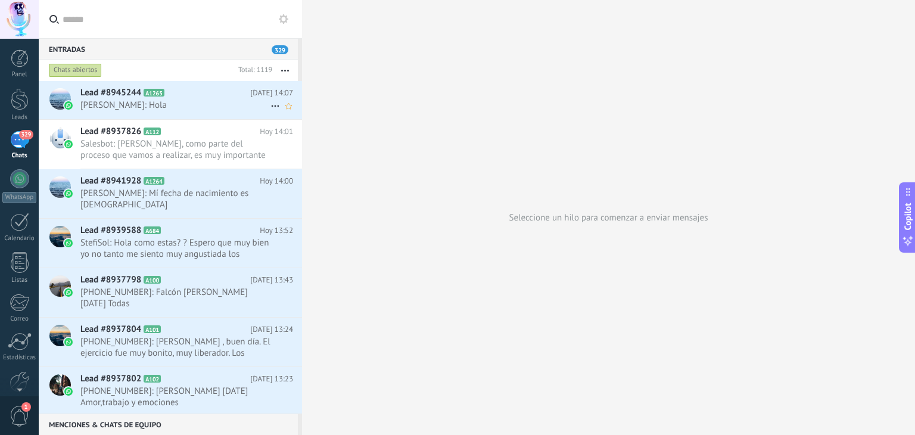
click at [130, 106] on span "Eve Romero: Hola" at bounding box center [175, 104] width 190 height 11
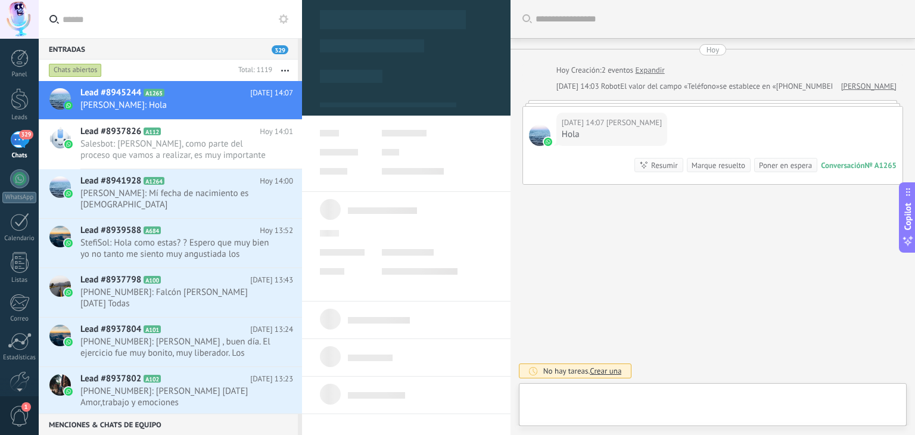
type textarea "**********"
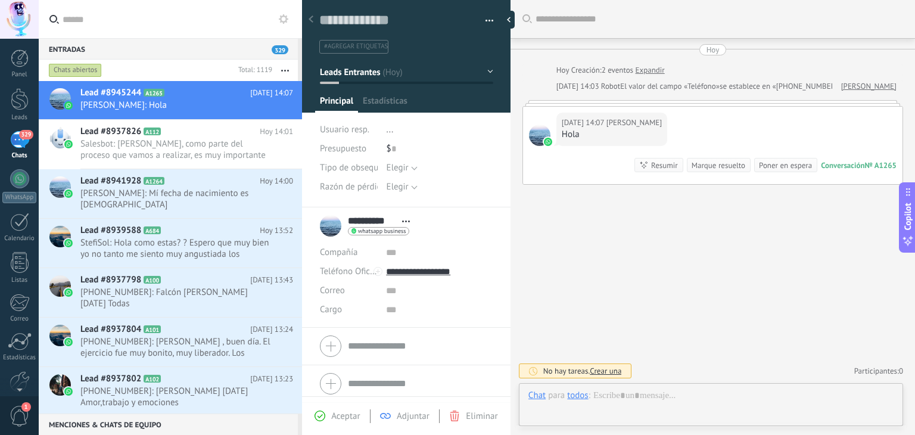
scroll to position [17, 0]
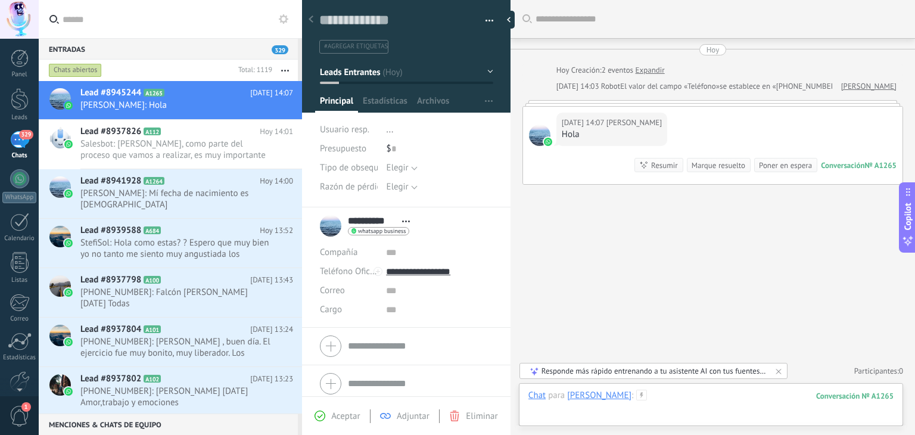
click at [458, 403] on div at bounding box center [710, 407] width 365 height 36
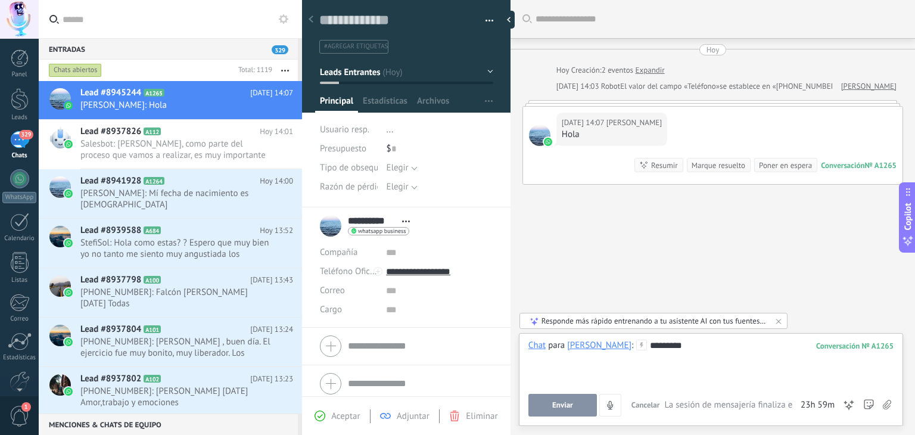
click at [458, 406] on span "La sesión de mensajería finaliza en:" at bounding box center [730, 405] width 133 height 12
click at [458, 404] on span "La sesión de mensajería finaliza en:" at bounding box center [730, 405] width 133 height 12
click at [458, 404] on span "Enviar" at bounding box center [562, 405] width 21 height 8
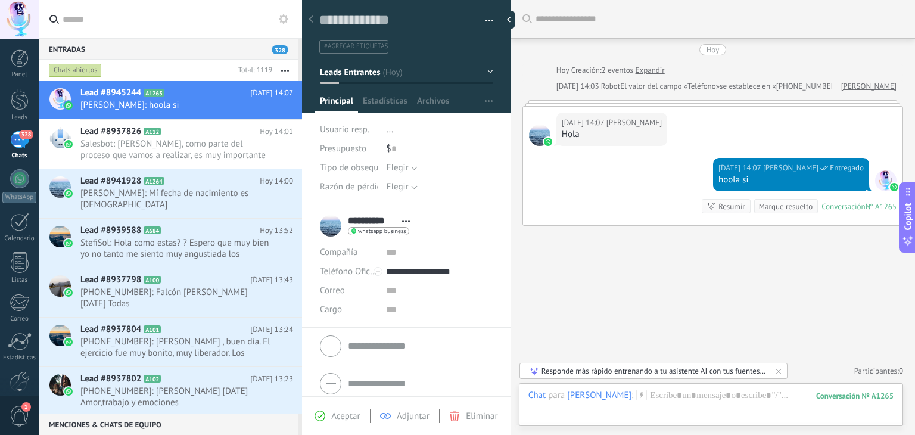
click at [425, 70] on button "Leads Entrantes" at bounding box center [406, 71] width 173 height 21
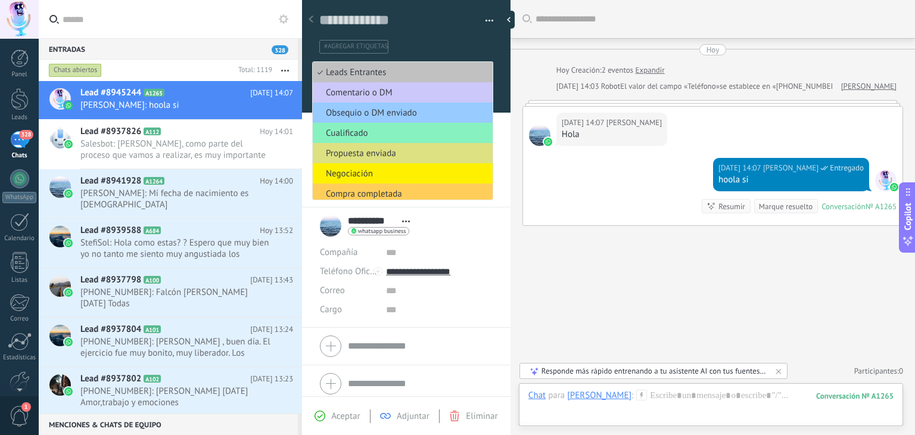
click at [458, 277] on div "Buscar Carga más Hoy Hoy Creación: 2 eventos Expandir Hoy 14:03 Robot El valor …" at bounding box center [712, 217] width 404 height 435
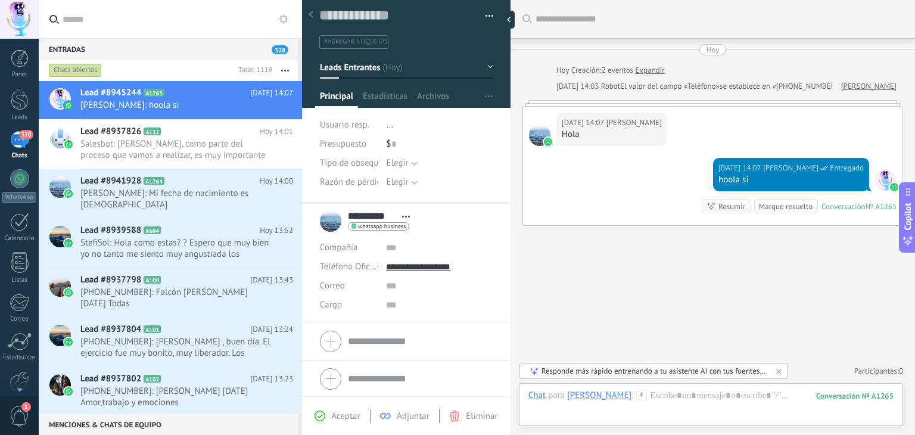
scroll to position [5, 0]
click at [330, 341] on div at bounding box center [406, 341] width 173 height 30
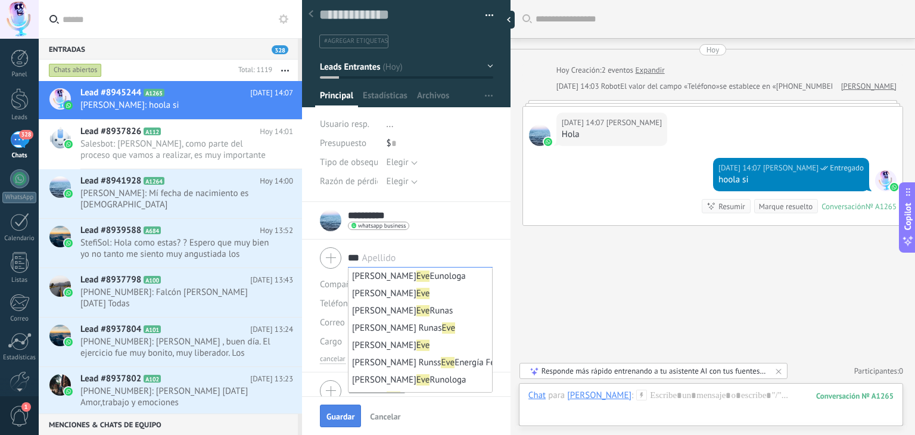
type input "***"
click at [336, 417] on span "Guardar" at bounding box center [340, 416] width 28 height 8
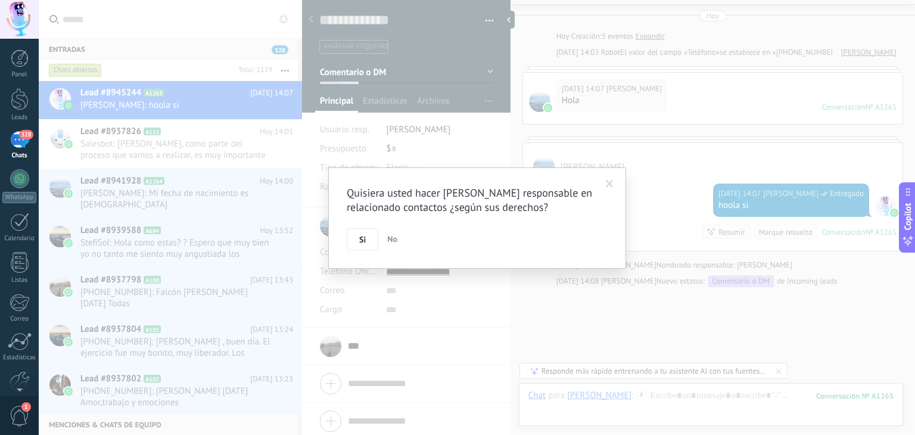
scroll to position [93, 0]
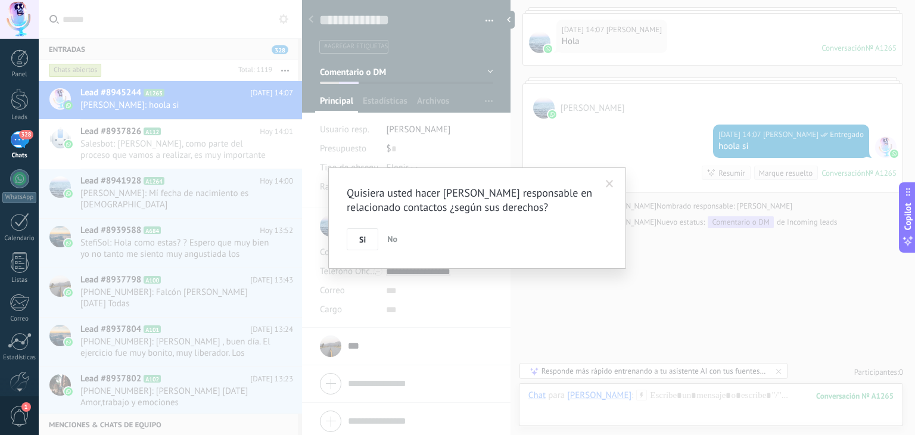
click at [387, 244] on button "No" at bounding box center [392, 239] width 20 height 23
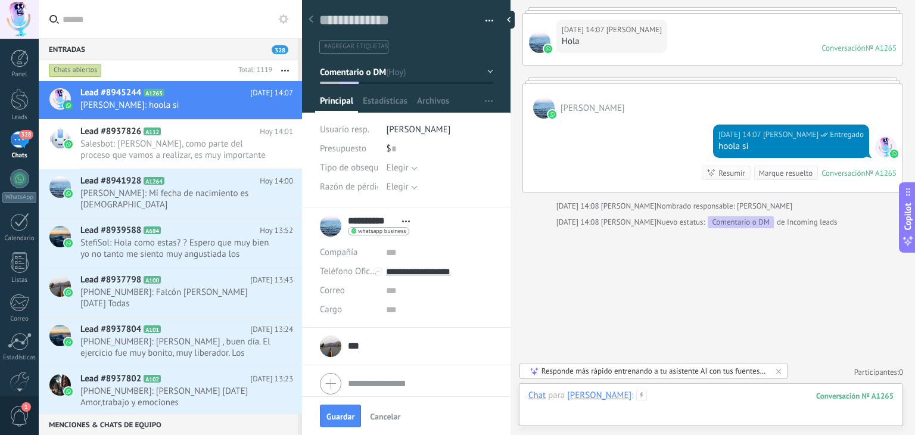
click at [458, 390] on div at bounding box center [710, 407] width 365 height 36
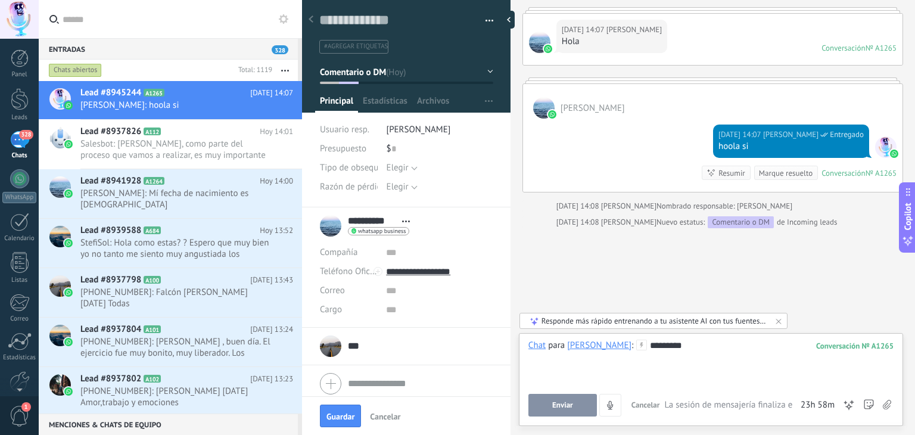
click at [458, 407] on span "Enviar" at bounding box center [562, 405] width 21 height 8
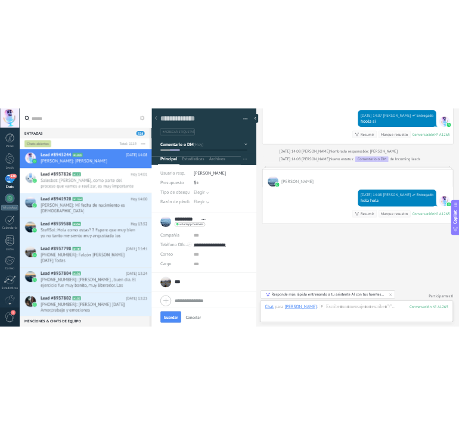
scroll to position [215, 0]
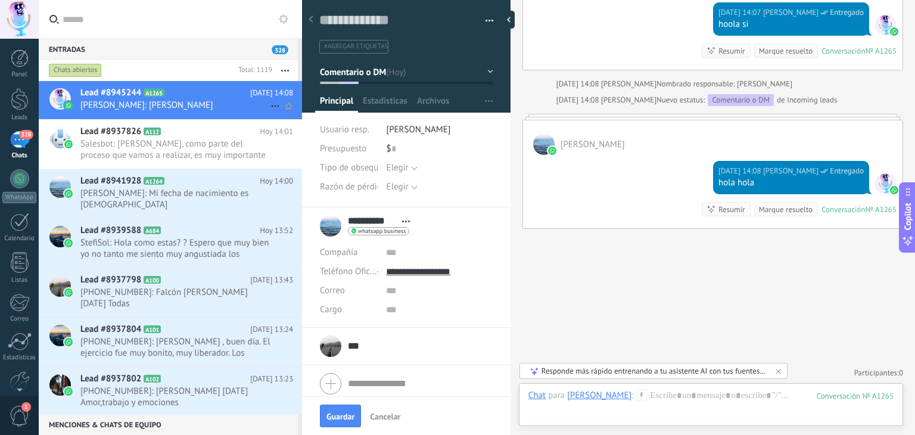
click at [271, 103] on icon at bounding box center [275, 106] width 14 height 14
click at [238, 103] on div at bounding box center [457, 217] width 915 height 435
click at [268, 105] on icon "Conversación cerrada" at bounding box center [275, 106] width 14 height 14
click at [226, 96] on div at bounding box center [457, 217] width 915 height 435
click at [458, 23] on button "button" at bounding box center [484, 21] width 17 height 18
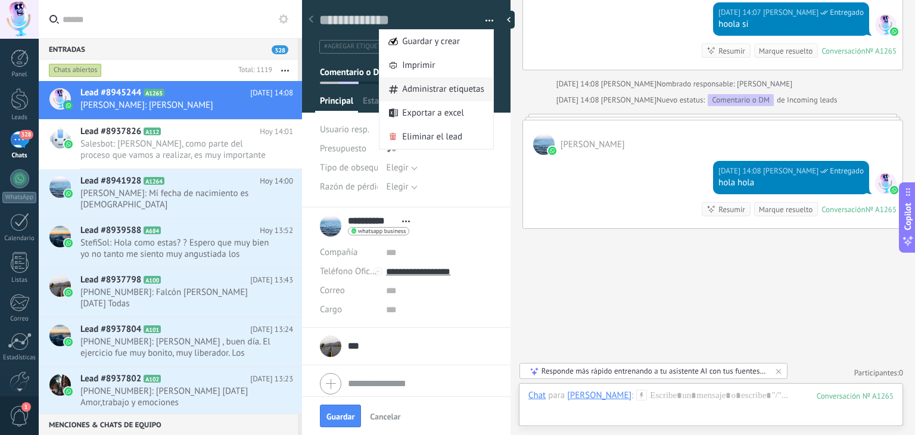
click at [441, 86] on span "Administrar etiquetas" at bounding box center [443, 89] width 82 height 24
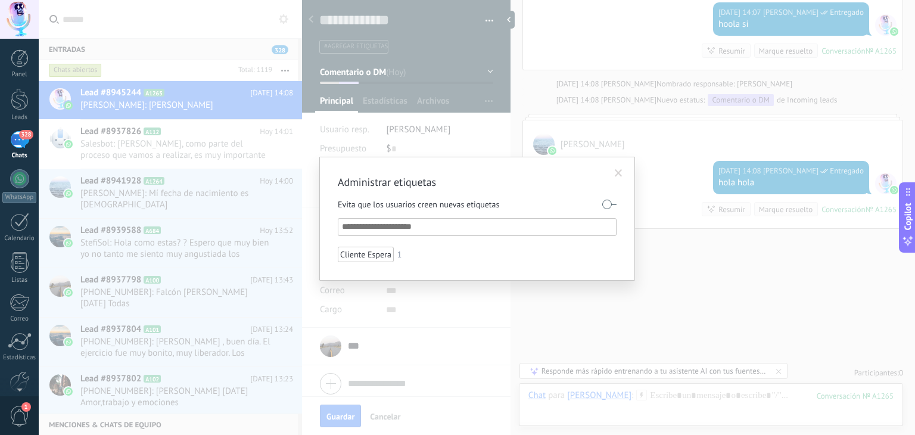
click at [458, 169] on span at bounding box center [619, 173] width 8 height 8
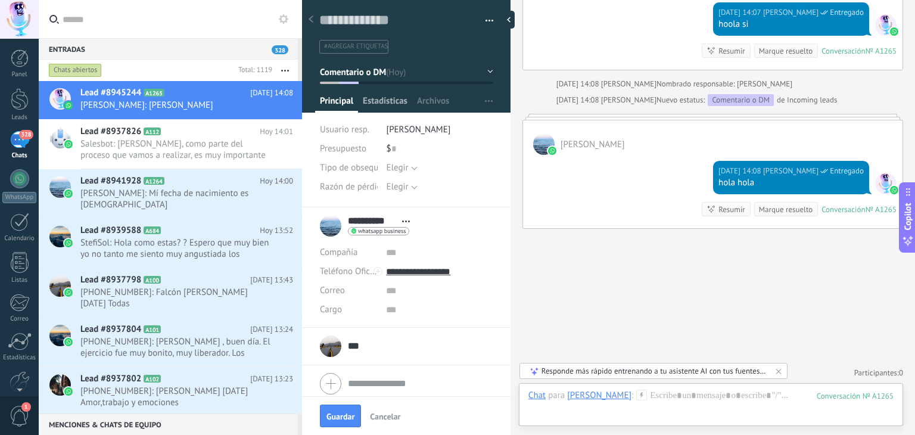
click at [382, 103] on span "Estadísticas" at bounding box center [385, 103] width 45 height 17
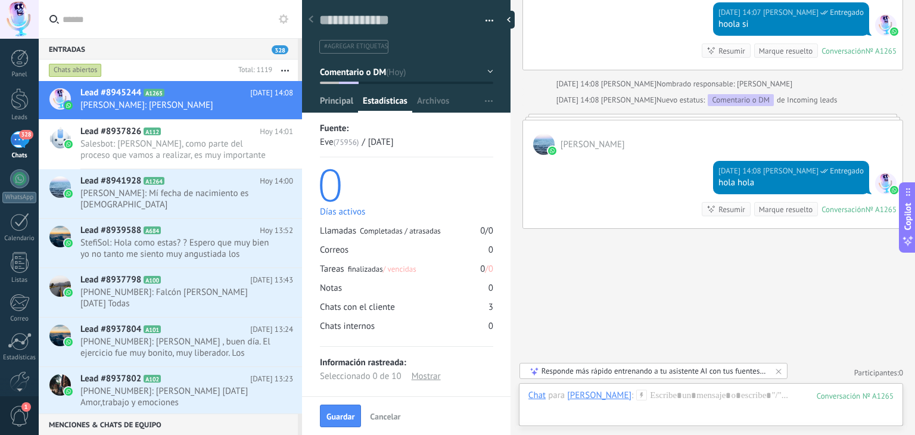
click at [339, 98] on span "Principal" at bounding box center [336, 103] width 33 height 17
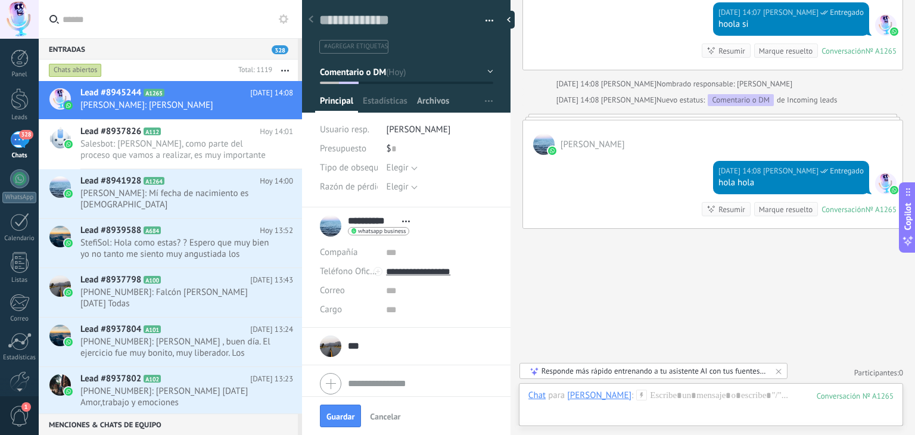
click at [420, 98] on span "Archivos" at bounding box center [433, 103] width 32 height 17
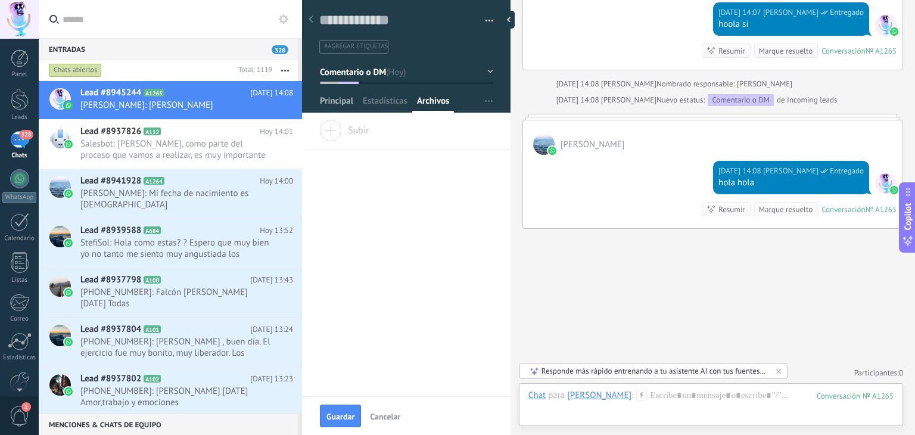
click at [341, 98] on span "Principal" at bounding box center [336, 103] width 33 height 17
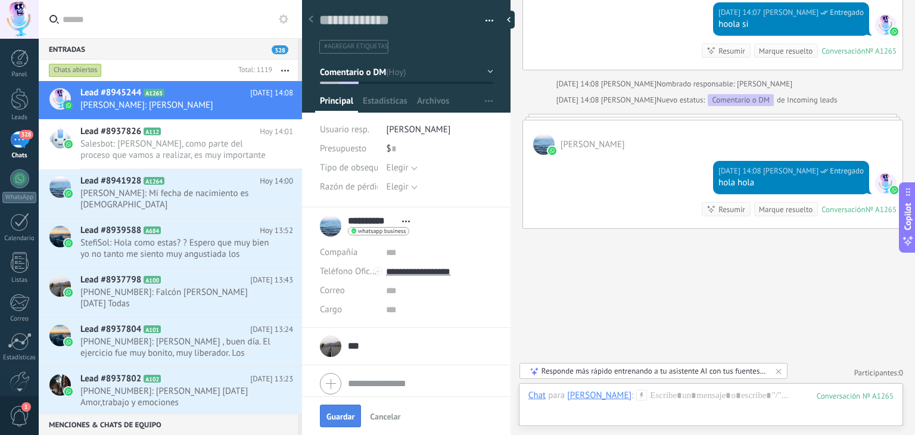
click at [342, 414] on span "Guardar" at bounding box center [340, 416] width 28 height 8
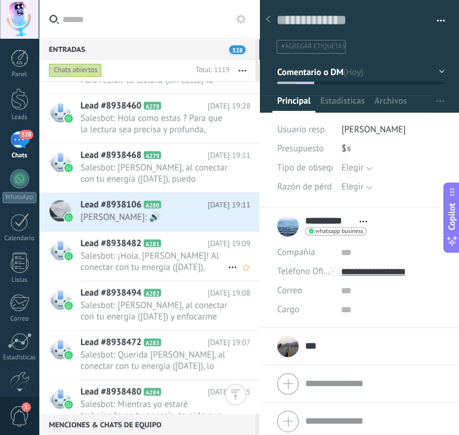
scroll to position [7621, 0]
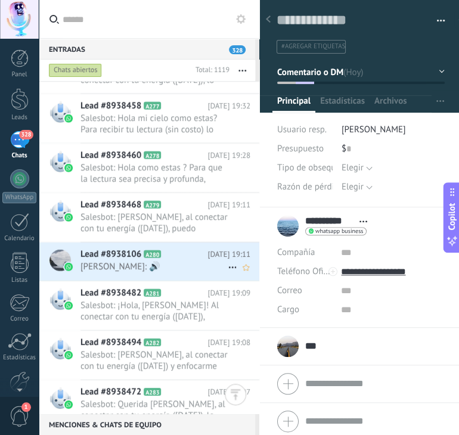
click at [174, 266] on span "Cristian Cliente: 🔊" at bounding box center [153, 266] width 147 height 11
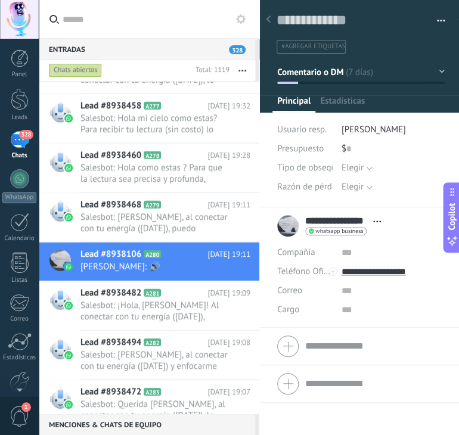
scroll to position [4557, 0]
click at [220, 54] on div "Entradas 328 Chats abiertos Total: 1119 Silenciar Acciones múltiples Ordenar Má…" at bounding box center [249, 217] width 420 height 435
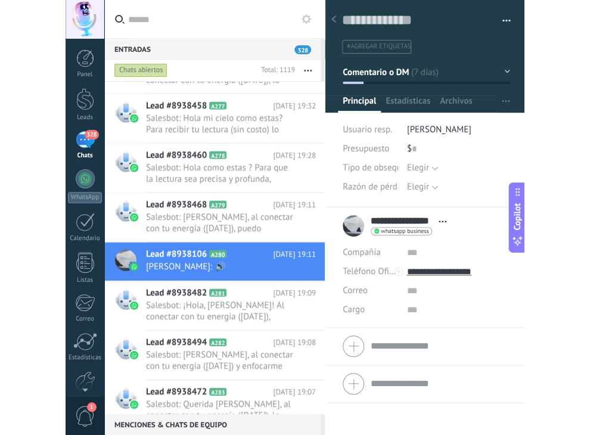
scroll to position [11, 0]
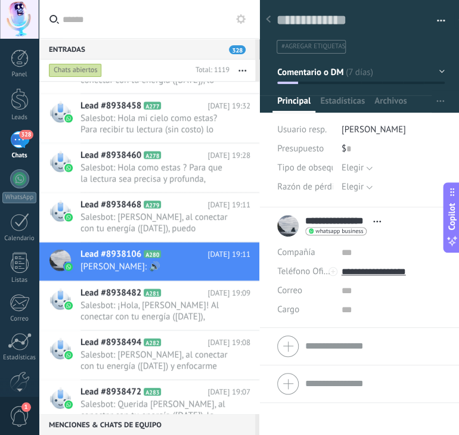
click at [223, 49] on div "Entradas 328 Chats abiertos Total: 1119 Silenciar Acciones múltiples Ordenar Má…" at bounding box center [249, 217] width 420 height 435
click at [438, 67] on button "Comentario o DM" at bounding box center [360, 71] width 167 height 21
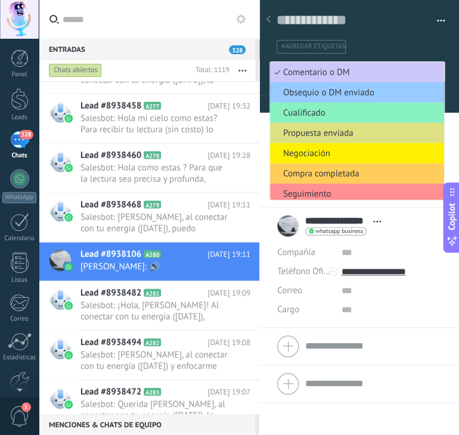
click at [437, 21] on button "button" at bounding box center [436, 21] width 17 height 18
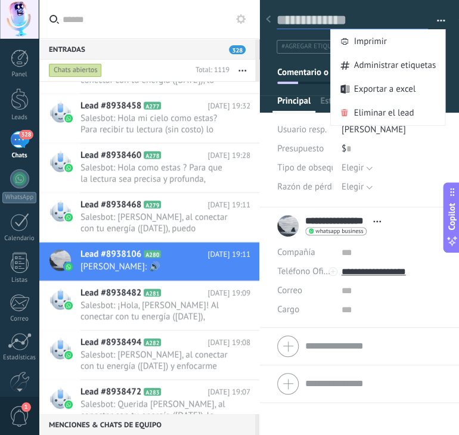
click at [398, 13] on textarea at bounding box center [351, 20] width 151 height 18
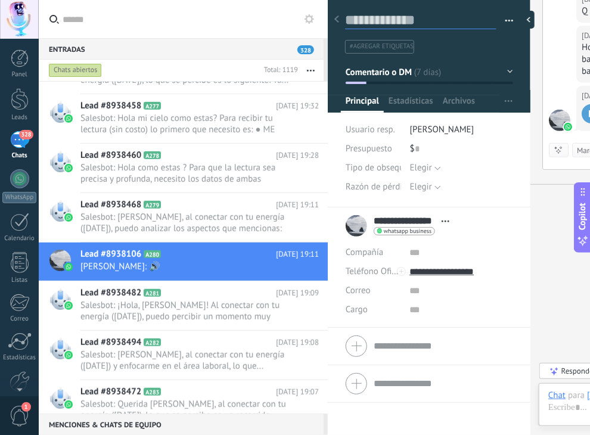
drag, startPoint x: 529, startPoint y: 124, endPoint x: 447, endPoint y: 143, distance: 83.8
click at [447, 143] on div "Guardar y crear Imprimir Administrar etiquetas" at bounding box center [459, 217] width 262 height 435
drag, startPoint x: 532, startPoint y: 123, endPoint x: 550, endPoint y: 120, distance: 18.1
click at [458, 120] on div "Guardar y crear Imprimir Administrar etiquetas" at bounding box center [459, 217] width 262 height 435
drag, startPoint x: 531, startPoint y: 117, endPoint x: 548, endPoint y: 116, distance: 16.7
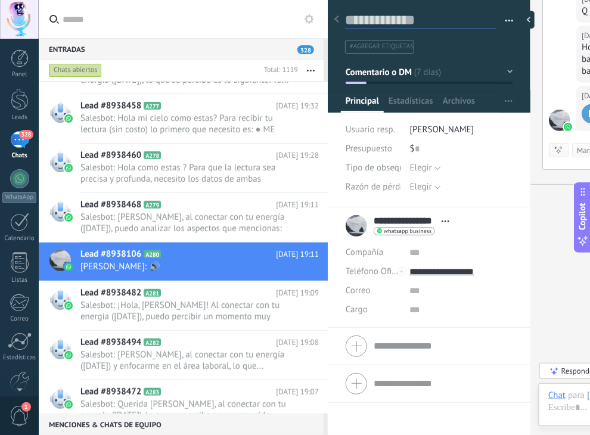
click at [458, 116] on div "Guardar y crear Imprimir Administrar etiquetas" at bounding box center [459, 217] width 262 height 435
click at [337, 21] on use at bounding box center [336, 18] width 5 height 7
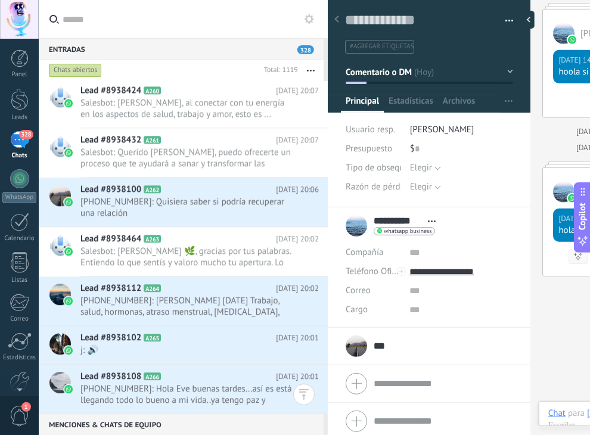
scroll to position [6921, 0]
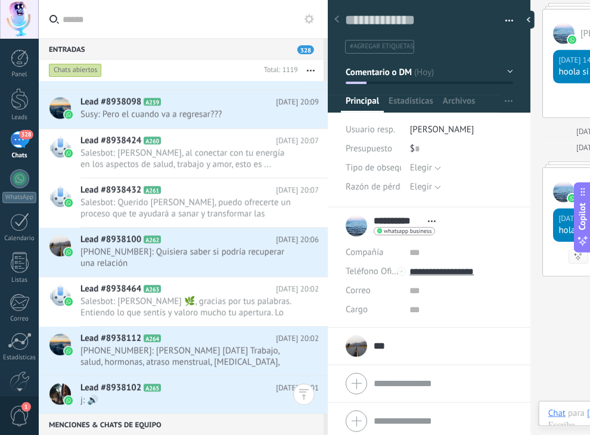
click at [310, 24] on button at bounding box center [309, 19] width 14 height 14
click at [310, 23] on div "Entradas 328 Chats abiertos Total: 1119 Silenciar Acciones múltiples Ordenar Má…" at bounding box center [183, 217] width 289 height 435
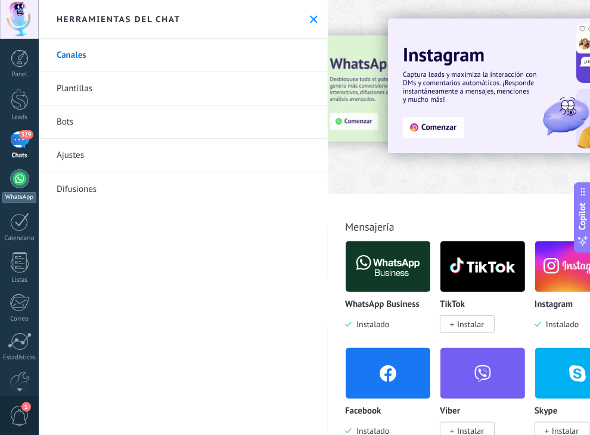
click at [21, 181] on div at bounding box center [19, 178] width 19 height 19
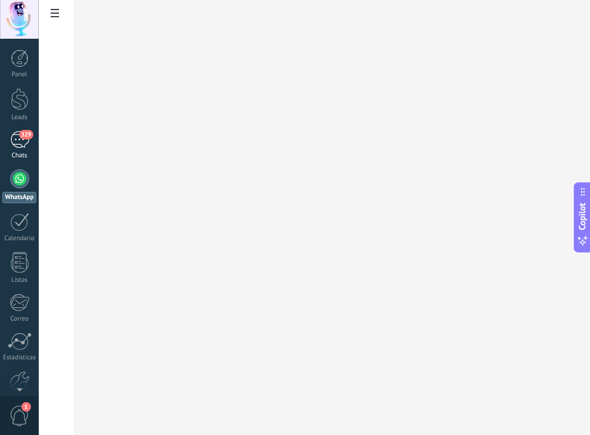
click at [25, 157] on div "Chats" at bounding box center [19, 156] width 35 height 8
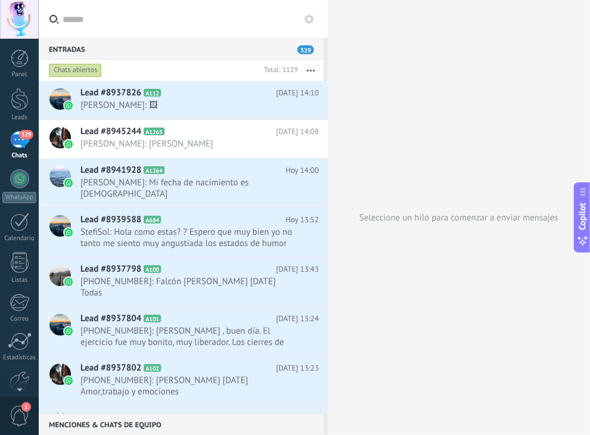
click at [60, 70] on div "Chats abiertos" at bounding box center [75, 70] width 53 height 14
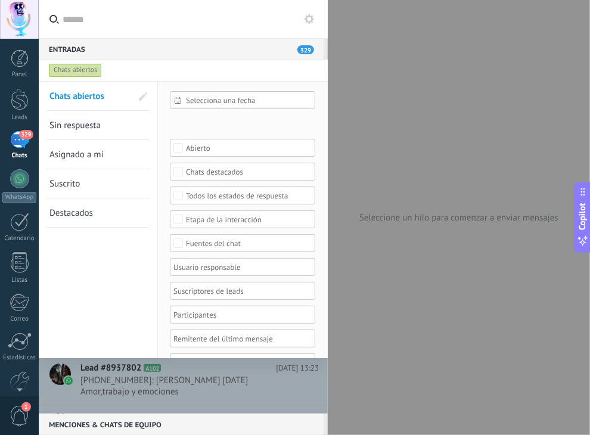
click at [236, 195] on div "Todos los estados de respuesta" at bounding box center [243, 195] width 114 height 9
click at [217, 222] on div "Sin respuesta" at bounding box center [208, 224] width 44 height 8
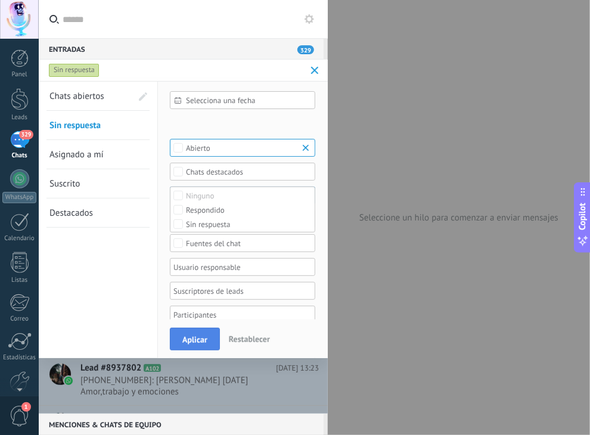
click at [202, 340] on span "Aplicar" at bounding box center [194, 339] width 25 height 8
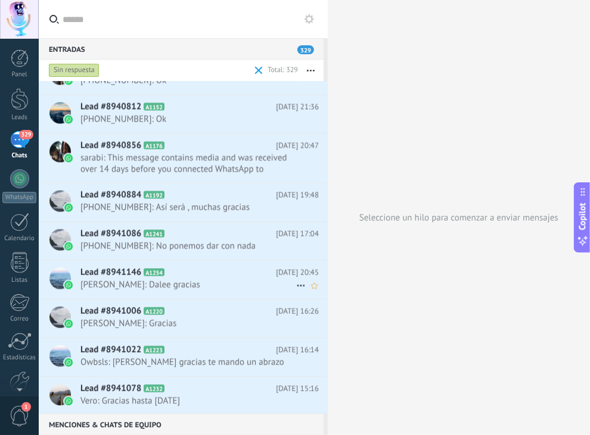
scroll to position [12722, 0]
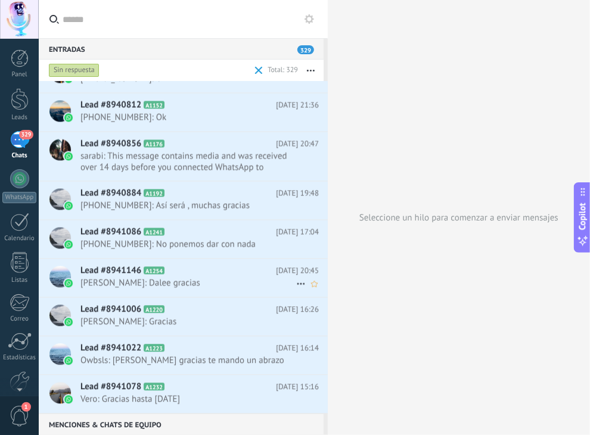
click at [201, 277] on span "[PERSON_NAME]: Dalee gracias" at bounding box center [188, 282] width 216 height 11
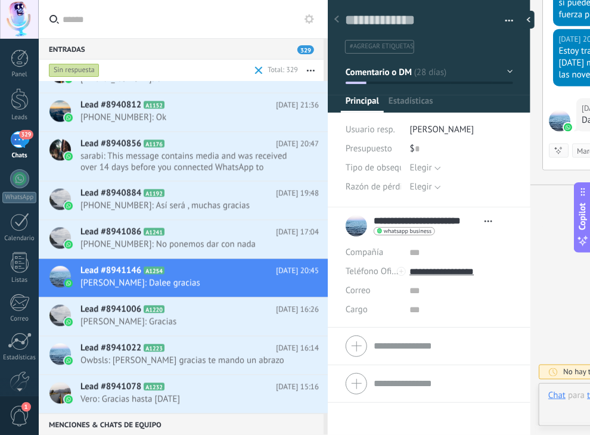
scroll to position [17, 0]
click at [417, 101] on span "Estadísticas" at bounding box center [410, 103] width 45 height 17
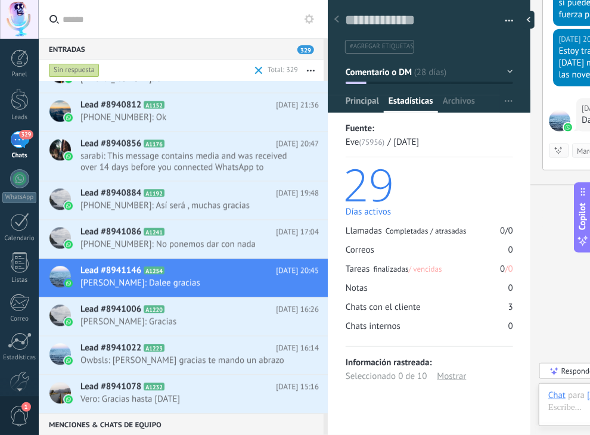
click at [369, 101] on span "Principal" at bounding box center [361, 103] width 33 height 17
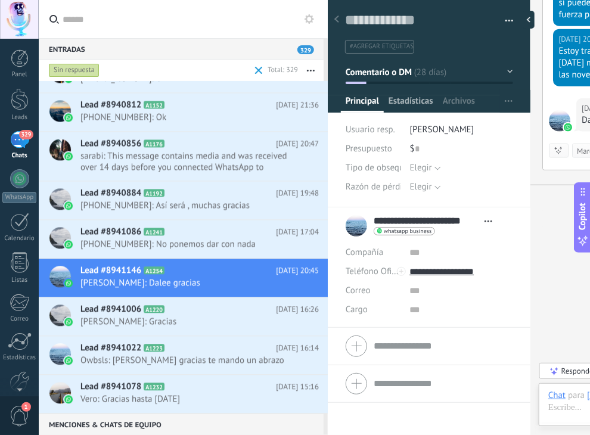
click at [419, 102] on span "Estadísticas" at bounding box center [410, 103] width 45 height 17
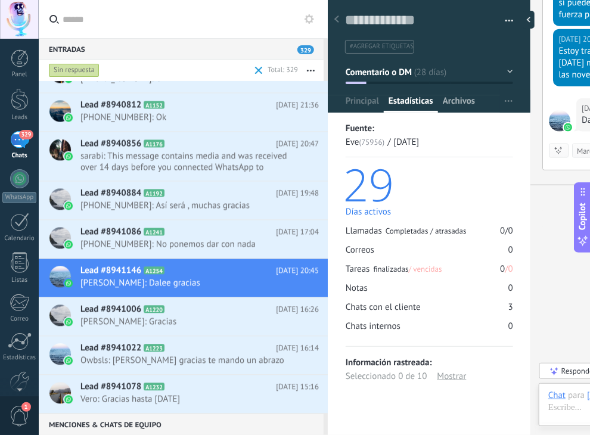
click at [456, 102] on span "Archivos" at bounding box center [458, 103] width 32 height 17
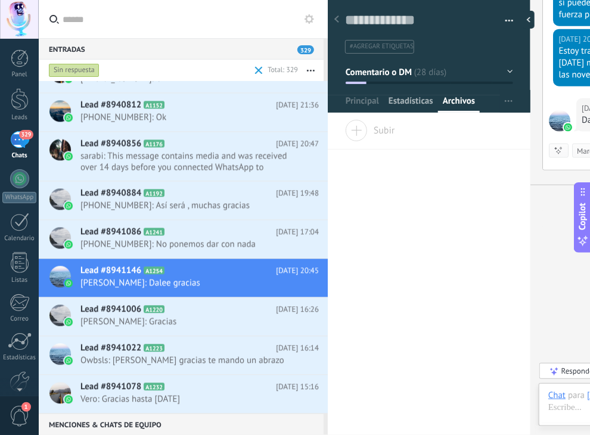
click at [419, 98] on span "Estadísticas" at bounding box center [410, 103] width 45 height 17
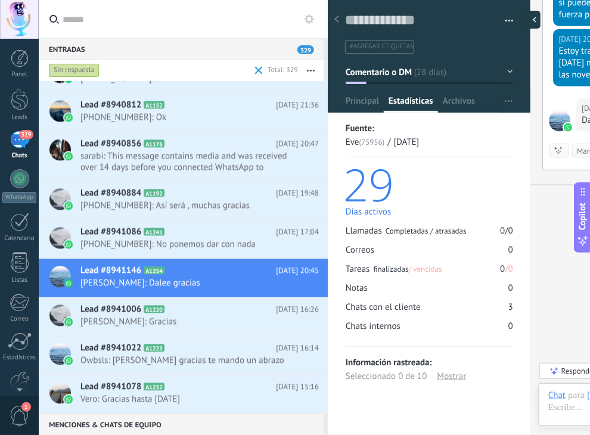
click at [458, 20] on div at bounding box center [531, 20] width 18 height 18
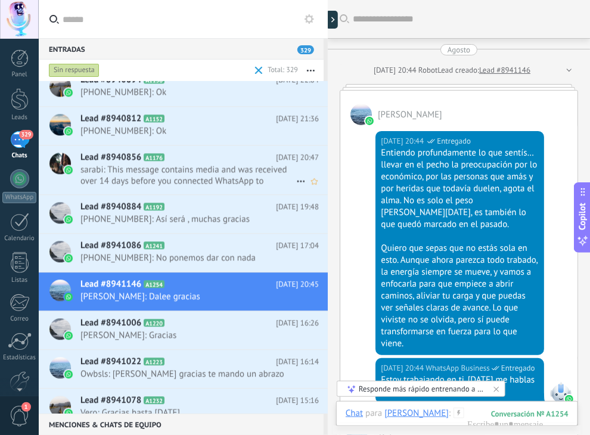
scroll to position [12721, 0]
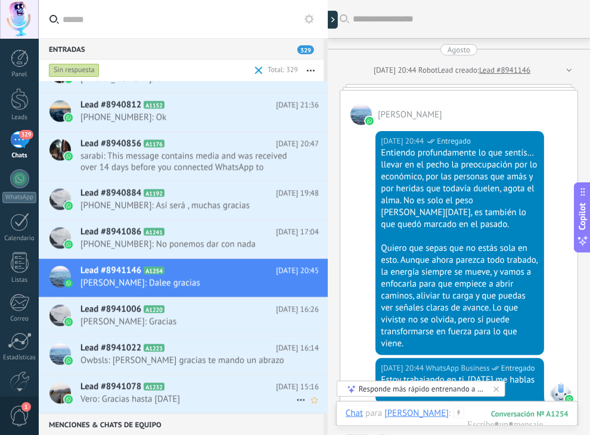
click at [200, 397] on span "Vero: Gracias hasta mañana" at bounding box center [188, 398] width 216 height 11
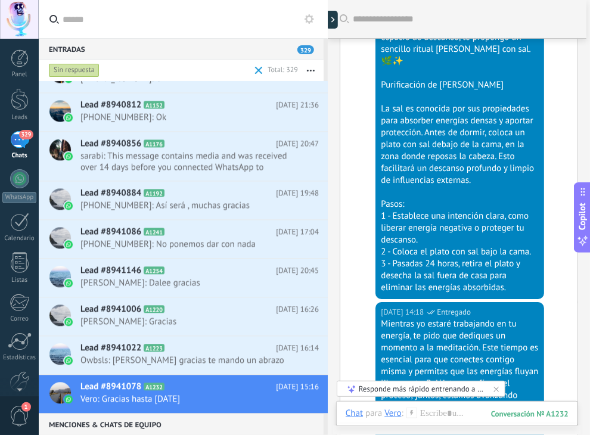
scroll to position [903, 0]
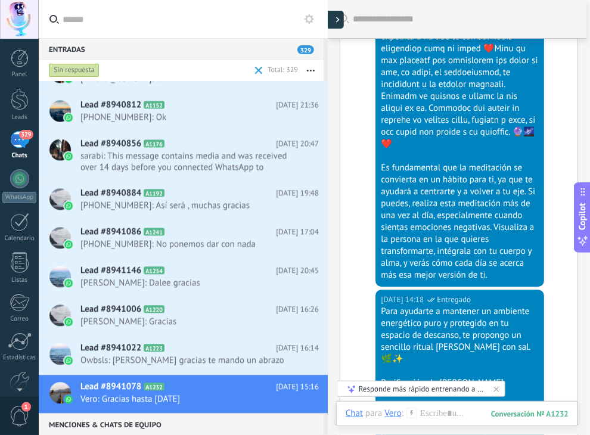
click at [336, 23] on div at bounding box center [335, 20] width 18 height 18
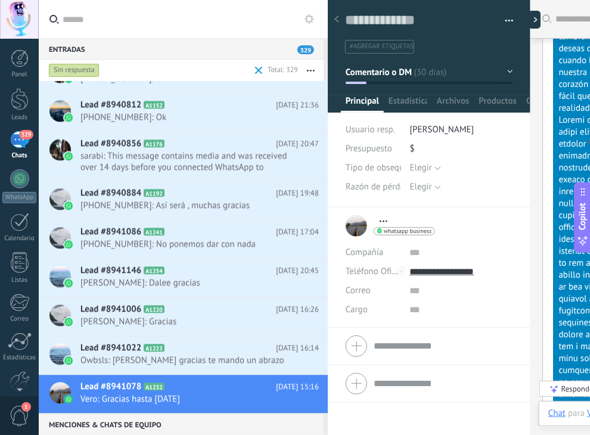
scroll to position [17, 0]
click at [410, 99] on span "Estadísticas" at bounding box center [410, 103] width 45 height 17
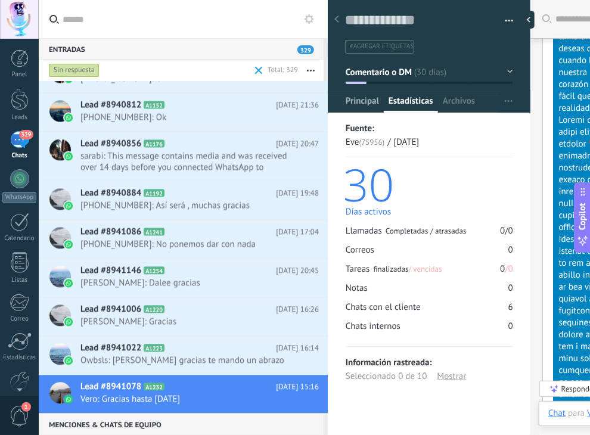
click at [371, 98] on span "Principal" at bounding box center [361, 103] width 33 height 17
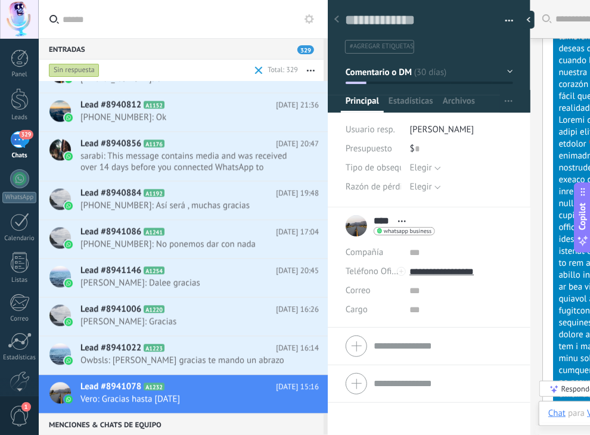
click at [338, 17] on use at bounding box center [336, 18] width 5 height 7
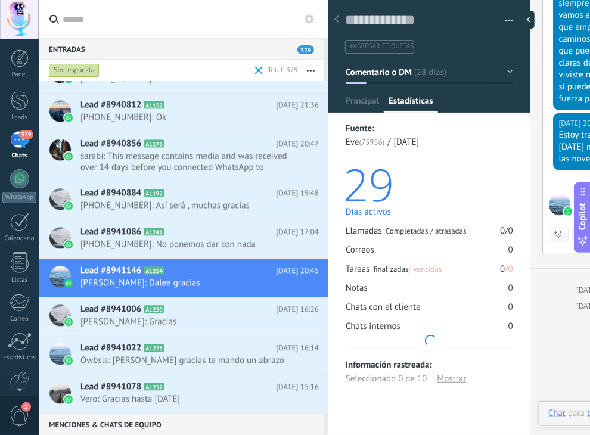
scroll to position [17, 0]
click at [197, 393] on span "Vero: Gracias hasta mañana" at bounding box center [188, 398] width 216 height 11
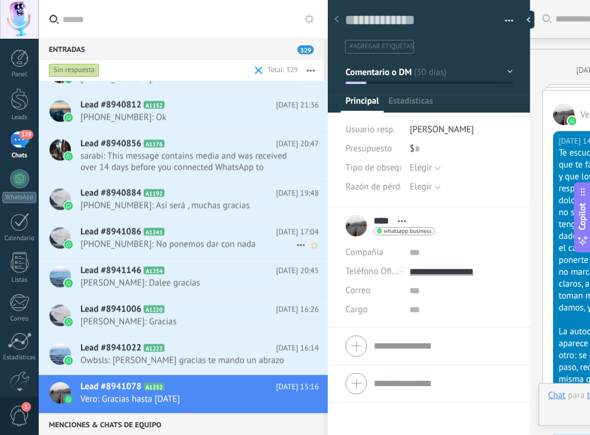
scroll to position [17, 0]
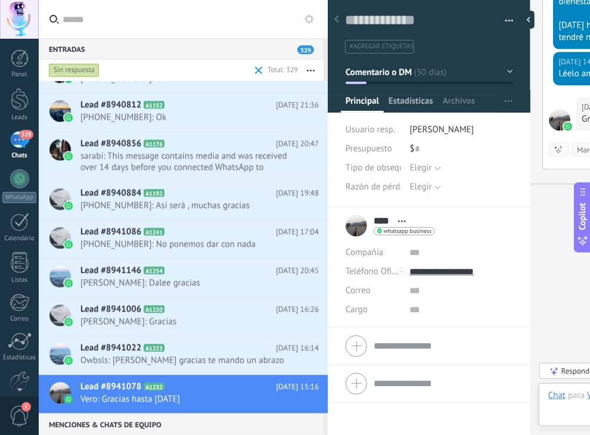
click at [417, 97] on span "Estadísticas" at bounding box center [410, 103] width 45 height 17
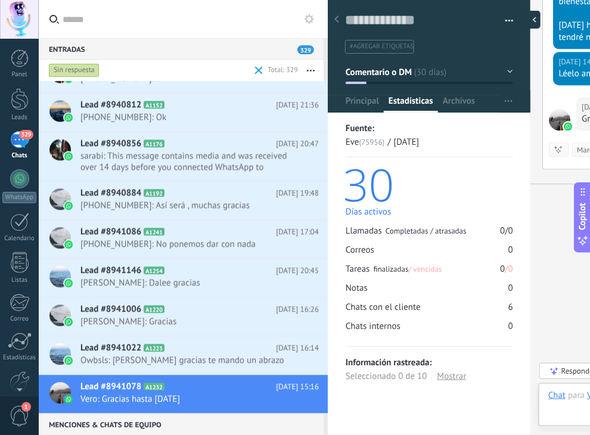
click at [458, 20] on div at bounding box center [531, 20] width 18 height 18
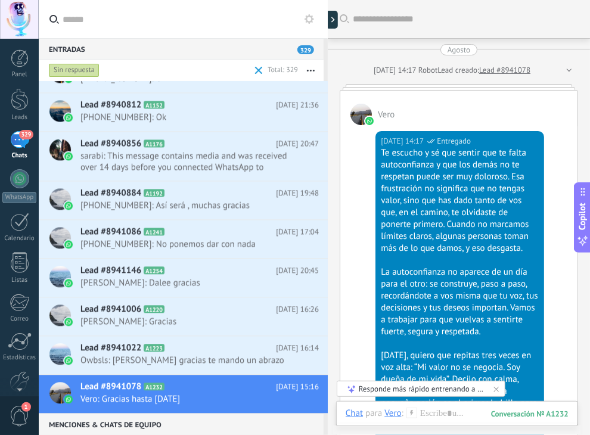
click at [458, 70] on div at bounding box center [567, 70] width 8 height 12
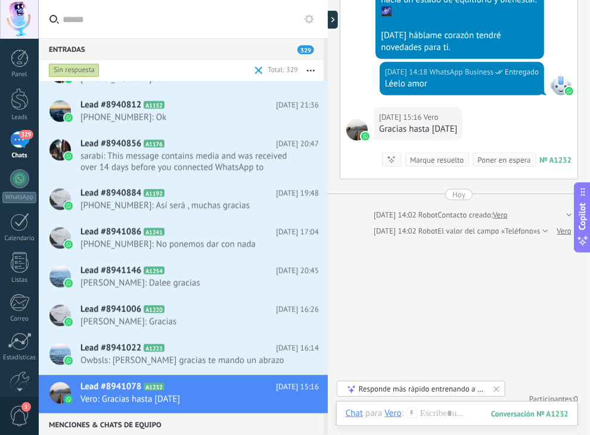
scroll to position [1617, 0]
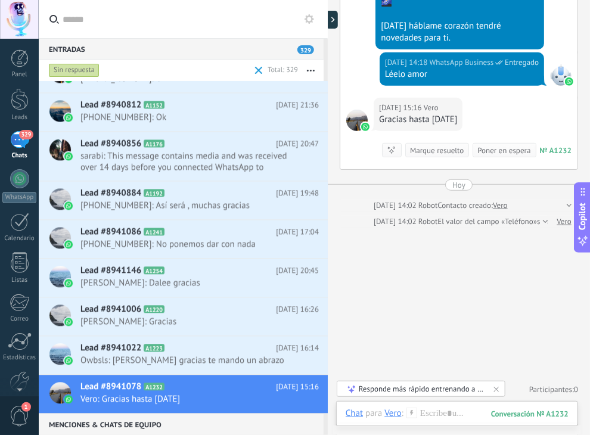
click at [436, 151] on div "Marque resuelto" at bounding box center [437, 150] width 54 height 11
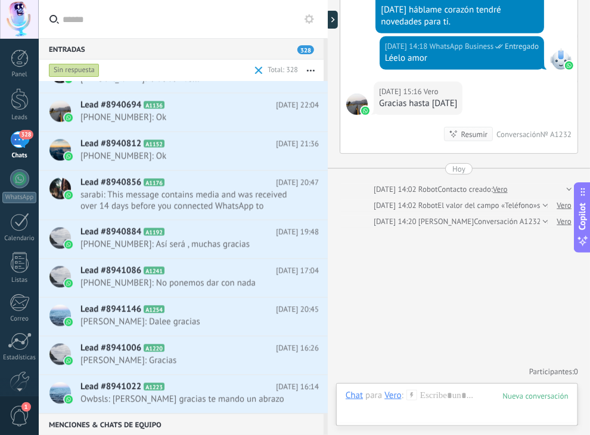
scroll to position [12682, 0]
click at [193, 390] on h2 "Lead #8941022 A1223" at bounding box center [177, 387] width 195 height 12
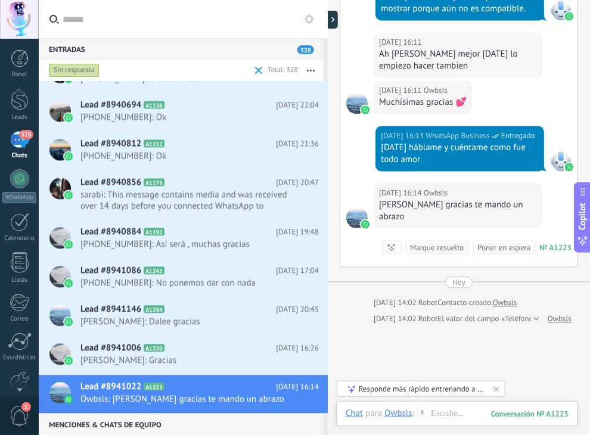
scroll to position [566, 0]
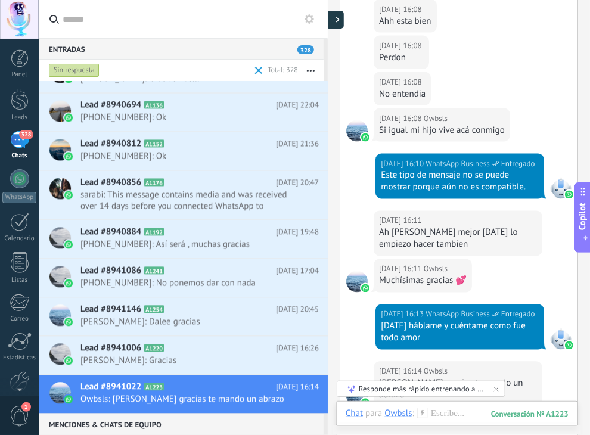
click at [333, 24] on div at bounding box center [335, 20] width 18 height 18
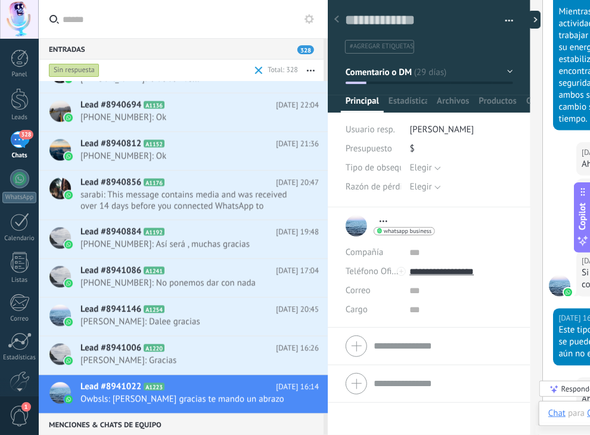
type textarea "**********"
click at [458, 19] on div at bounding box center [531, 20] width 18 height 18
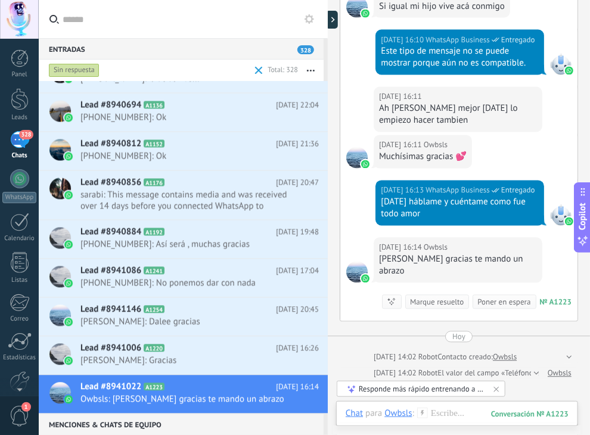
scroll to position [829, 0]
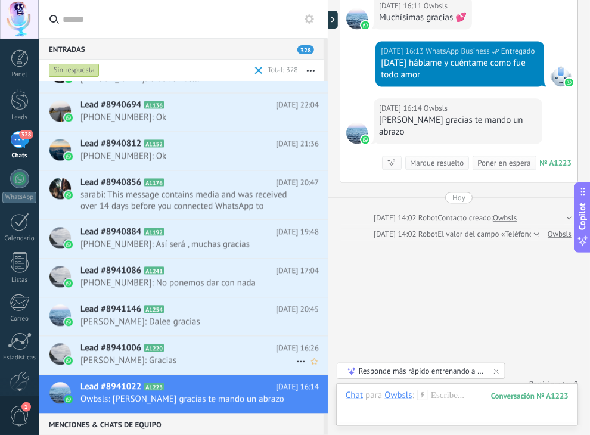
click at [195, 354] on span "Viviana: Gracias" at bounding box center [188, 359] width 216 height 11
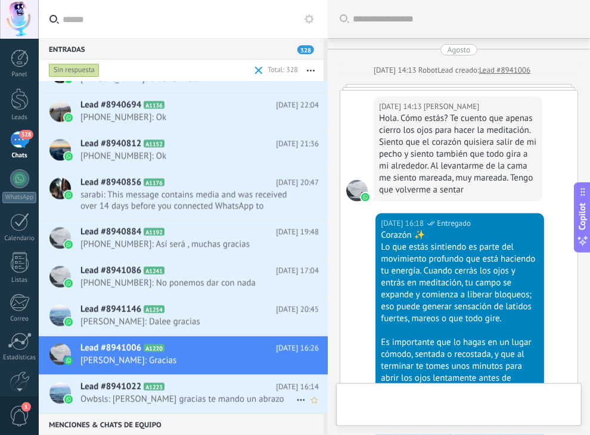
scroll to position [1301, 0]
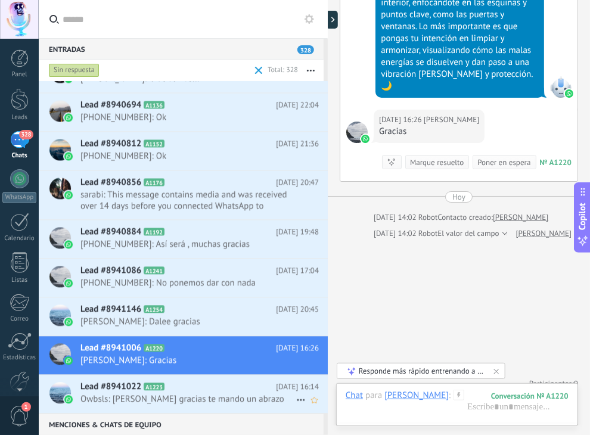
click at [198, 396] on span "Owbsls: Dale gracias te mando un abrazo" at bounding box center [188, 398] width 216 height 11
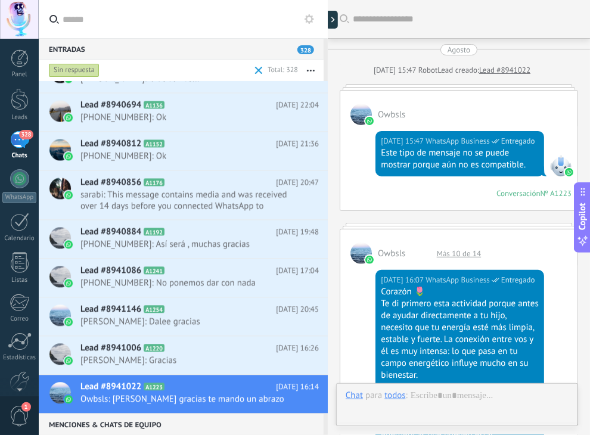
scroll to position [829, 0]
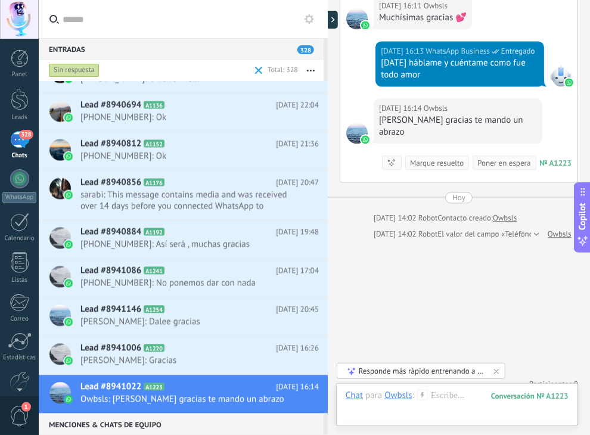
click at [429, 157] on div "Marque resuelto" at bounding box center [437, 162] width 54 height 11
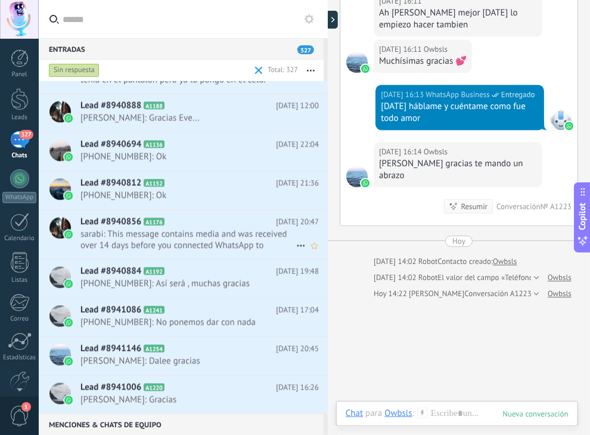
scroll to position [12644, 0]
click at [188, 391] on div "Lead #8941006 A1220 09/08/2025 16:26 Viviana: Gracias" at bounding box center [203, 394] width 247 height 38
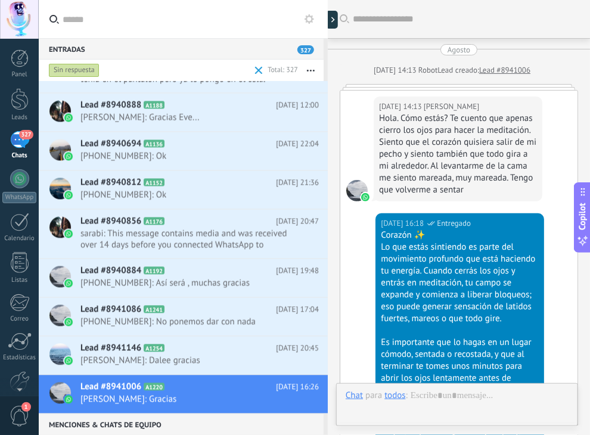
scroll to position [1216, 0]
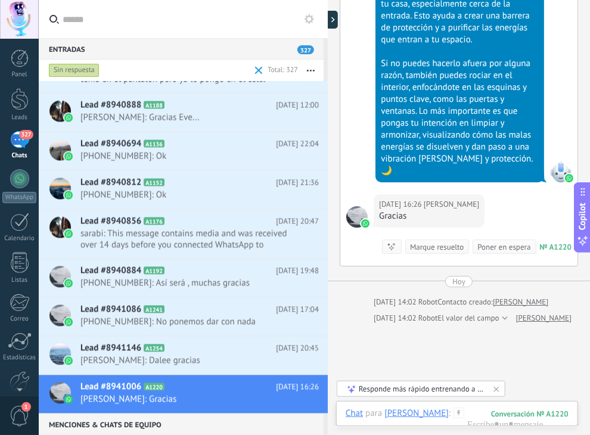
click at [436, 241] on div "Marque resuelto" at bounding box center [437, 246] width 54 height 11
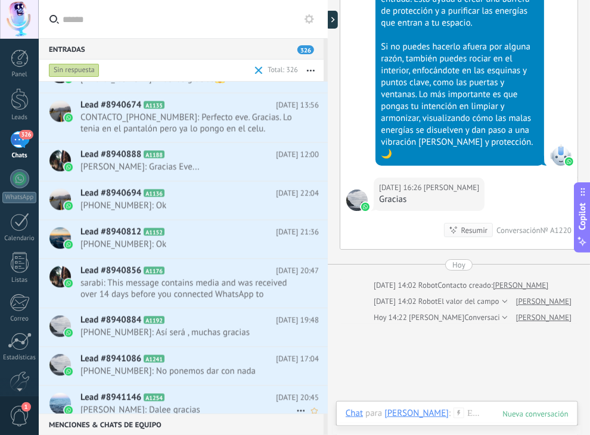
click at [183, 404] on span "[PERSON_NAME]: Dalee gracias" at bounding box center [188, 409] width 216 height 11
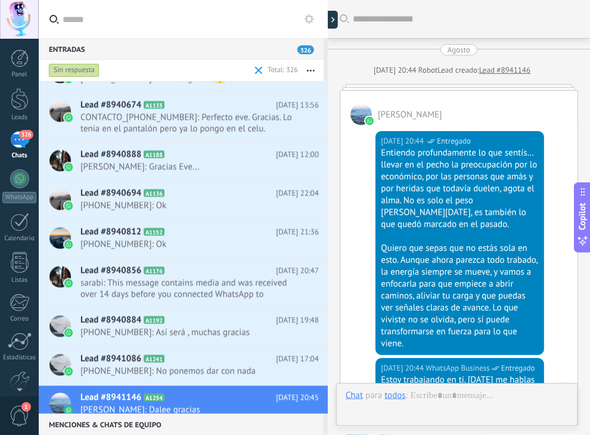
scroll to position [317, 0]
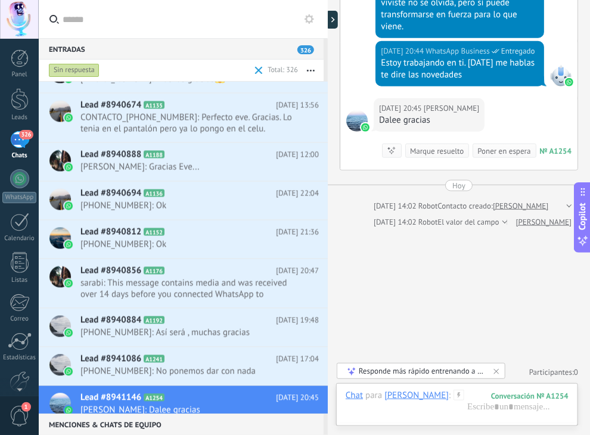
click at [441, 152] on div "Marque resuelto" at bounding box center [437, 150] width 54 height 11
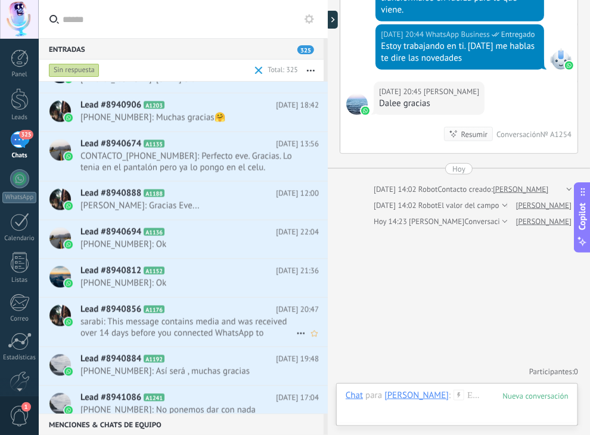
scroll to position [12568, 0]
click at [189, 404] on span "[PHONE_NUMBER]: No ponemos dar con nada" at bounding box center [188, 409] width 216 height 11
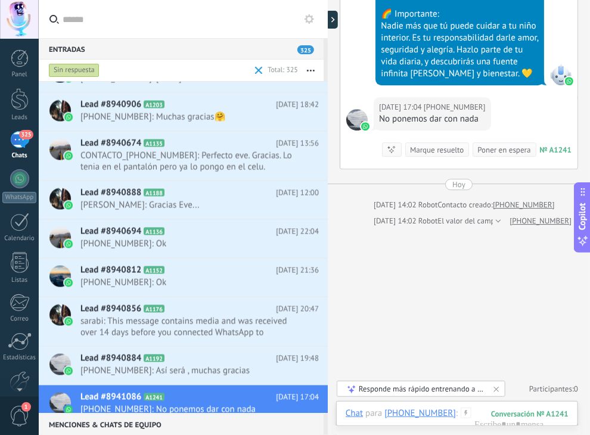
scroll to position [1102, 0]
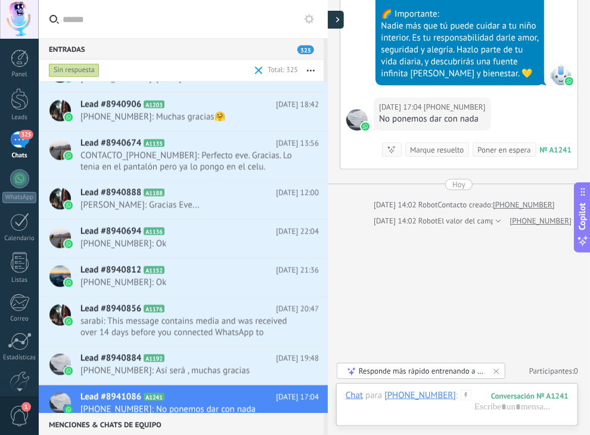
click at [338, 22] on icon at bounding box center [338, 20] width 4 height 6
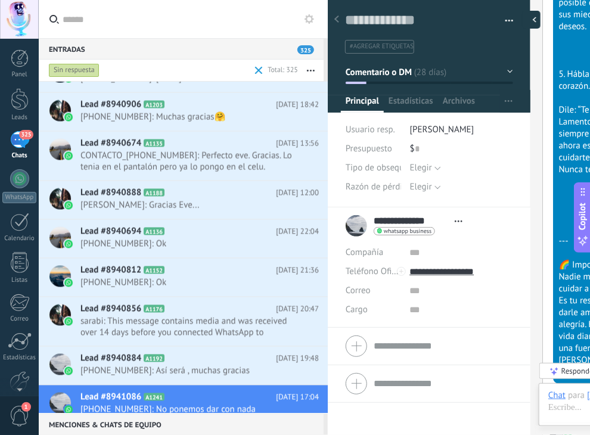
scroll to position [17, 0]
click at [410, 102] on span "Estadísticas" at bounding box center [410, 103] width 45 height 17
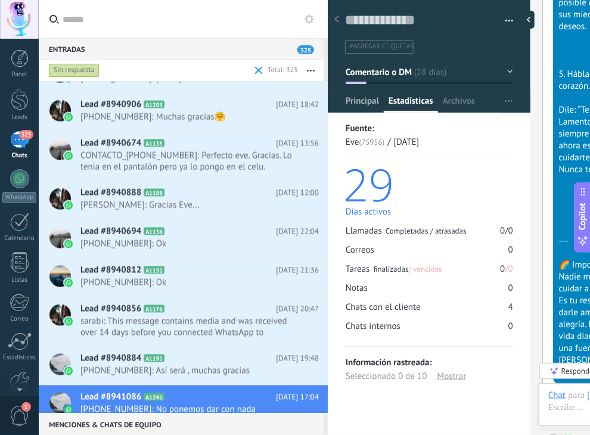
click at [369, 102] on span "Principal" at bounding box center [361, 103] width 33 height 17
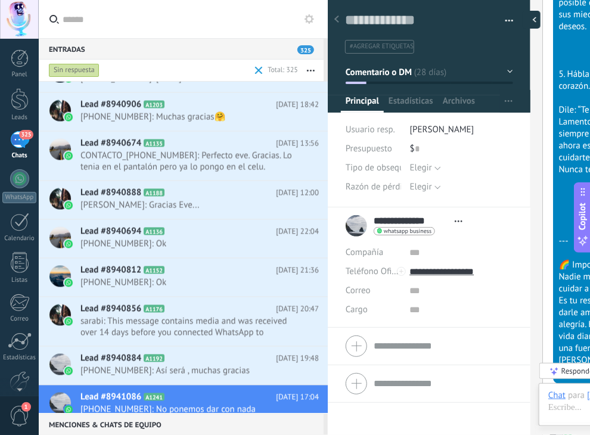
click at [534, 19] on div at bounding box center [531, 20] width 18 height 18
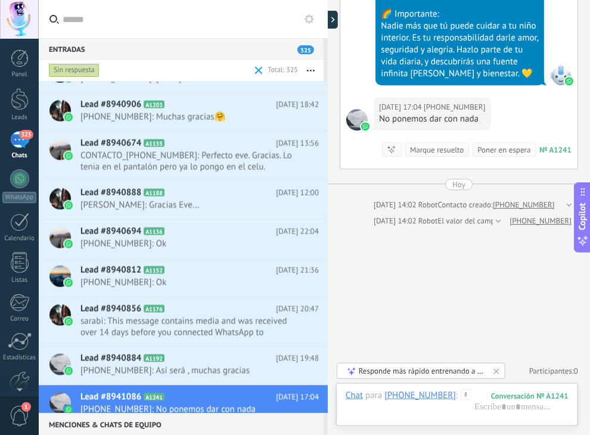
click at [424, 150] on div "Marque resuelto" at bounding box center [437, 149] width 54 height 11
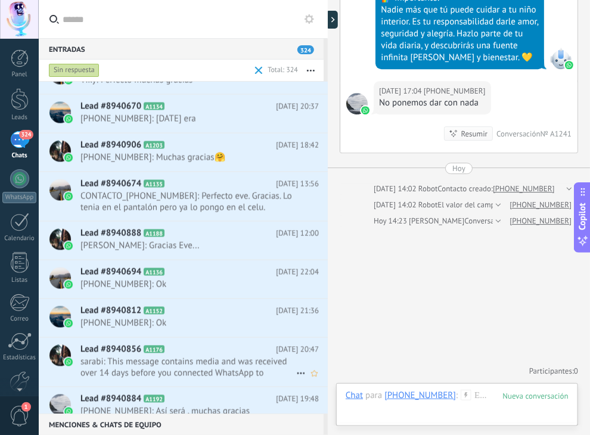
scroll to position [12541, 0]
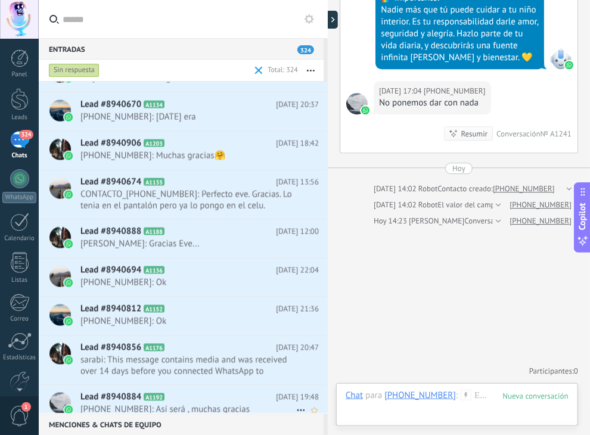
click at [183, 391] on h2 "Lead #8940884 A1192" at bounding box center [177, 397] width 195 height 12
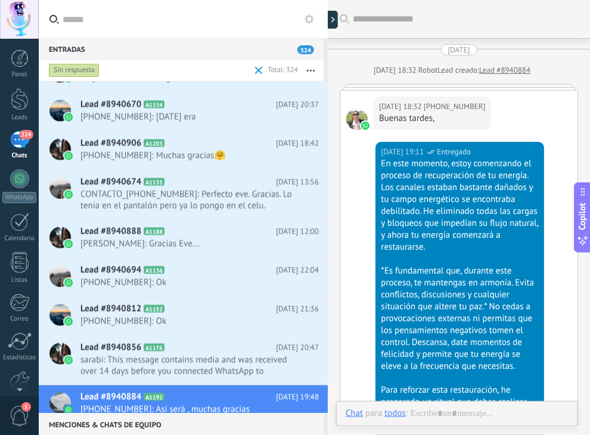
scroll to position [1466, 0]
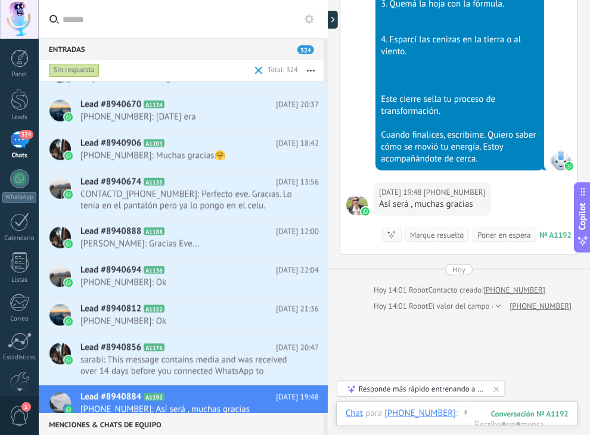
click at [420, 233] on div "Marque resuelto" at bounding box center [437, 234] width 54 height 11
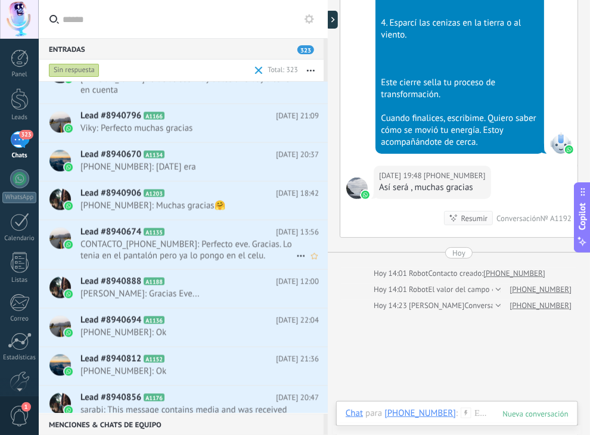
scroll to position [12502, 0]
click at [189, 404] on span "sarabi: This message contains media and was received over 14 days before you co…" at bounding box center [188, 415] width 216 height 23
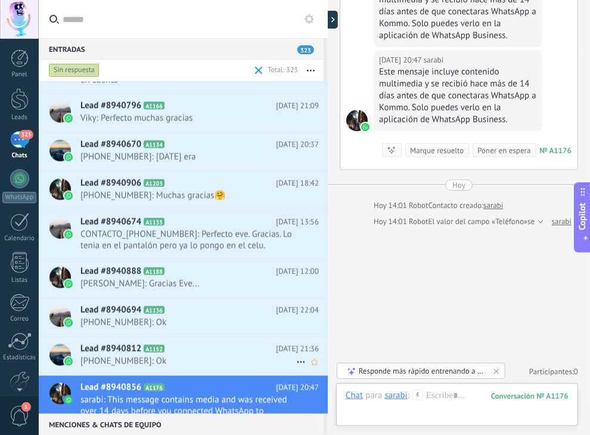
scroll to position [12513, 0]
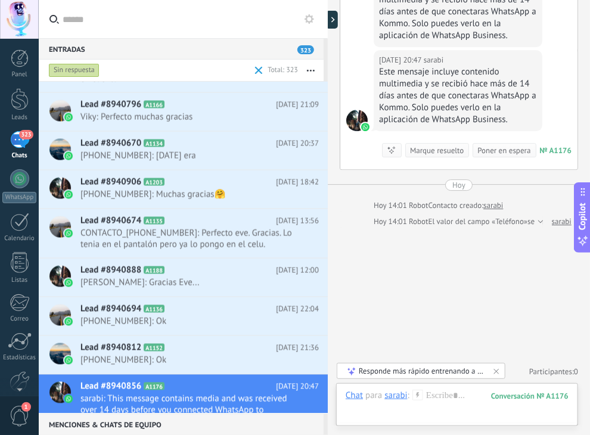
click at [445, 150] on div "Marque resuelto" at bounding box center [437, 150] width 54 height 11
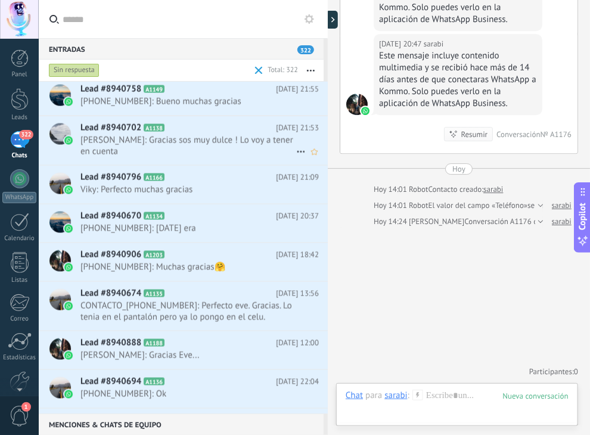
scroll to position [12285, 0]
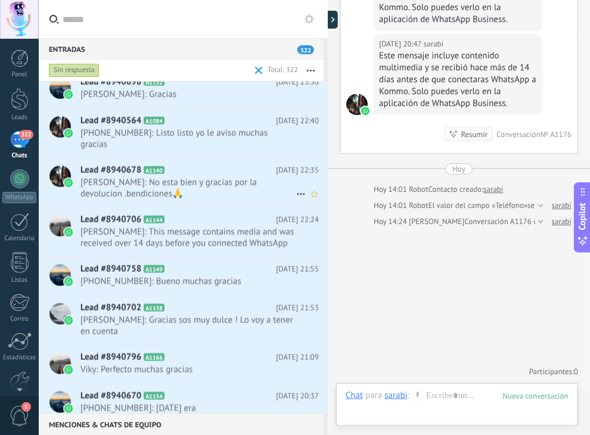
click at [207, 185] on span "[PERSON_NAME]: No esta bien y gracias por la devolucion .bendiciones🙏" at bounding box center [188, 188] width 216 height 23
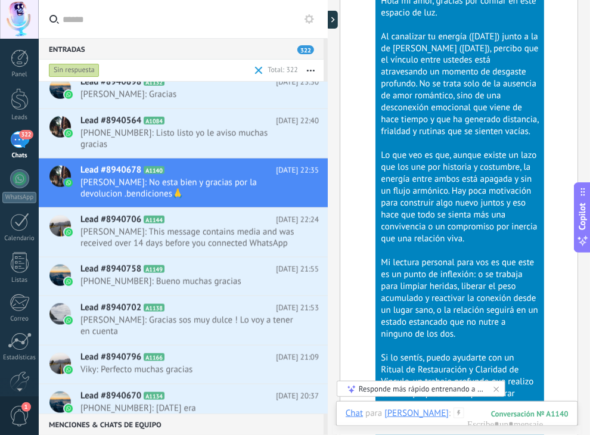
scroll to position [684, 0]
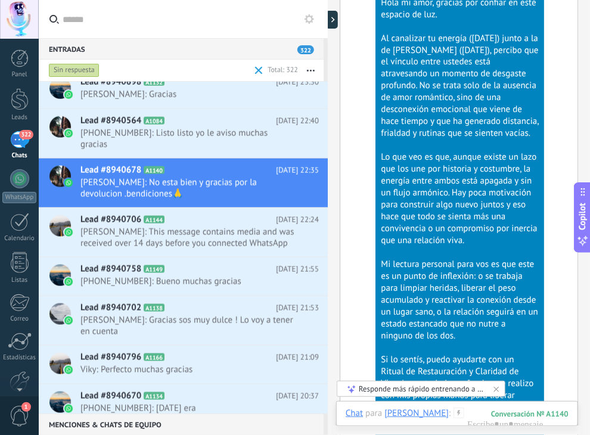
drag, startPoint x: 309, startPoint y: 0, endPoint x: 479, endPoint y: 314, distance: 357.3
click at [479, 314] on div "Mi lectura personal para vos es que este es un punto de inflexión: o se trabaja…" at bounding box center [460, 300] width 158 height 83
click at [336, 23] on div at bounding box center [335, 20] width 18 height 18
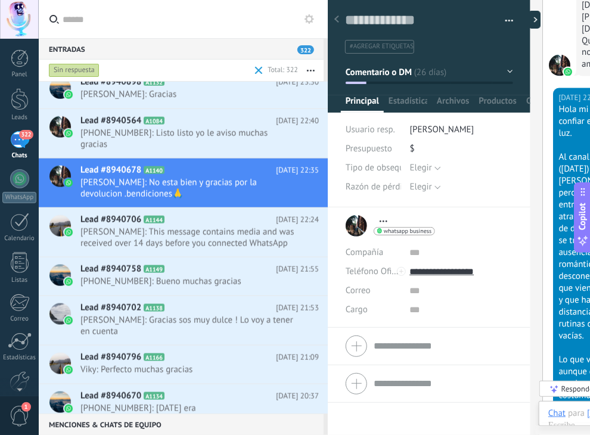
type textarea "**********"
click at [400, 42] on span "#agregar etiquetas" at bounding box center [382, 46] width 64 height 8
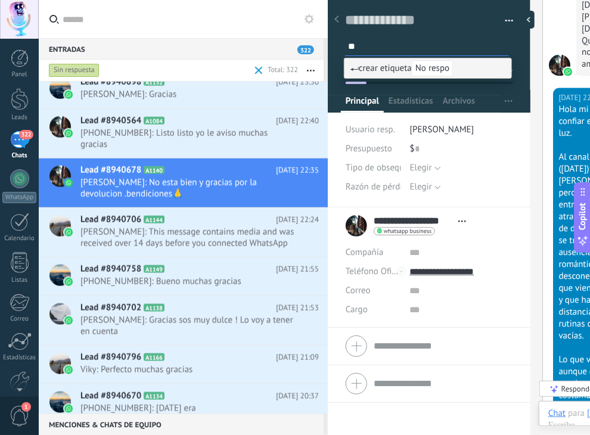
type input "*"
type input "**********"
click at [391, 68] on span "crear etiqueta Sin respuesta" at bounding box center [410, 68] width 120 height 11
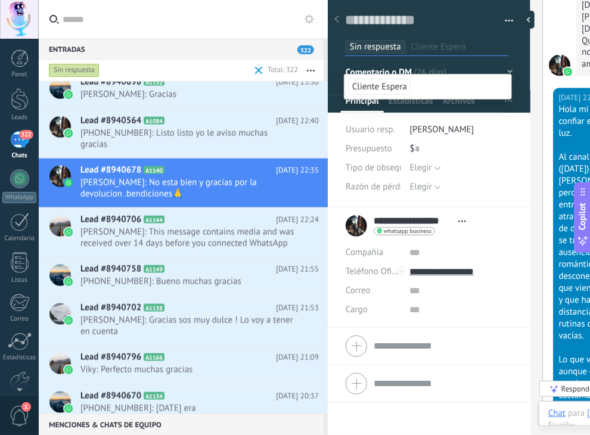
click at [491, 34] on div "Sin respuesta Cliente Espera" at bounding box center [429, 43] width 169 height 22
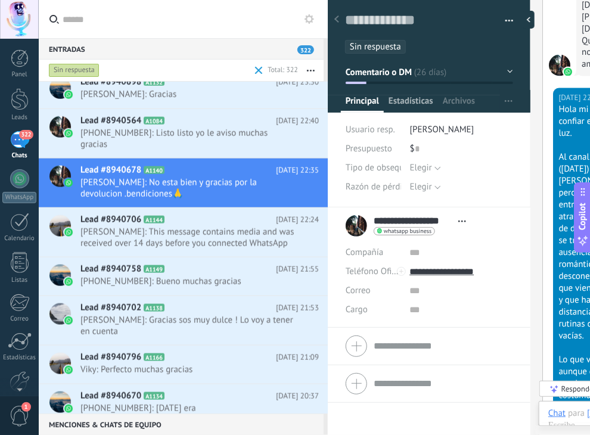
click at [417, 99] on span "Estadísticas" at bounding box center [410, 103] width 45 height 17
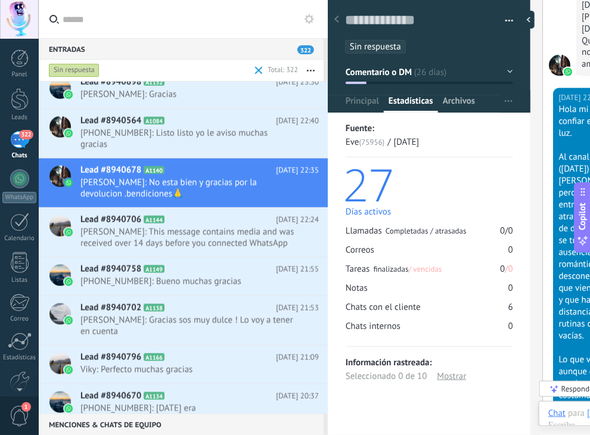
click at [454, 97] on span "Archivos" at bounding box center [458, 103] width 32 height 17
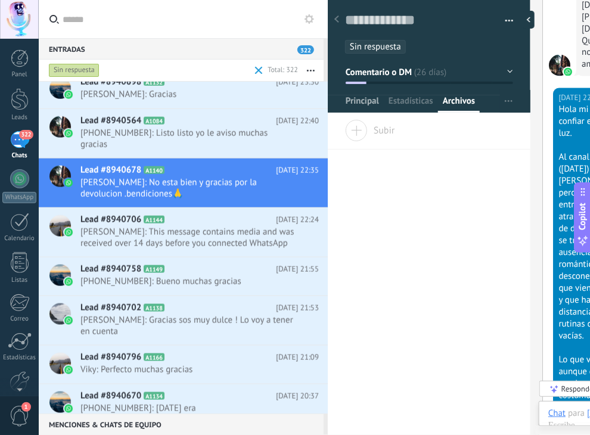
click at [369, 99] on span "Principal" at bounding box center [361, 103] width 33 height 17
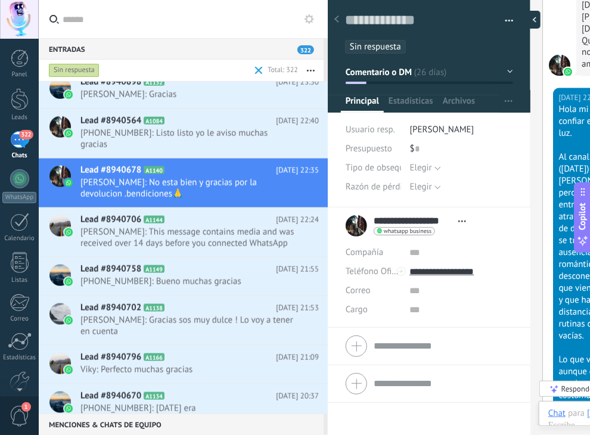
click at [532, 20] on div at bounding box center [531, 20] width 18 height 18
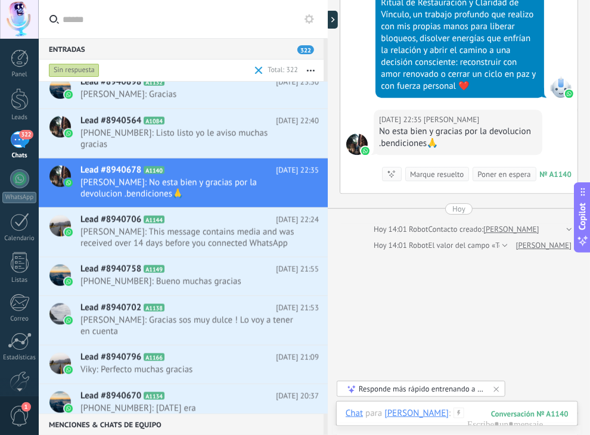
scroll to position [1100, 0]
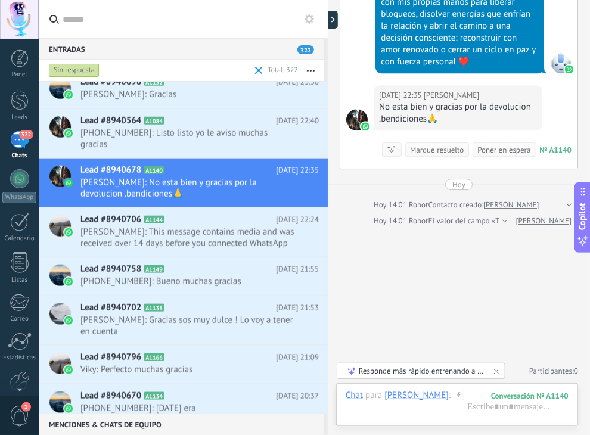
click at [429, 151] on div "Marque resuelto" at bounding box center [437, 149] width 54 height 11
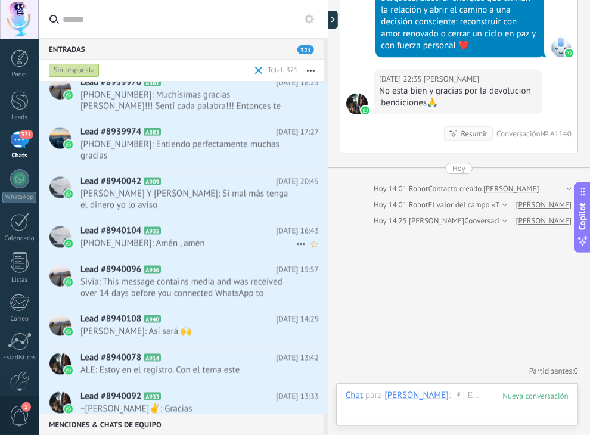
scroll to position [10975, 0]
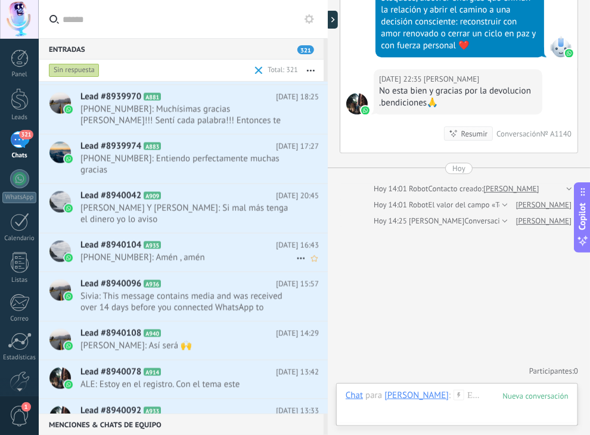
click at [183, 252] on span "[PHONE_NUMBER]: Amén , amén" at bounding box center [188, 257] width 216 height 11
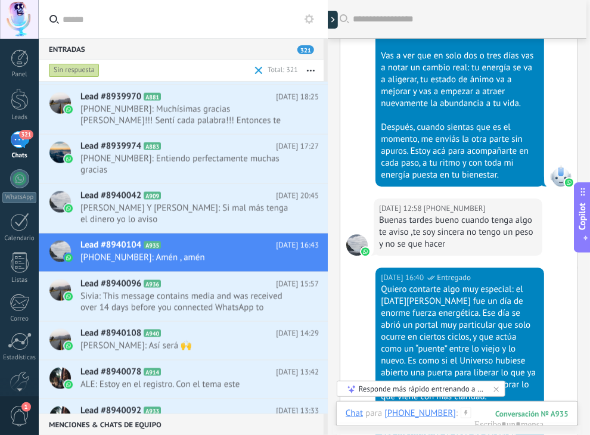
scroll to position [2410, 0]
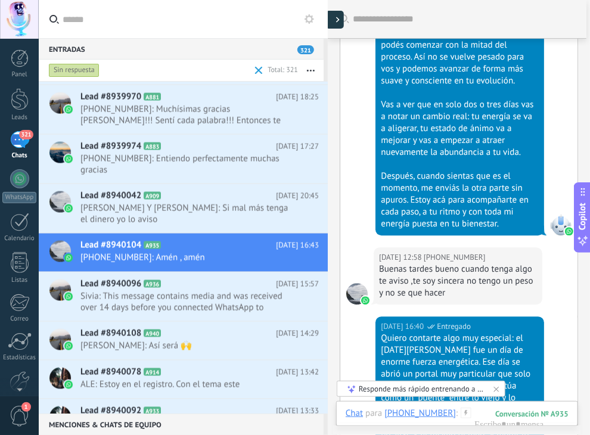
click at [336, 23] on div at bounding box center [335, 20] width 18 height 18
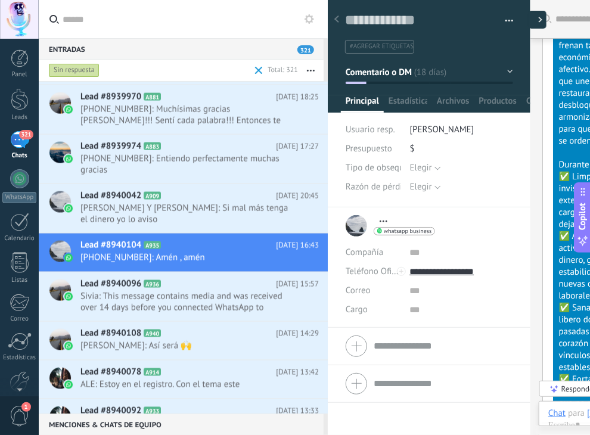
scroll to position [17, 0]
click at [405, 99] on span "Estadísticas" at bounding box center [410, 103] width 45 height 17
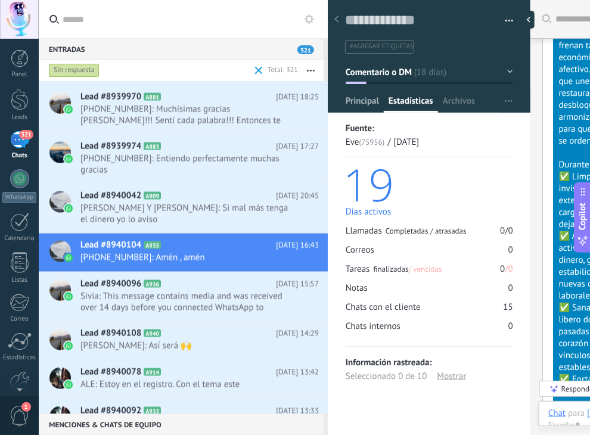
click at [365, 101] on span "Principal" at bounding box center [361, 103] width 33 height 17
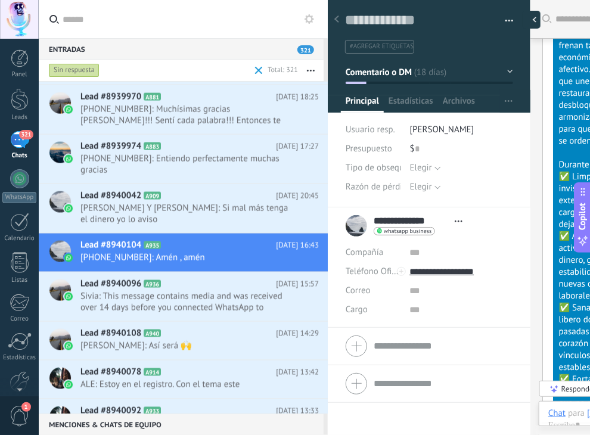
click at [529, 18] on div at bounding box center [531, 20] width 18 height 18
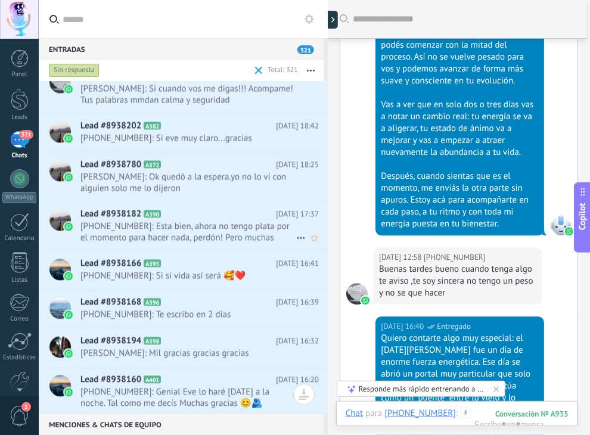
scroll to position [6785, 0]
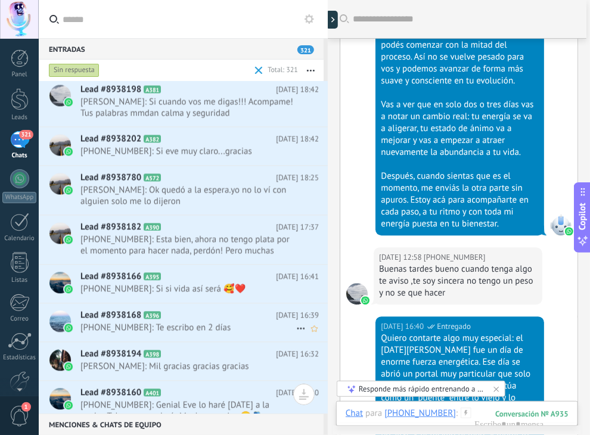
click at [182, 322] on span "[PHONE_NUMBER]: Te escribo en 2 días" at bounding box center [188, 327] width 216 height 11
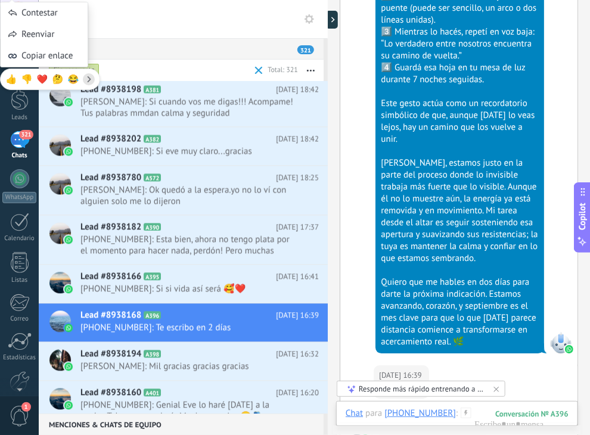
scroll to position [5451, 0]
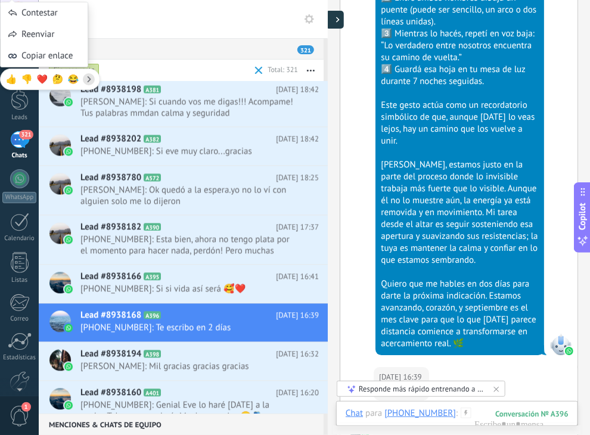
click at [337, 21] on use at bounding box center [338, 19] width 4 height 5
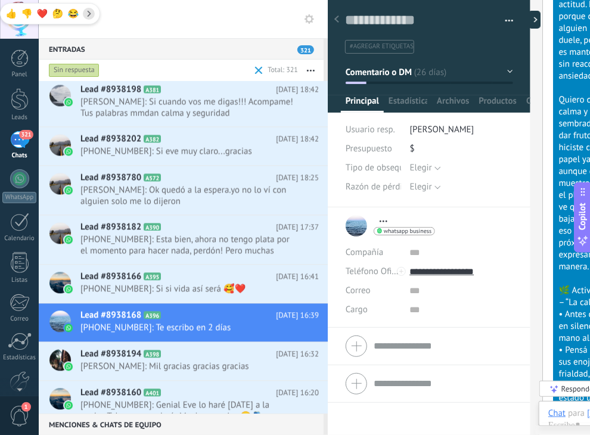
scroll to position [17, 0]
click at [411, 101] on span "Estadísticas" at bounding box center [410, 103] width 45 height 17
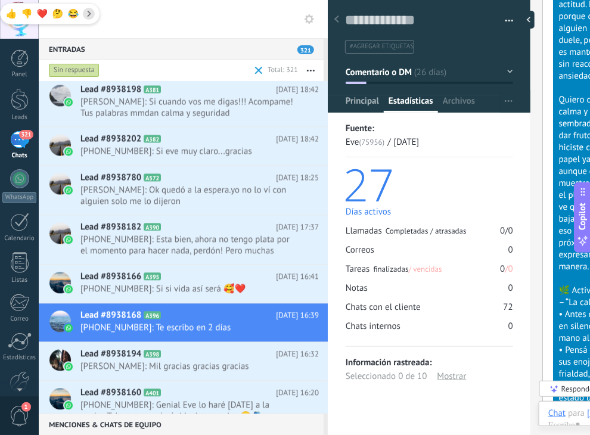
click at [366, 102] on span "Principal" at bounding box center [361, 103] width 33 height 17
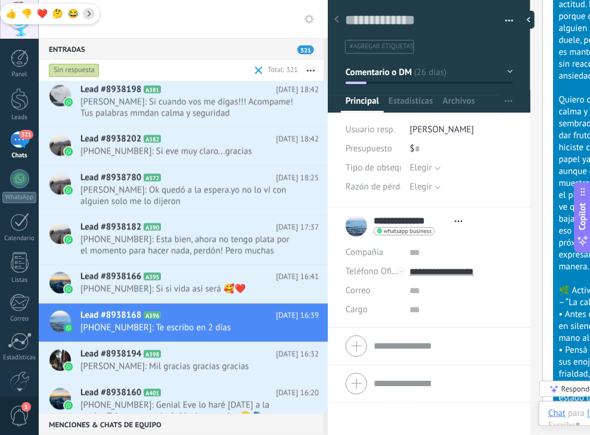
click at [498, 68] on button "Comentario o DM" at bounding box center [428, 71] width 167 height 21
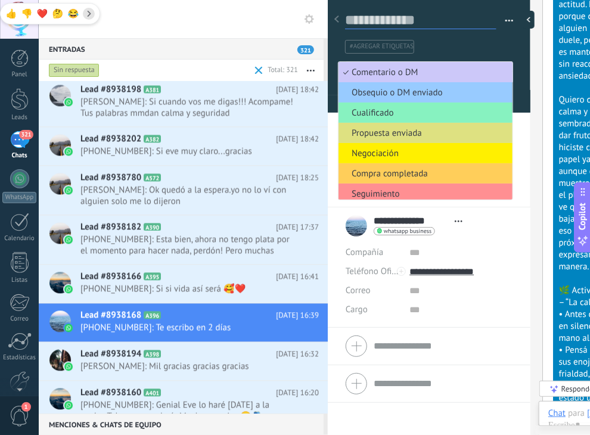
click at [469, 24] on textarea at bounding box center [420, 20] width 151 height 18
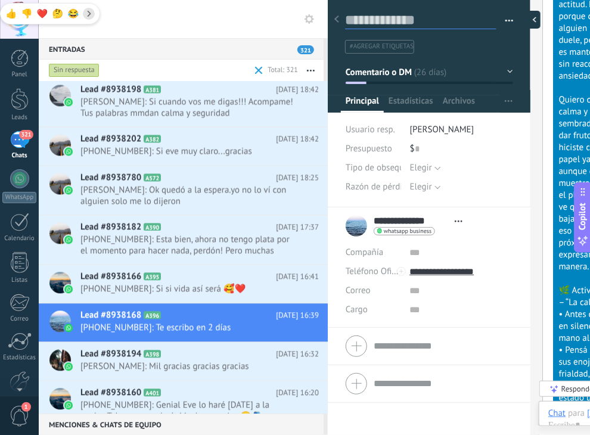
click at [539, 20] on div at bounding box center [531, 20] width 18 height 18
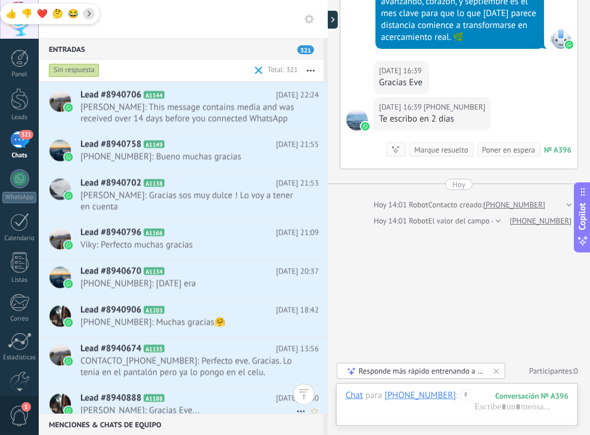
scroll to position [12641, 0]
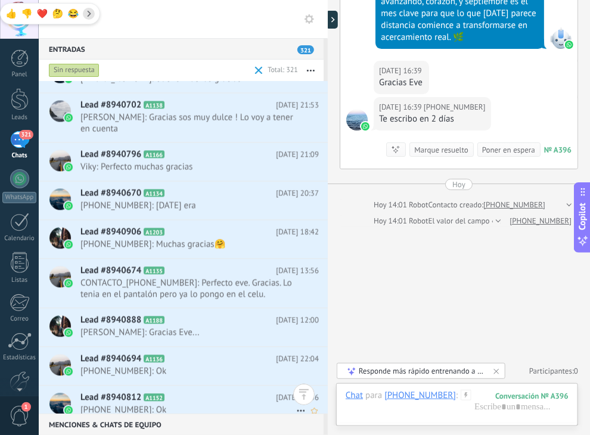
click at [193, 404] on span "[PHONE_NUMBER]: Ok" at bounding box center [188, 409] width 216 height 11
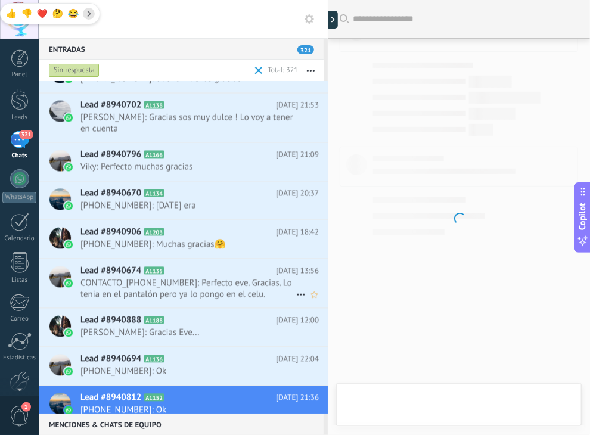
scroll to position [1926, 0]
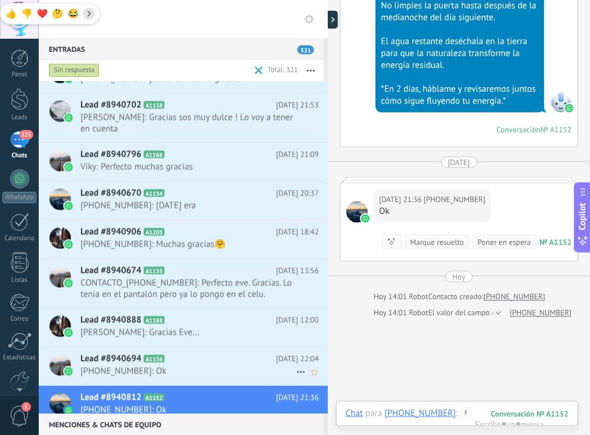
click at [185, 353] on h2 "Lead #8940694 A1136" at bounding box center [177, 359] width 195 height 12
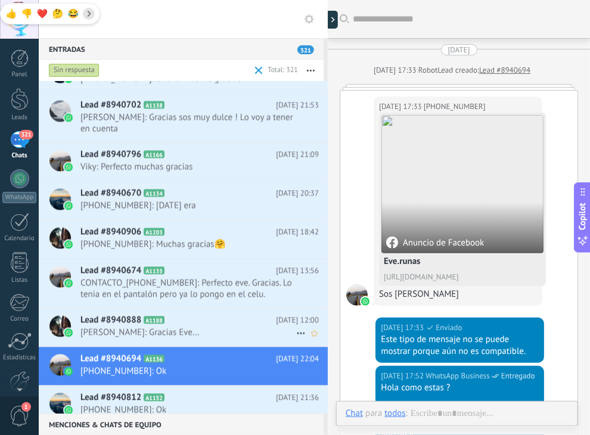
scroll to position [918, 0]
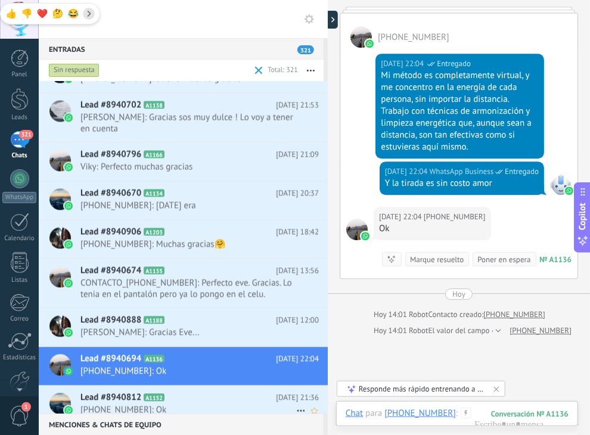
click at [181, 391] on h2 "Lead #8940812 A1152" at bounding box center [177, 397] width 195 height 12
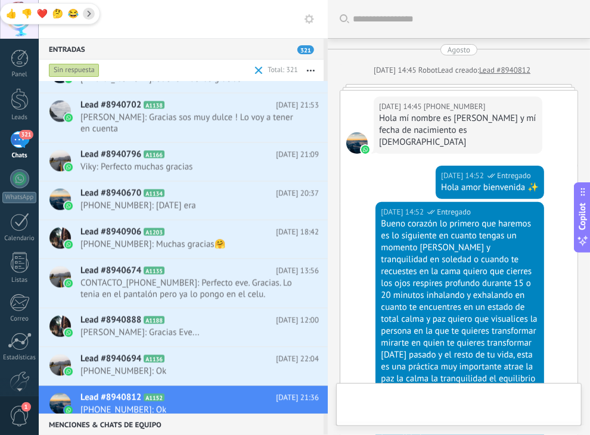
scroll to position [2017, 0]
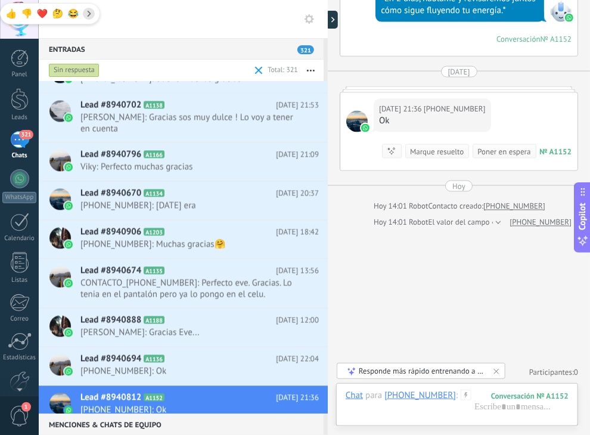
click at [440, 151] on div "Marque resuelto" at bounding box center [437, 151] width 54 height 11
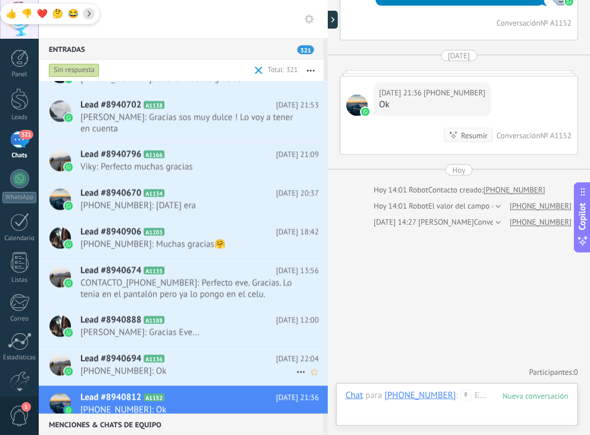
scroll to position [12603, 0]
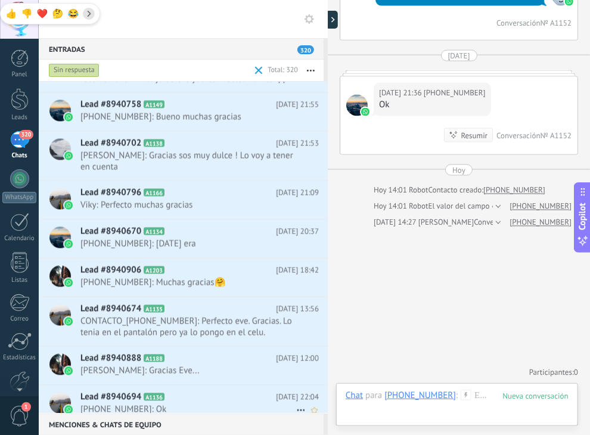
click at [183, 391] on h2 "Lead #8940694 A1136" at bounding box center [177, 397] width 195 height 12
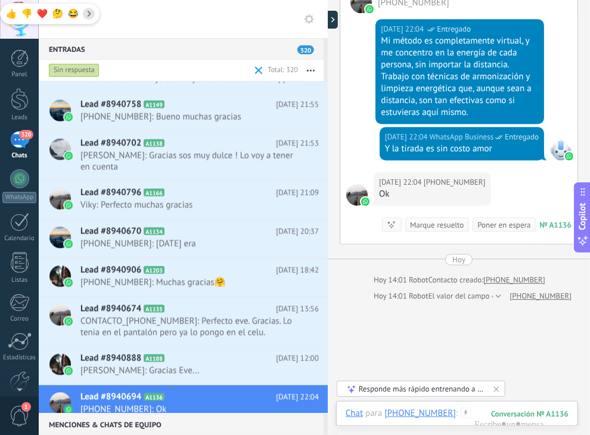
scroll to position [1003, 0]
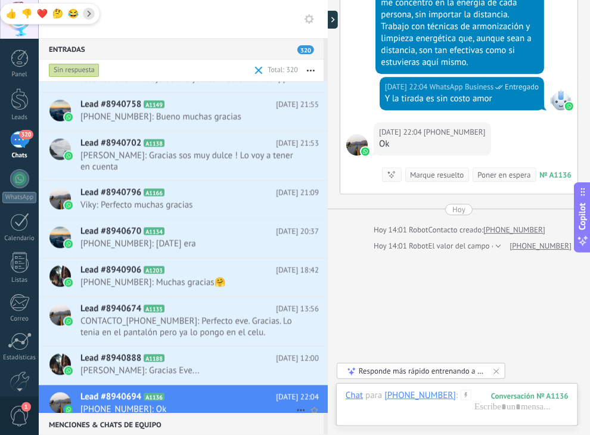
click at [297, 403] on icon at bounding box center [301, 410] width 14 height 14
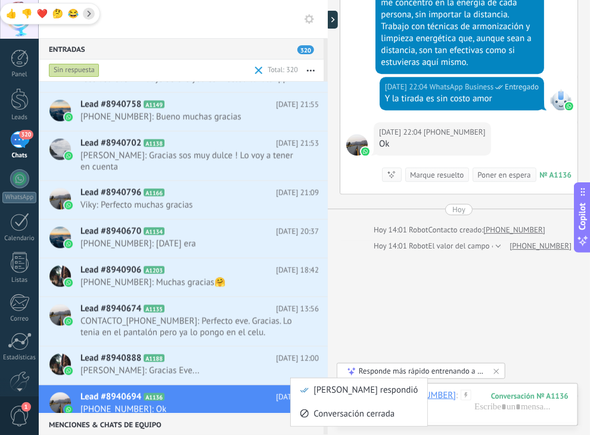
click at [266, 383] on div at bounding box center [295, 217] width 590 height 435
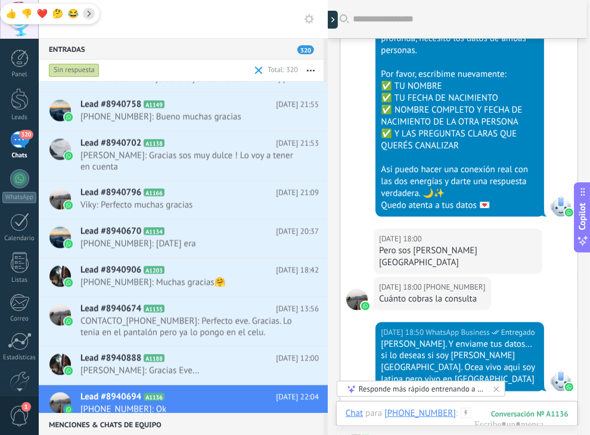
scroll to position [288, 0]
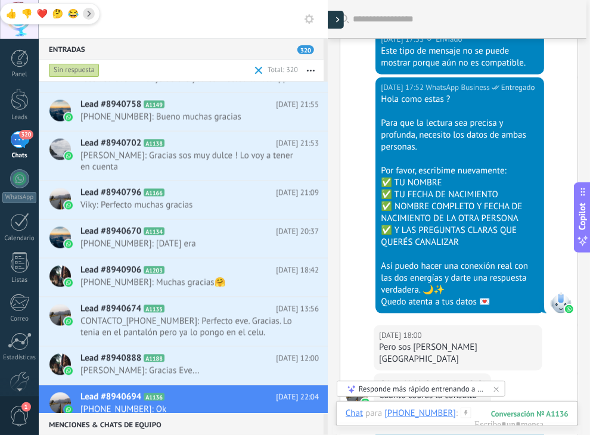
click at [336, 24] on div at bounding box center [335, 20] width 18 height 18
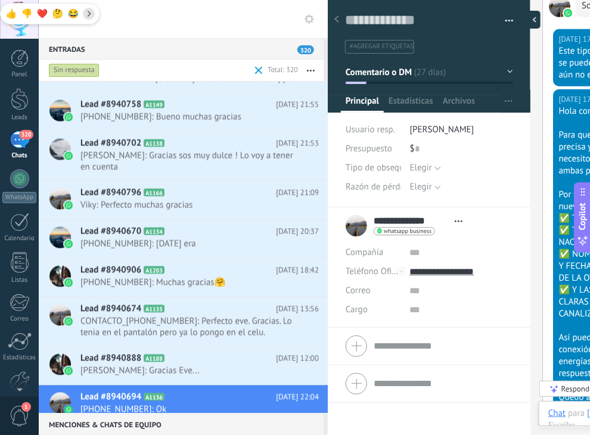
scroll to position [17, 0]
click at [401, 41] on li "#agregar etiquetas" at bounding box center [379, 47] width 69 height 14
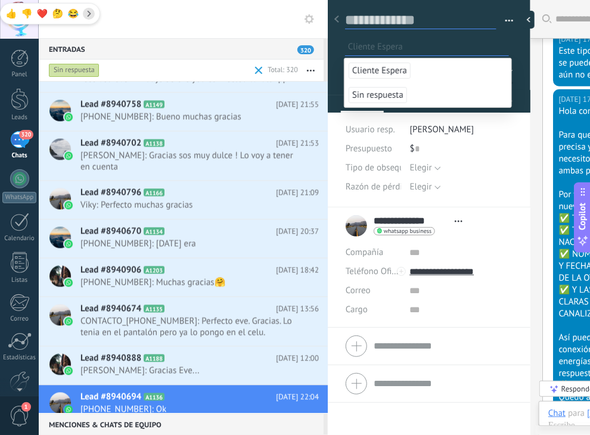
click at [469, 14] on textarea at bounding box center [420, 20] width 151 height 18
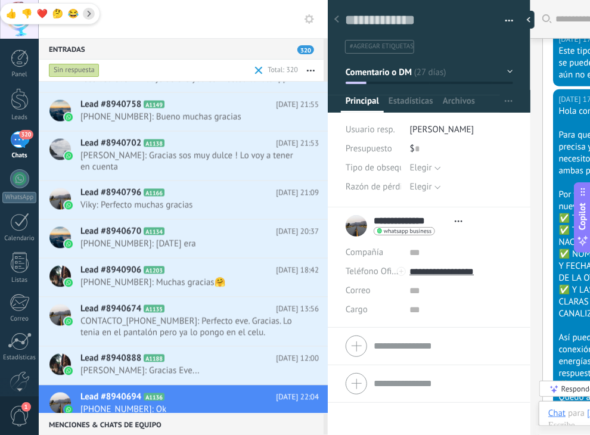
click at [506, 20] on button "button" at bounding box center [504, 21] width 17 height 18
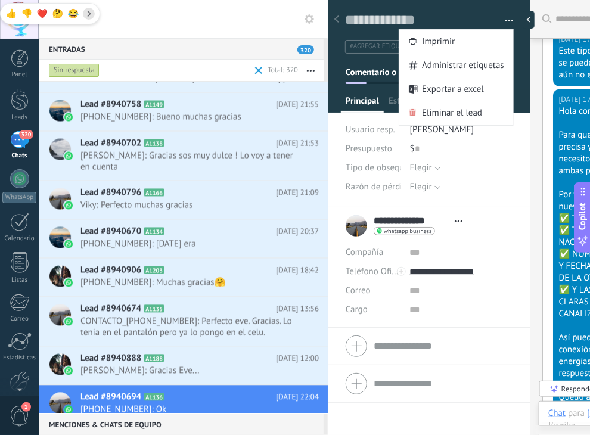
click at [530, 170] on div at bounding box center [530, 217] width 0 height 435
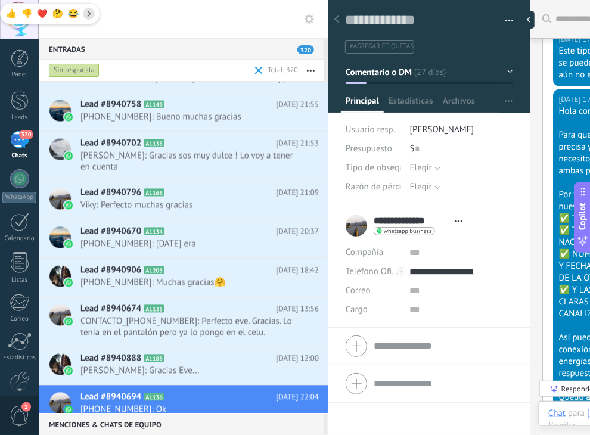
click at [489, 70] on button "Comentario o DM" at bounding box center [428, 71] width 167 height 21
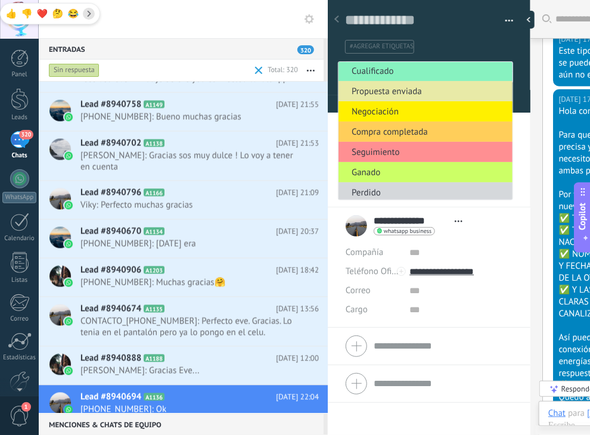
scroll to position [45, 0]
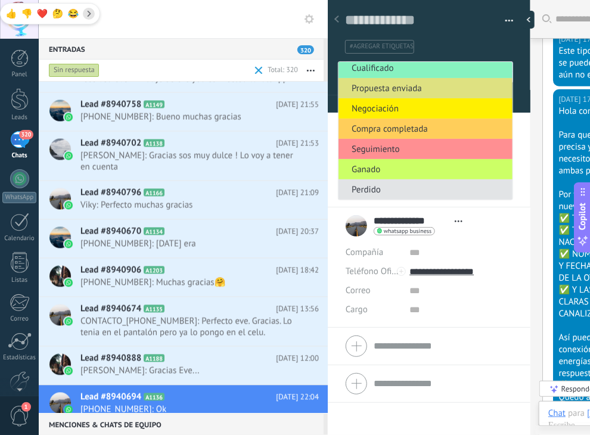
click at [392, 191] on span "Perdido" at bounding box center [423, 189] width 170 height 11
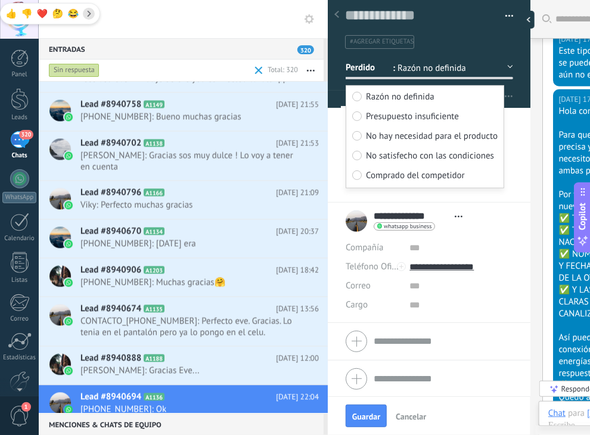
scroll to position [5, 0]
click at [364, 414] on span "Guardar" at bounding box center [366, 416] width 28 height 8
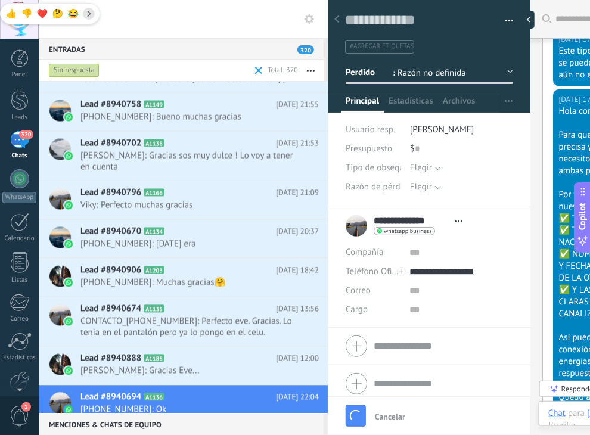
scroll to position [385, 0]
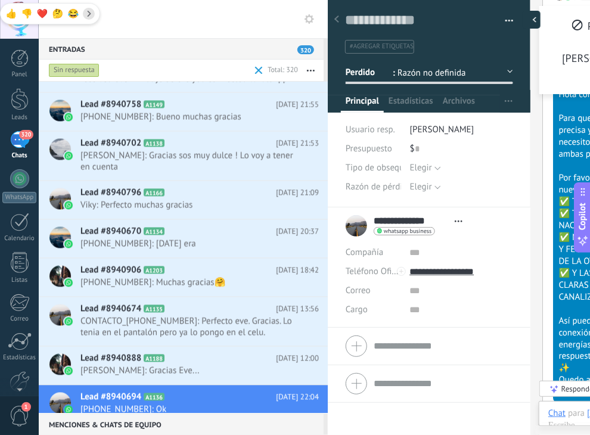
click at [534, 15] on div at bounding box center [531, 20] width 18 height 18
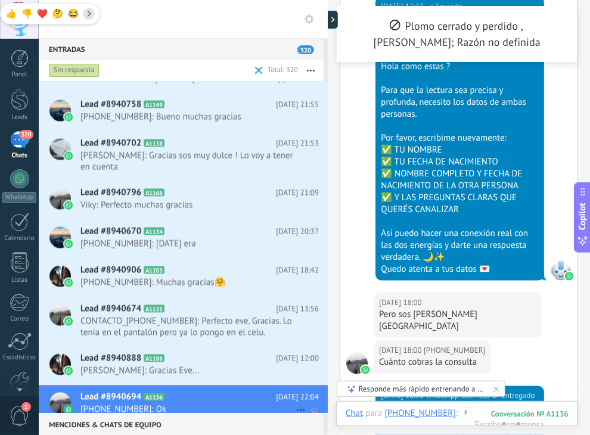
click at [295, 403] on icon at bounding box center [301, 410] width 14 height 14
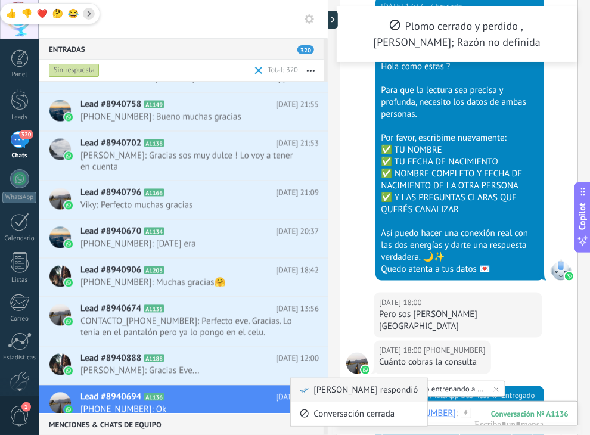
click at [330, 389] on span "[PERSON_NAME] respondió" at bounding box center [365, 390] width 104 height 24
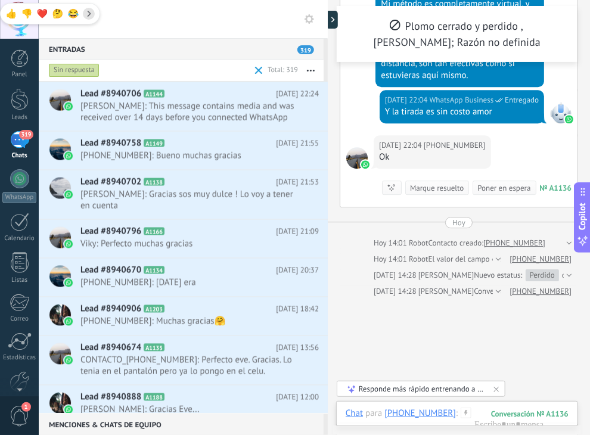
scroll to position [1099, 0]
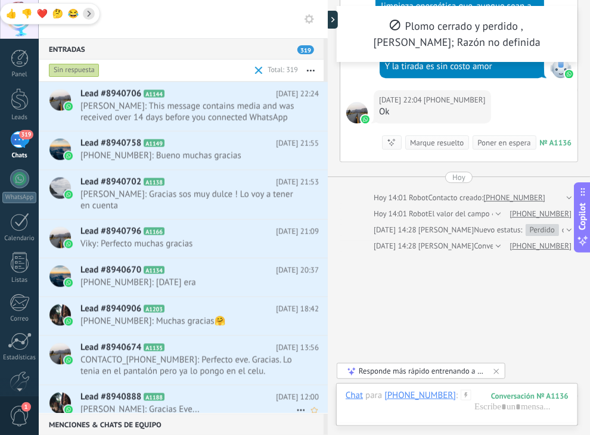
click at [181, 404] on span "[PERSON_NAME]: Gracias Eve..." at bounding box center [188, 409] width 216 height 11
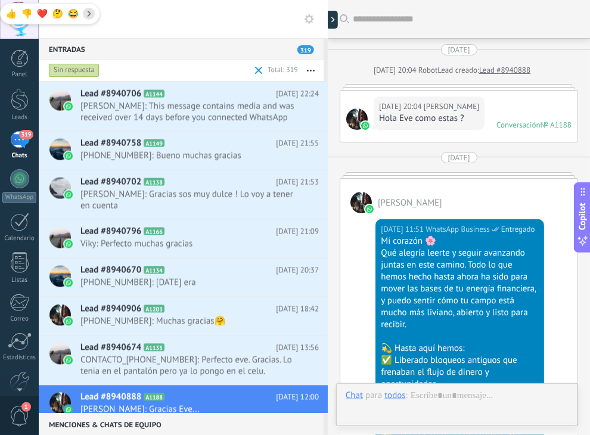
scroll to position [689, 0]
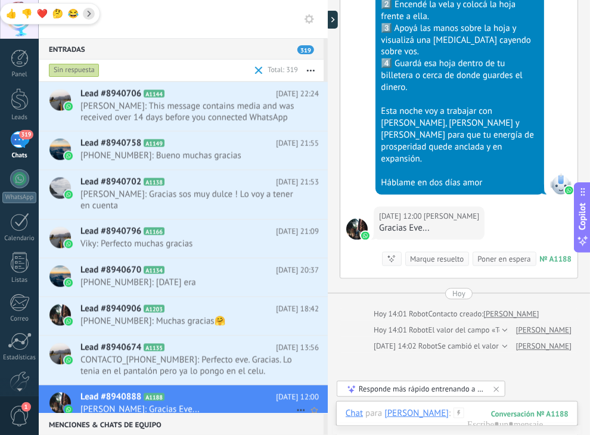
click at [298, 403] on icon at bounding box center [301, 410] width 14 height 14
click at [328, 385] on span "[PERSON_NAME] respondió" at bounding box center [365, 390] width 104 height 24
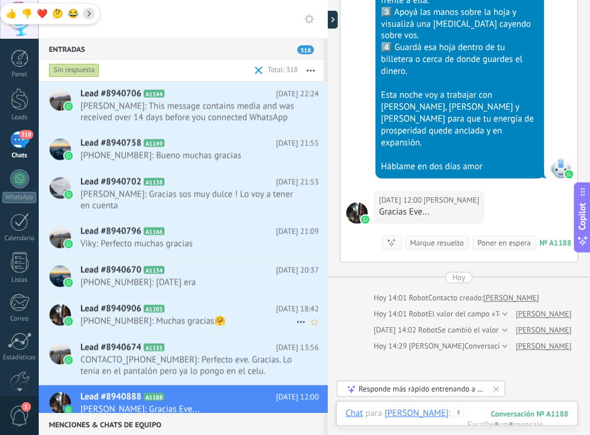
scroll to position [12525, 0]
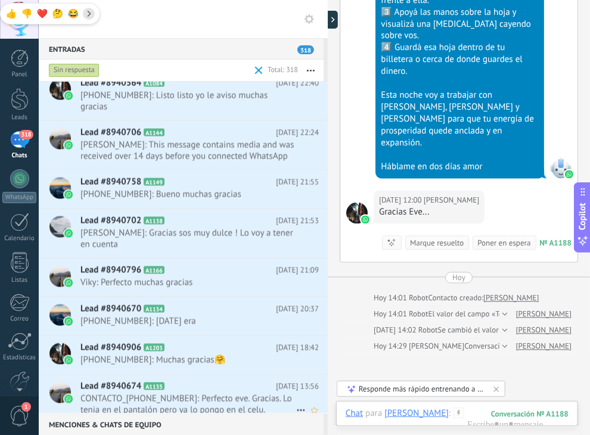
click at [183, 393] on span "CONTACTO_[PHONE_NUMBER]: Perfecto eve. Gracias. Lo tenia en el pantalón pero ya…" at bounding box center [188, 404] width 216 height 23
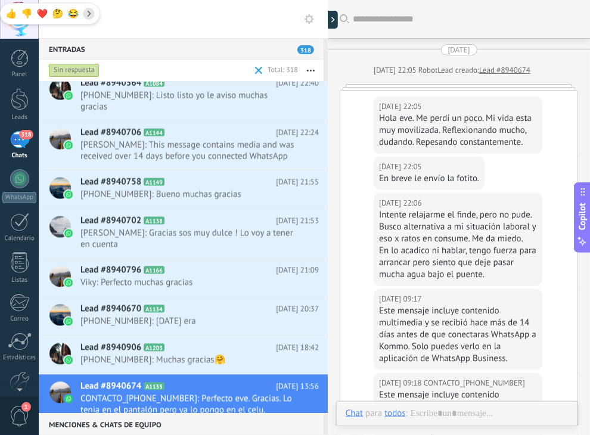
scroll to position [1193, 0]
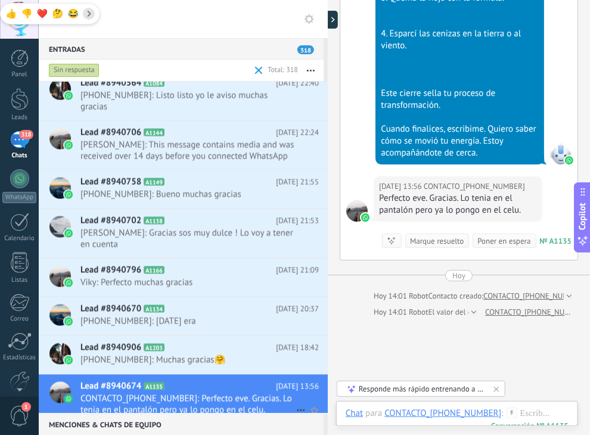
click at [294, 403] on icon at bounding box center [301, 410] width 14 height 14
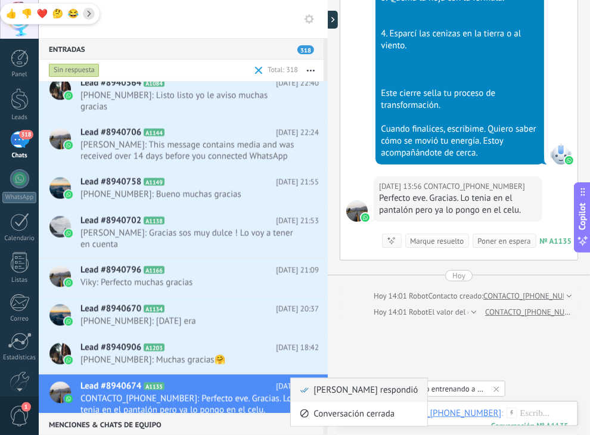
click at [325, 388] on span "[PERSON_NAME] respondió" at bounding box center [365, 390] width 104 height 24
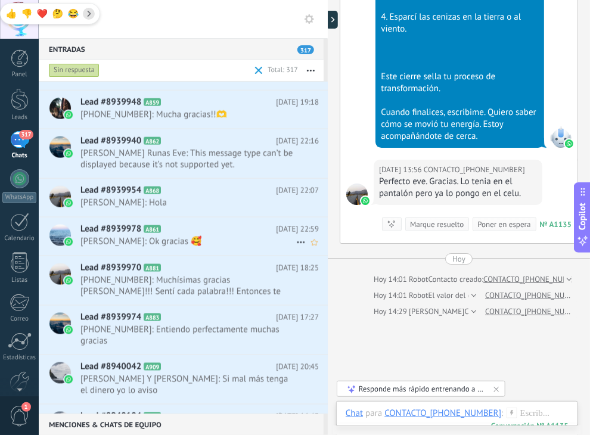
scroll to position [10928, 0]
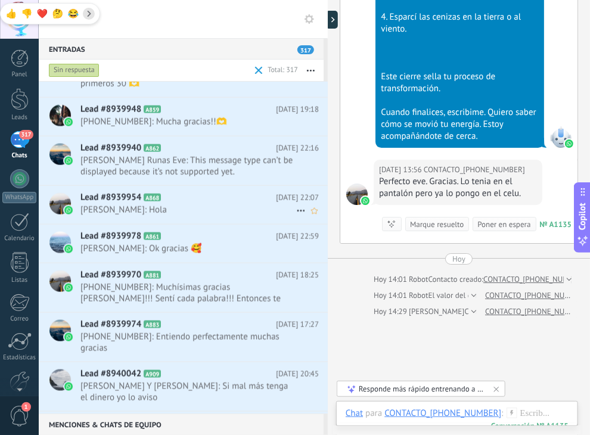
click at [177, 208] on span "[PERSON_NAME]: Hola" at bounding box center [188, 209] width 216 height 11
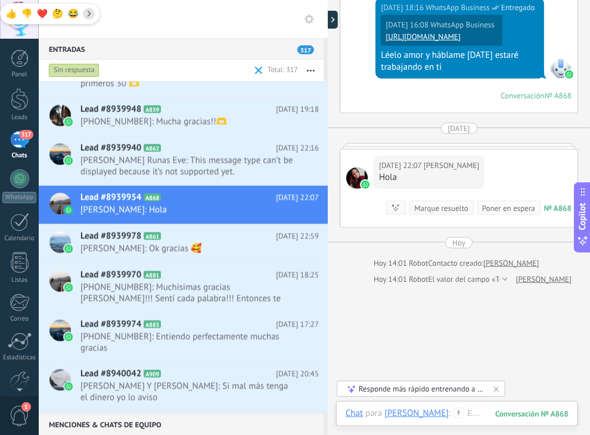
scroll to position [1711, 0]
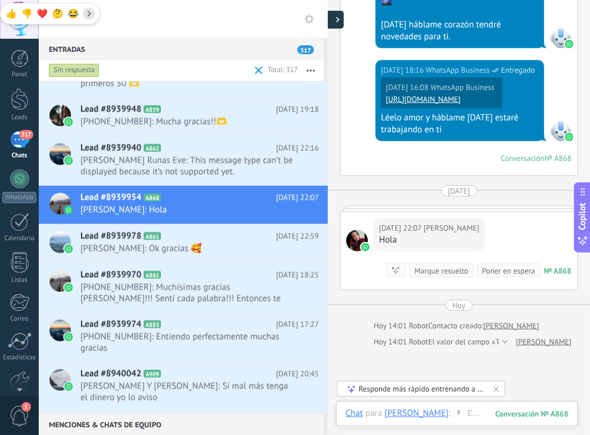
click at [335, 21] on div at bounding box center [335, 20] width 18 height 18
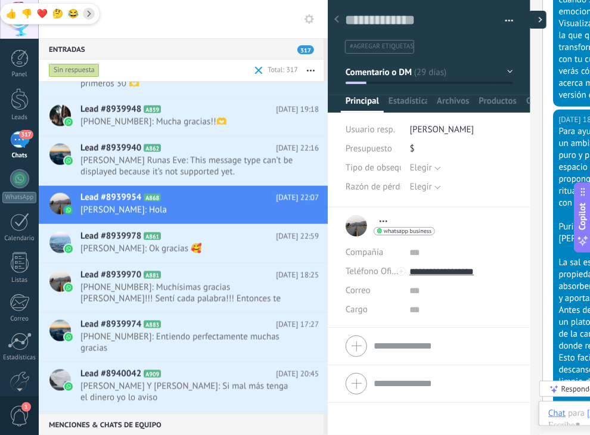
type textarea "**********"
click at [534, 17] on div at bounding box center [531, 20] width 18 height 18
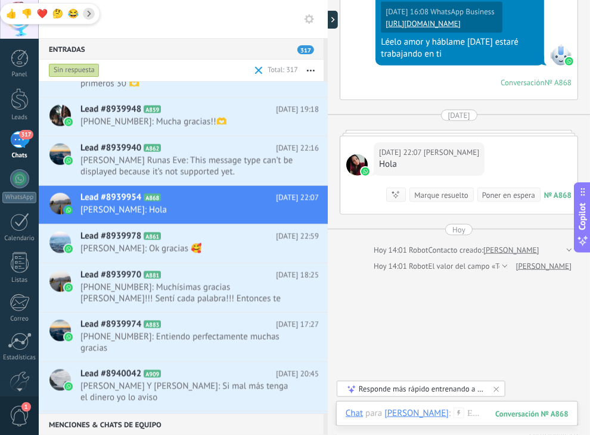
scroll to position [1830, 0]
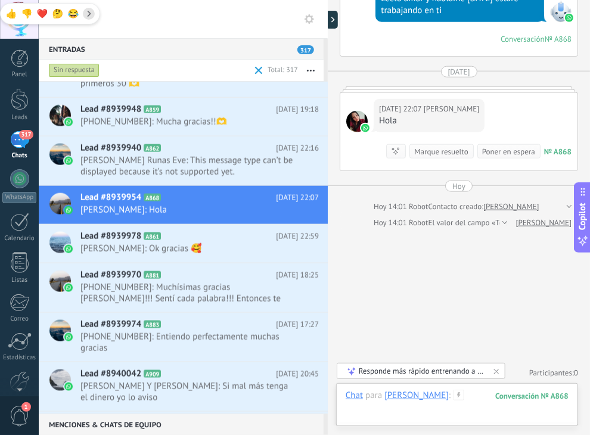
click at [474, 406] on div at bounding box center [456, 407] width 223 height 36
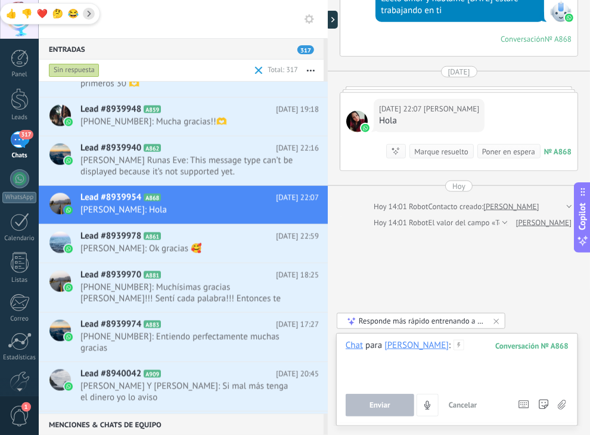
paste div
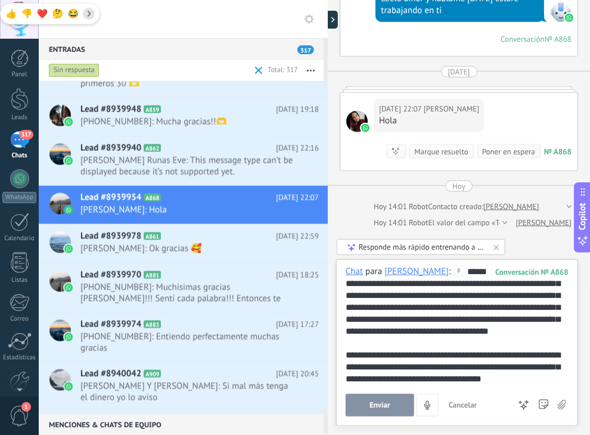
scroll to position [298, 0]
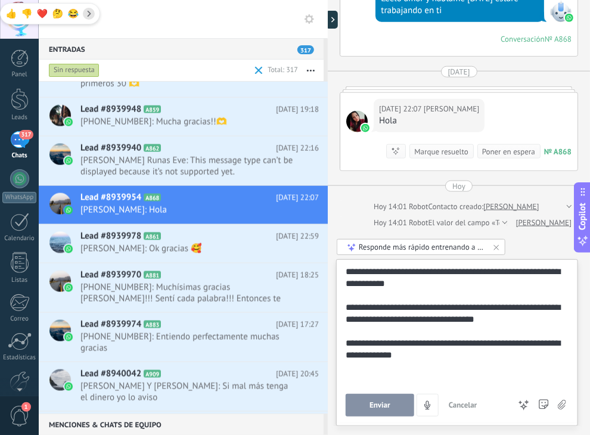
click at [382, 410] on button "Enviar" at bounding box center [379, 405] width 68 height 23
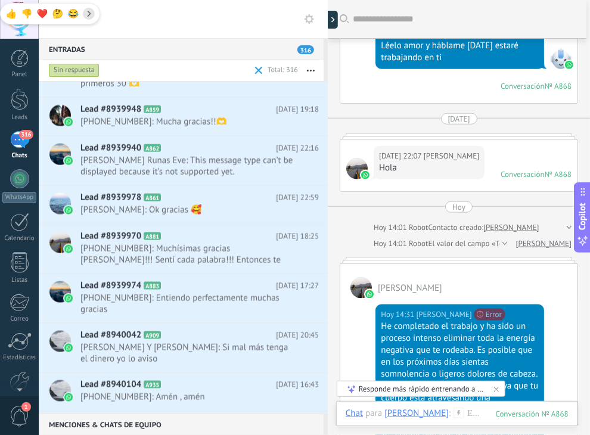
scroll to position [1961, 0]
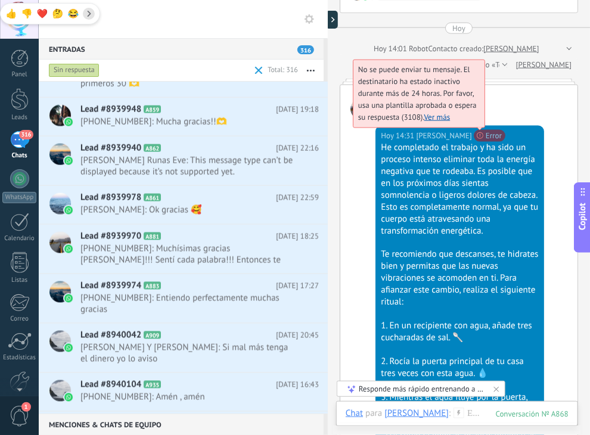
click at [476, 122] on span "No se puede enviar tu mensaje. El destinatario ha estado inactivo durante más d…" at bounding box center [417, 93] width 118 height 58
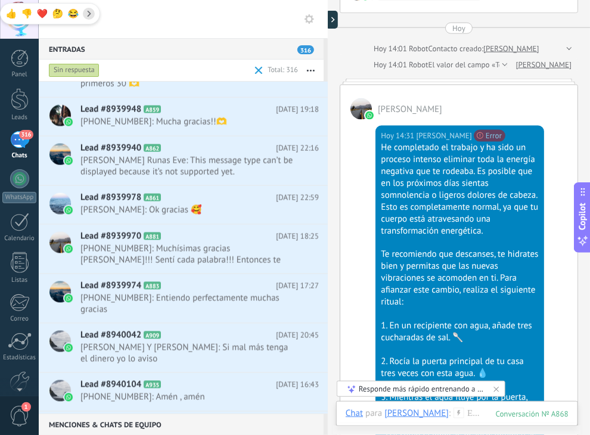
scroll to position [2463, 0]
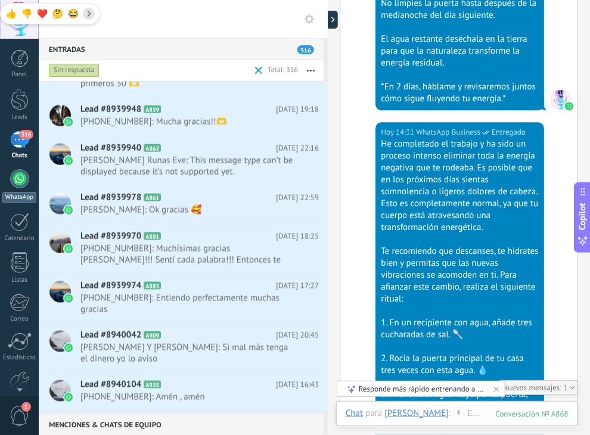
click at [17, 189] on link "WhatsApp" at bounding box center [19, 186] width 39 height 34
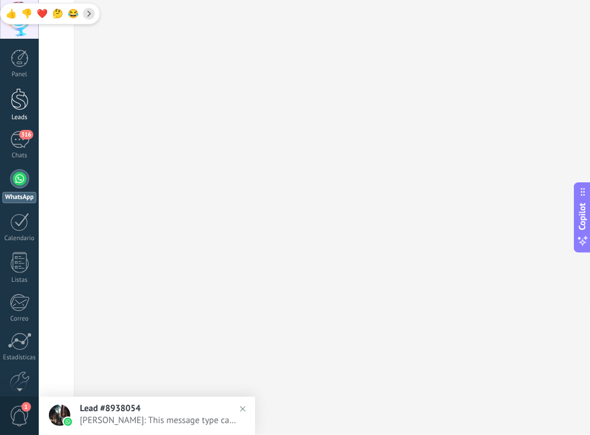
click at [13, 99] on div at bounding box center [20, 99] width 18 height 22
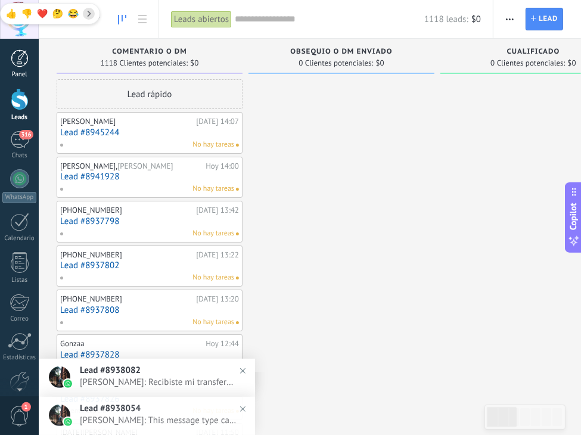
click at [22, 67] on div at bounding box center [20, 58] width 18 height 18
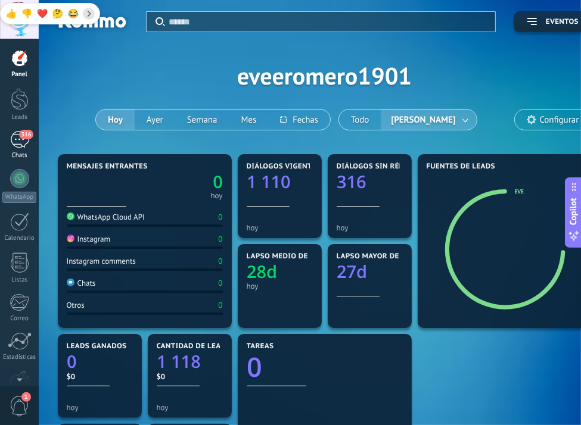
click at [26, 147] on div "316" at bounding box center [19, 139] width 19 height 17
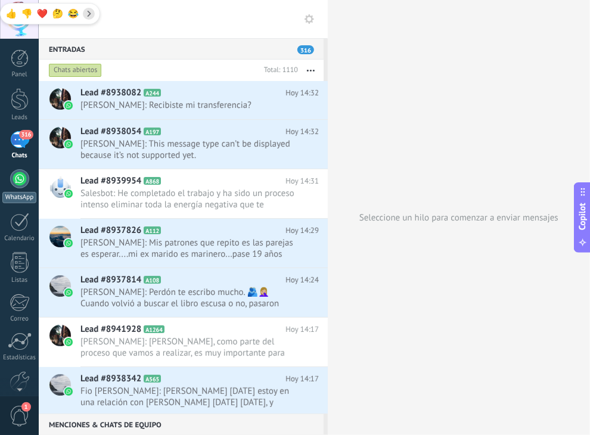
click at [16, 195] on div "WhatsApp" at bounding box center [19, 197] width 34 height 11
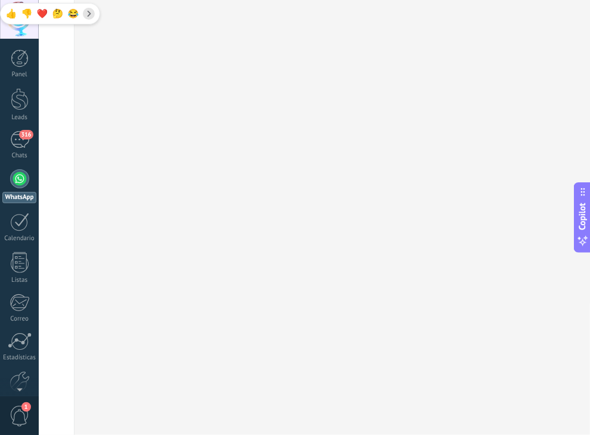
click at [18, 178] on div at bounding box center [19, 178] width 19 height 19
click at [17, 142] on div "316" at bounding box center [19, 139] width 19 height 17
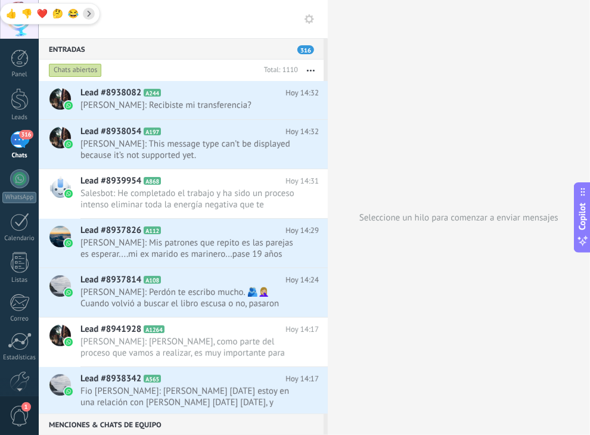
click at [310, 21] on use at bounding box center [309, 19] width 10 height 10
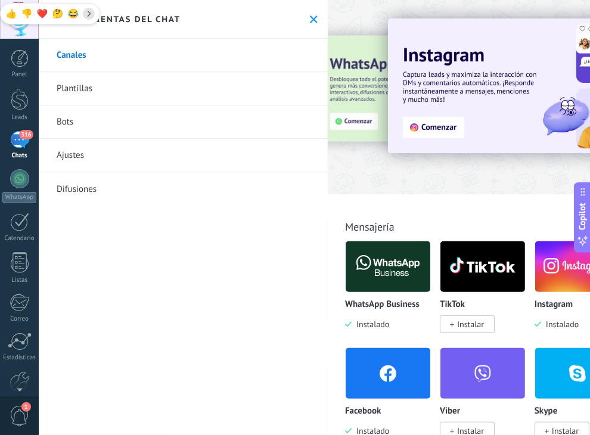
click at [86, 158] on link "Ajustes" at bounding box center [183, 155] width 289 height 33
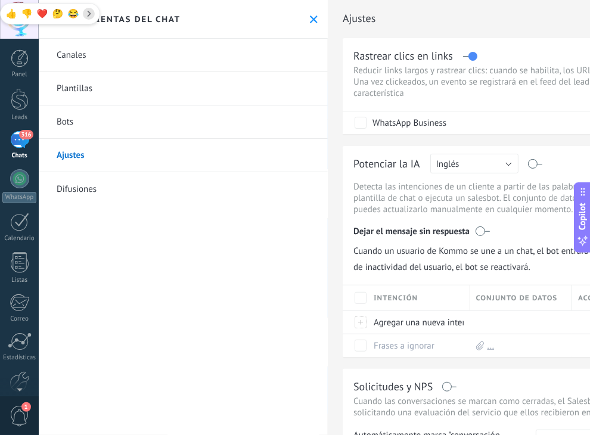
click at [86, 58] on link "Canales" at bounding box center [183, 55] width 289 height 33
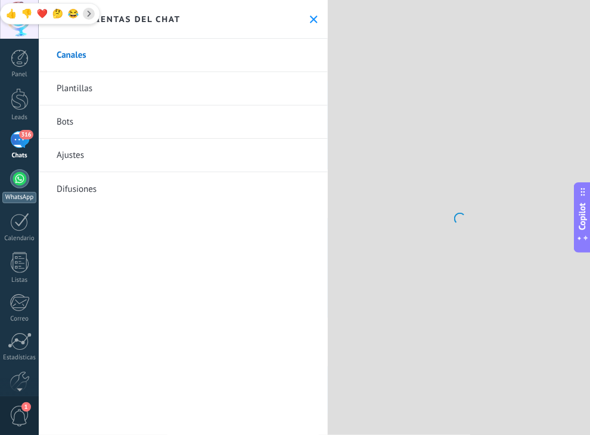
click at [17, 182] on div at bounding box center [19, 178] width 19 height 19
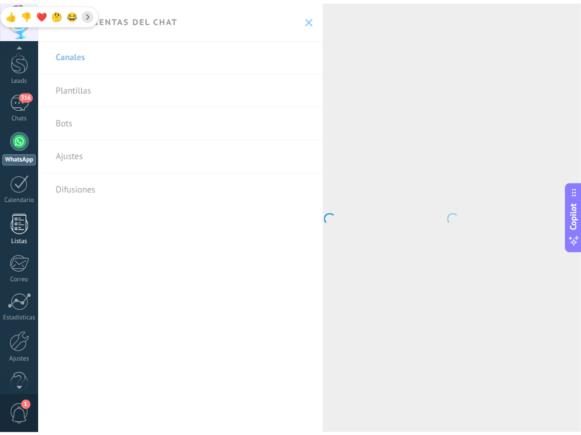
scroll to position [60, 0]
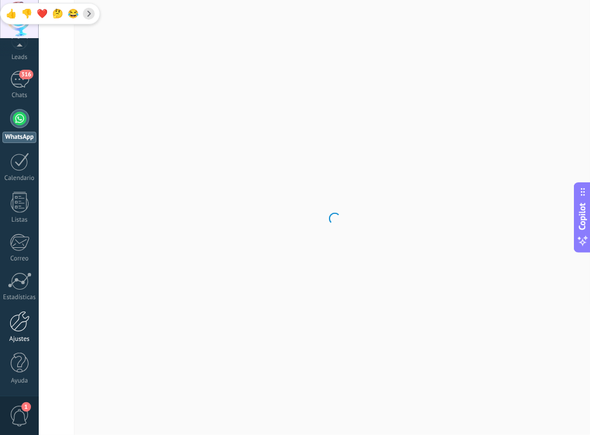
click at [16, 325] on div at bounding box center [20, 321] width 20 height 21
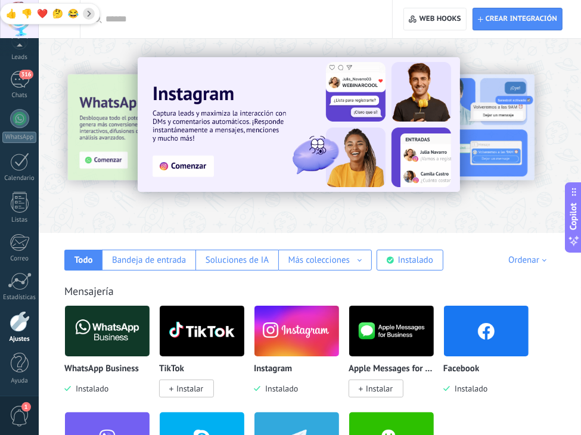
click at [117, 328] on img at bounding box center [107, 331] width 85 height 58
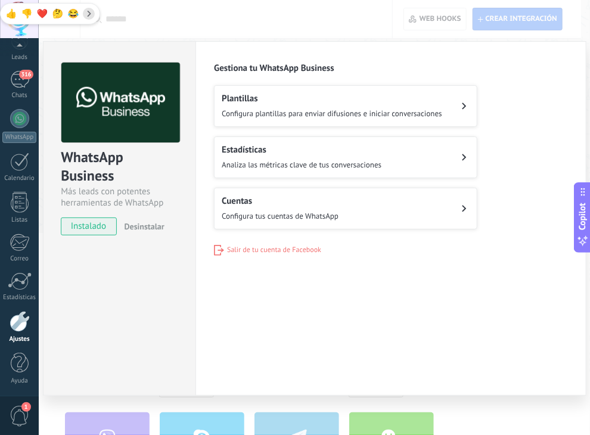
click at [143, 223] on span "Desinstalar" at bounding box center [144, 226] width 40 height 11
click at [242, 248] on span "Salir de tu cuenta de Facebook" at bounding box center [274, 249] width 94 height 9
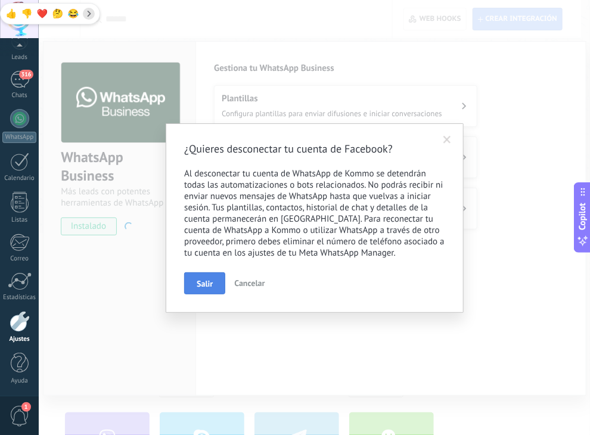
click at [207, 281] on span "Salir" at bounding box center [205, 283] width 16 height 8
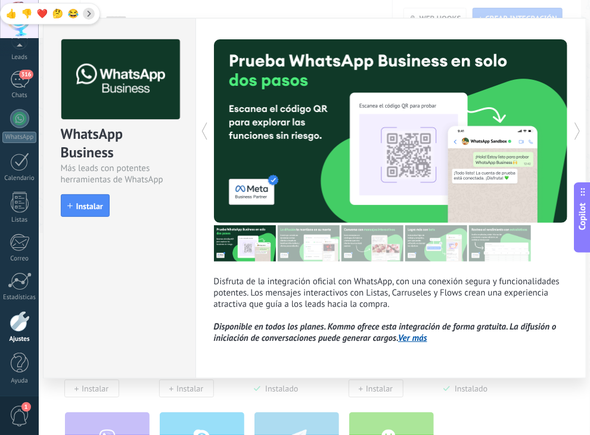
click at [232, 13] on div "WhatsApp Business Más leads con potentes herramientas de WhatsApp install Insta…" at bounding box center [314, 217] width 551 height 435
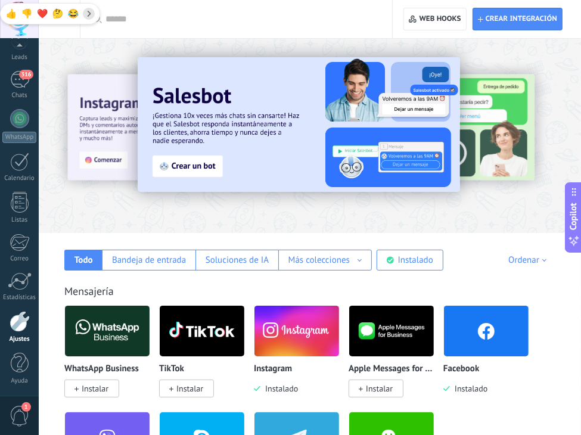
click at [469, 336] on img at bounding box center [486, 331] width 85 height 58
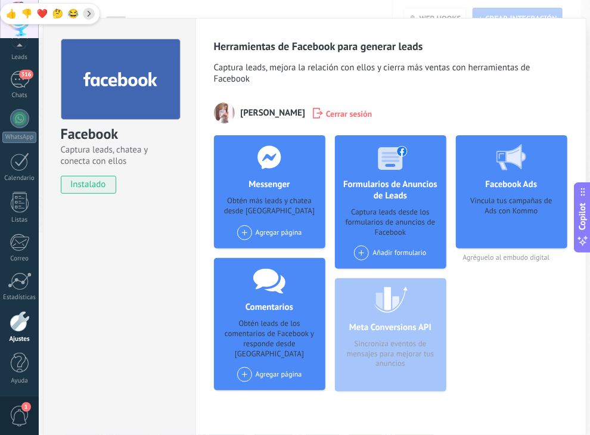
click at [326, 116] on span "Cerrar sesión" at bounding box center [349, 113] width 46 height 12
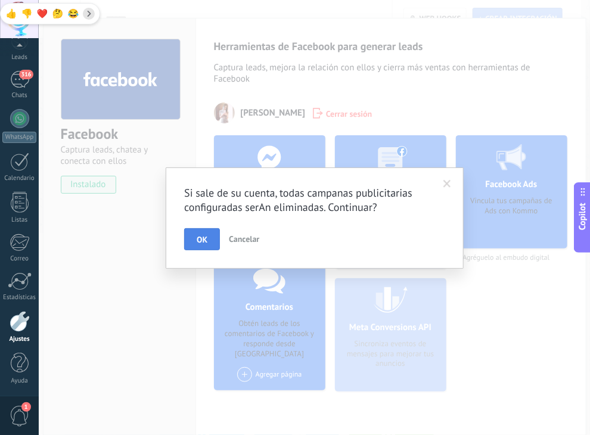
click at [208, 238] on button "OK" at bounding box center [202, 239] width 36 height 23
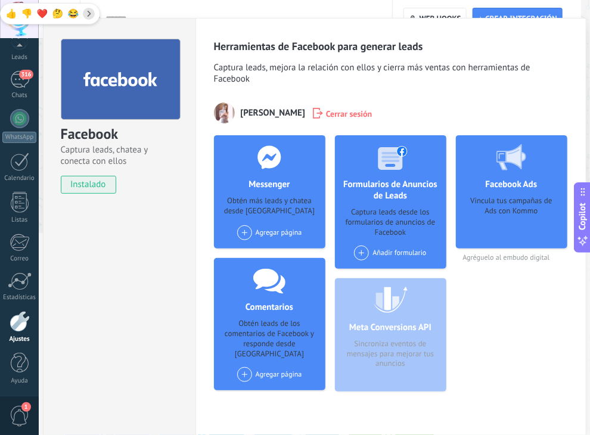
click at [326, 113] on span "Cerrar sesión" at bounding box center [349, 113] width 46 height 12
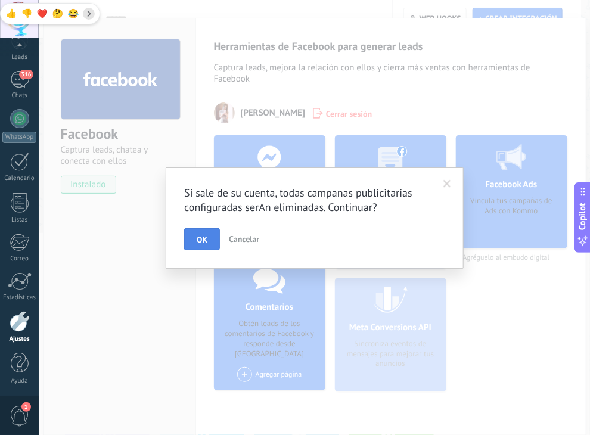
click at [205, 236] on span "OK" at bounding box center [202, 239] width 11 height 8
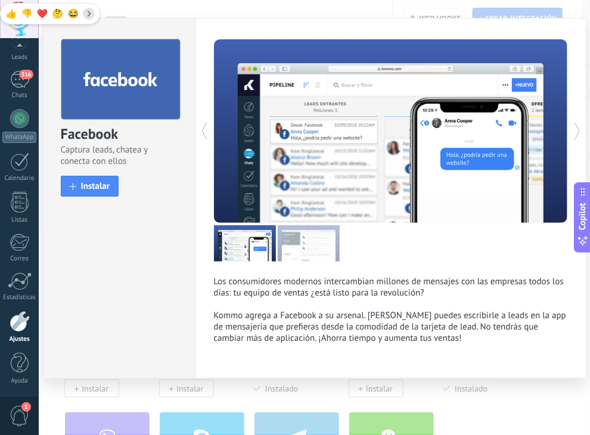
click at [412, 11] on div "Facebook Captura leads, chatea y conecta con ellos install Instalar Los consumi…" at bounding box center [314, 217] width 551 height 435
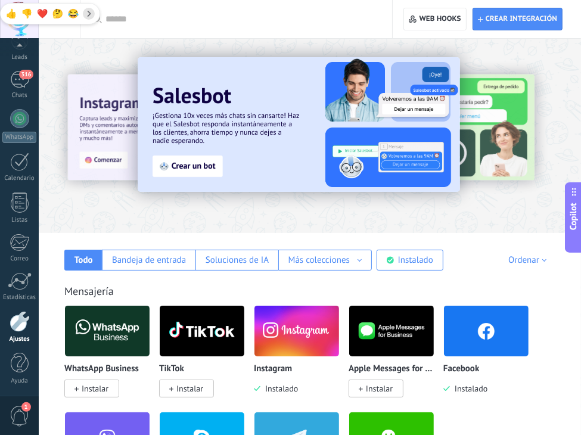
click at [297, 326] on img at bounding box center [296, 331] width 85 height 58
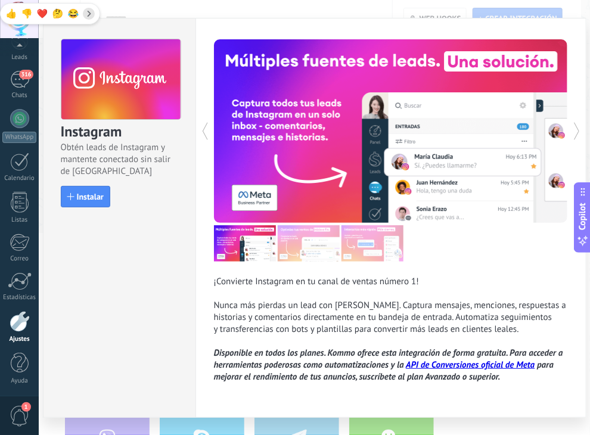
click at [434, 10] on div "Instagram Obtén leads de Instagram y mantente conectado sin salir de Kommo Inst…" at bounding box center [314, 217] width 551 height 435
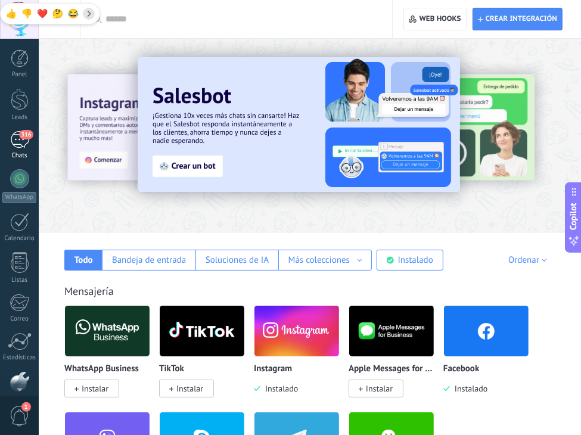
click at [18, 146] on div "316" at bounding box center [19, 139] width 19 height 17
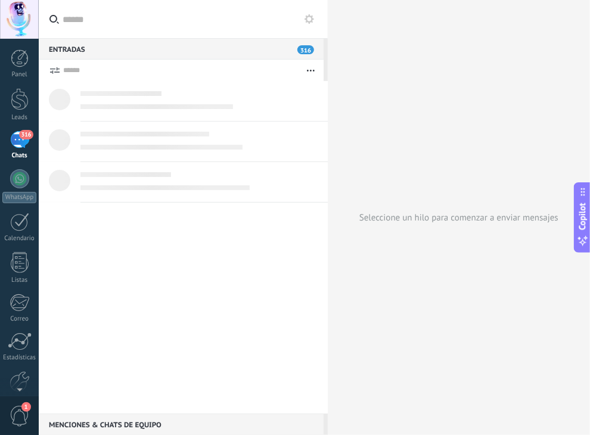
click at [18, 30] on div at bounding box center [19, 19] width 39 height 39
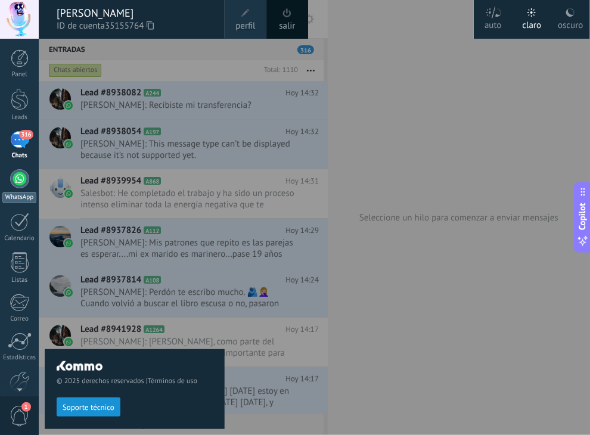
click at [17, 182] on div at bounding box center [19, 178] width 19 height 19
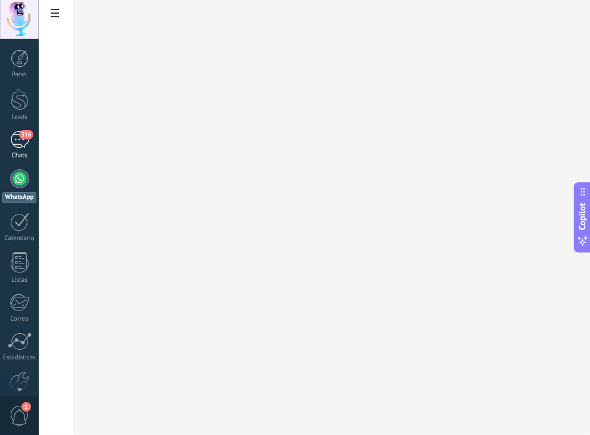
click at [17, 142] on div "316" at bounding box center [19, 139] width 19 height 17
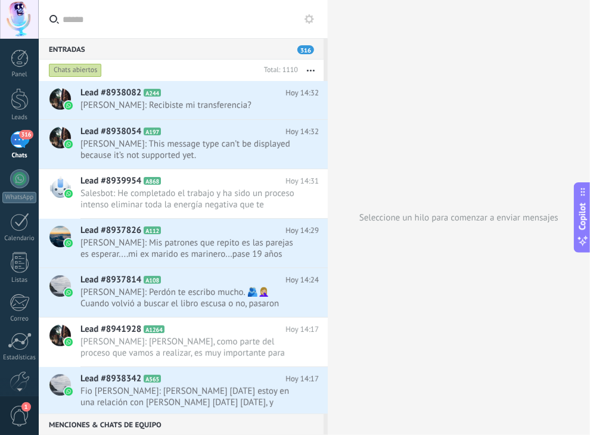
click at [309, 15] on use at bounding box center [309, 19] width 10 height 10
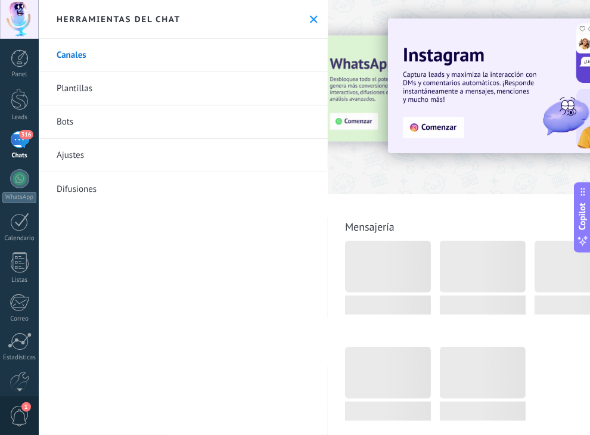
click at [85, 152] on link "Ajustes" at bounding box center [183, 155] width 289 height 33
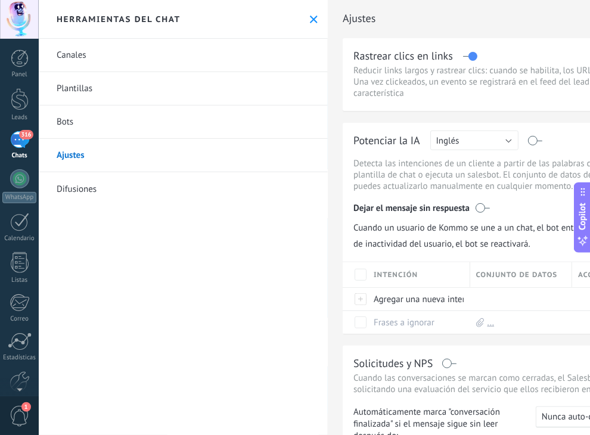
click at [83, 58] on link "Canales" at bounding box center [183, 55] width 289 height 33
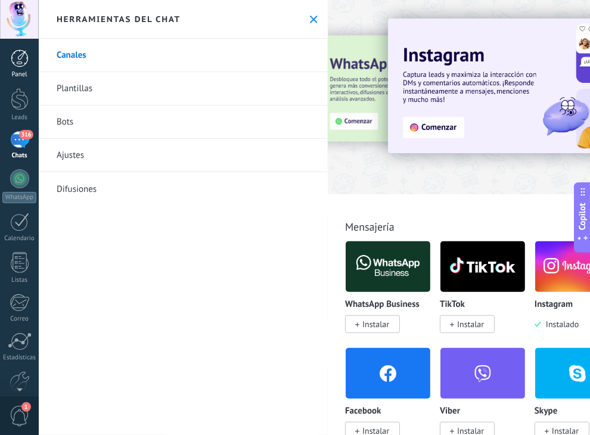
click at [15, 51] on div at bounding box center [20, 58] width 18 height 18
